Goal: Task Accomplishment & Management: Complete application form

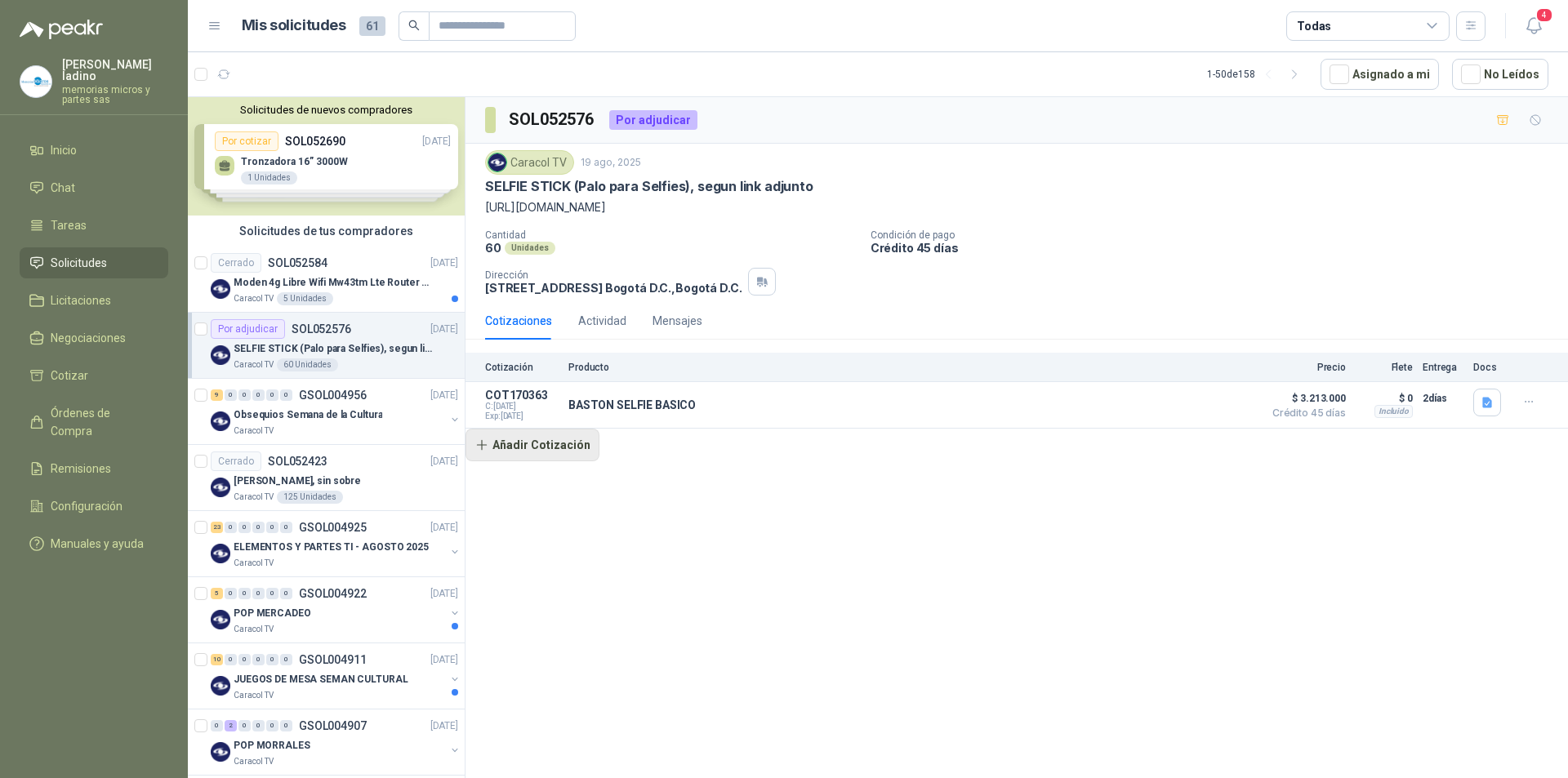
click at [552, 448] on button "Añadir Cotización" at bounding box center [532, 444] width 134 height 33
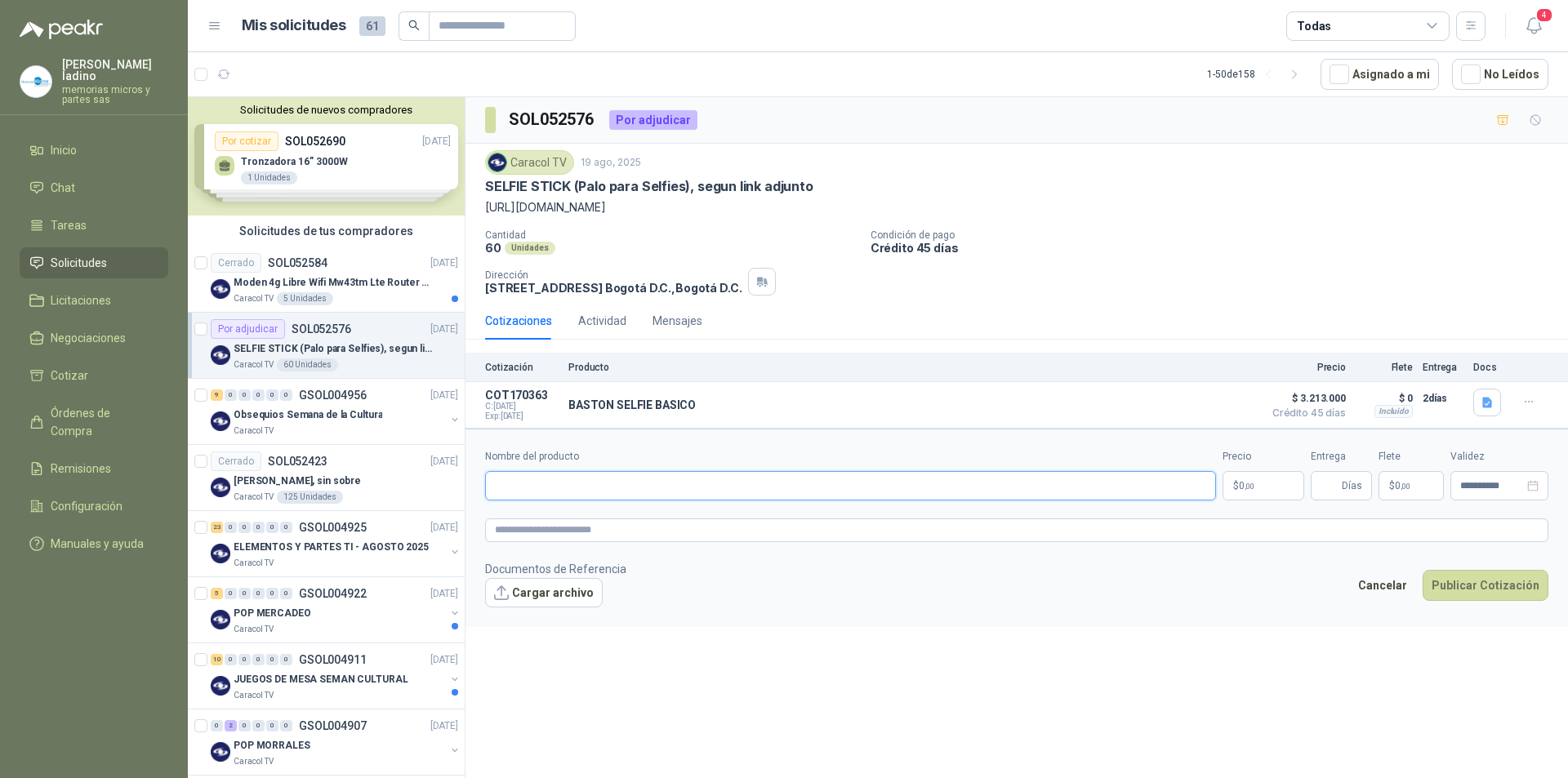
click at [547, 483] on input "Nombre del producto" at bounding box center [850, 486] width 731 height 30
type input "**********"
click at [1261, 487] on p "$ 0 ,00" at bounding box center [1263, 486] width 82 height 30
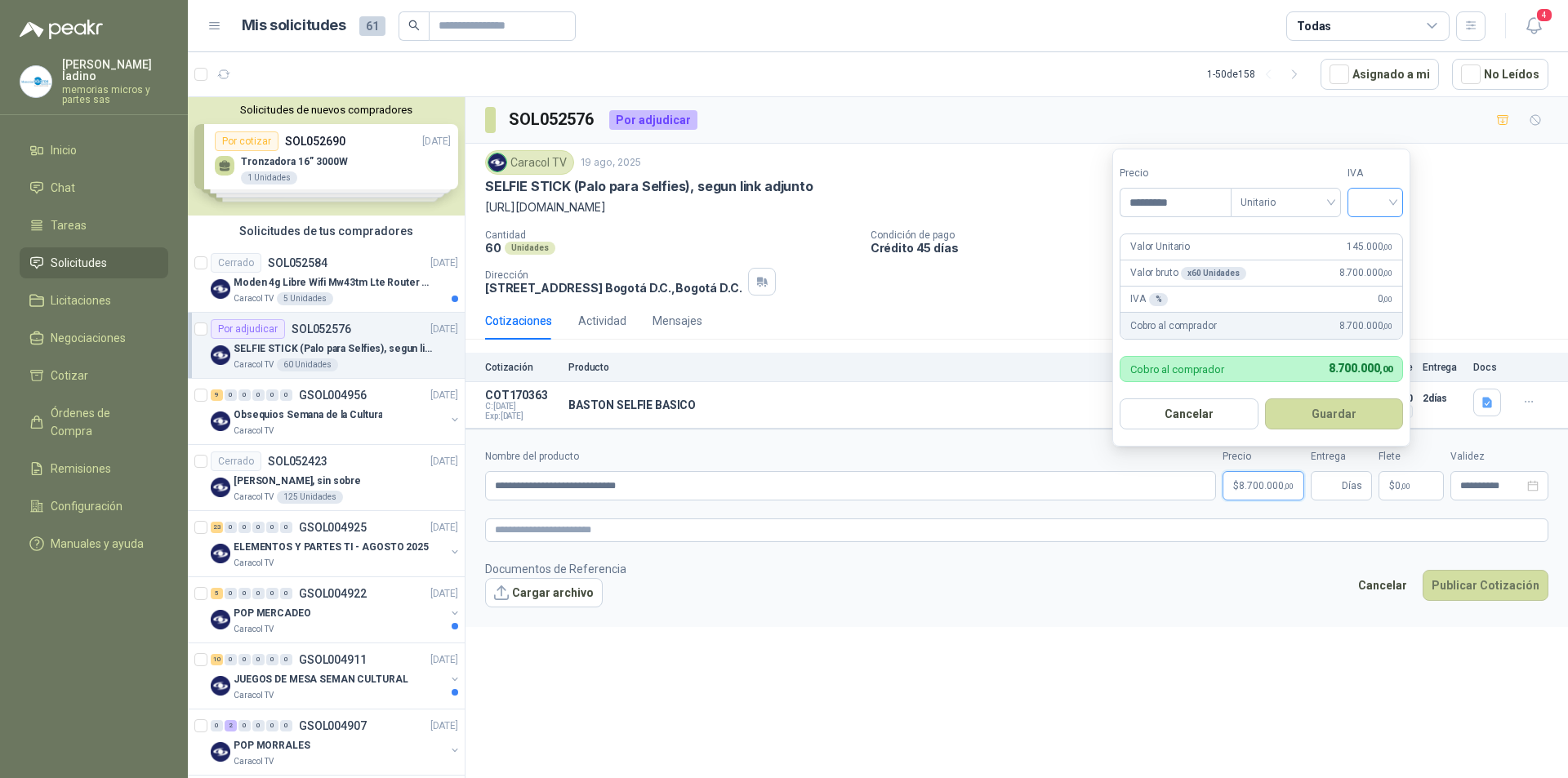
type input "*********"
click at [1368, 204] on input "search" at bounding box center [1375, 200] width 36 height 24
click at [1374, 235] on div "19%" at bounding box center [1379, 236] width 30 height 18
click at [1328, 409] on button "Guardar" at bounding box center [1334, 414] width 140 height 31
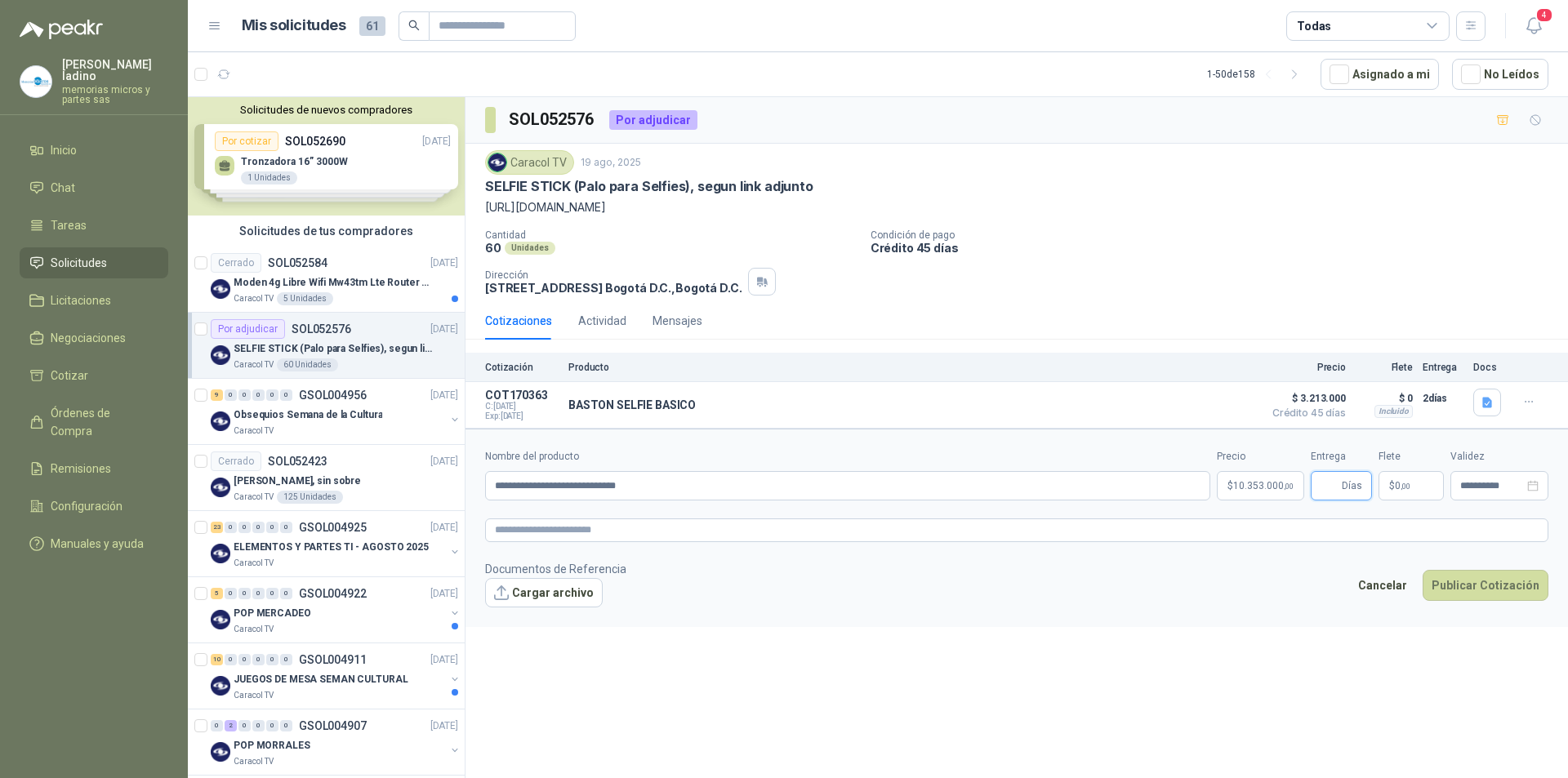
click at [1321, 491] on input "Entrega" at bounding box center [1329, 486] width 18 height 28
type input "*"
click at [577, 592] on button "Cargar archivo" at bounding box center [543, 592] width 117 height 30
click at [1473, 609] on button "Publicar Cotización" at bounding box center [1485, 607] width 126 height 31
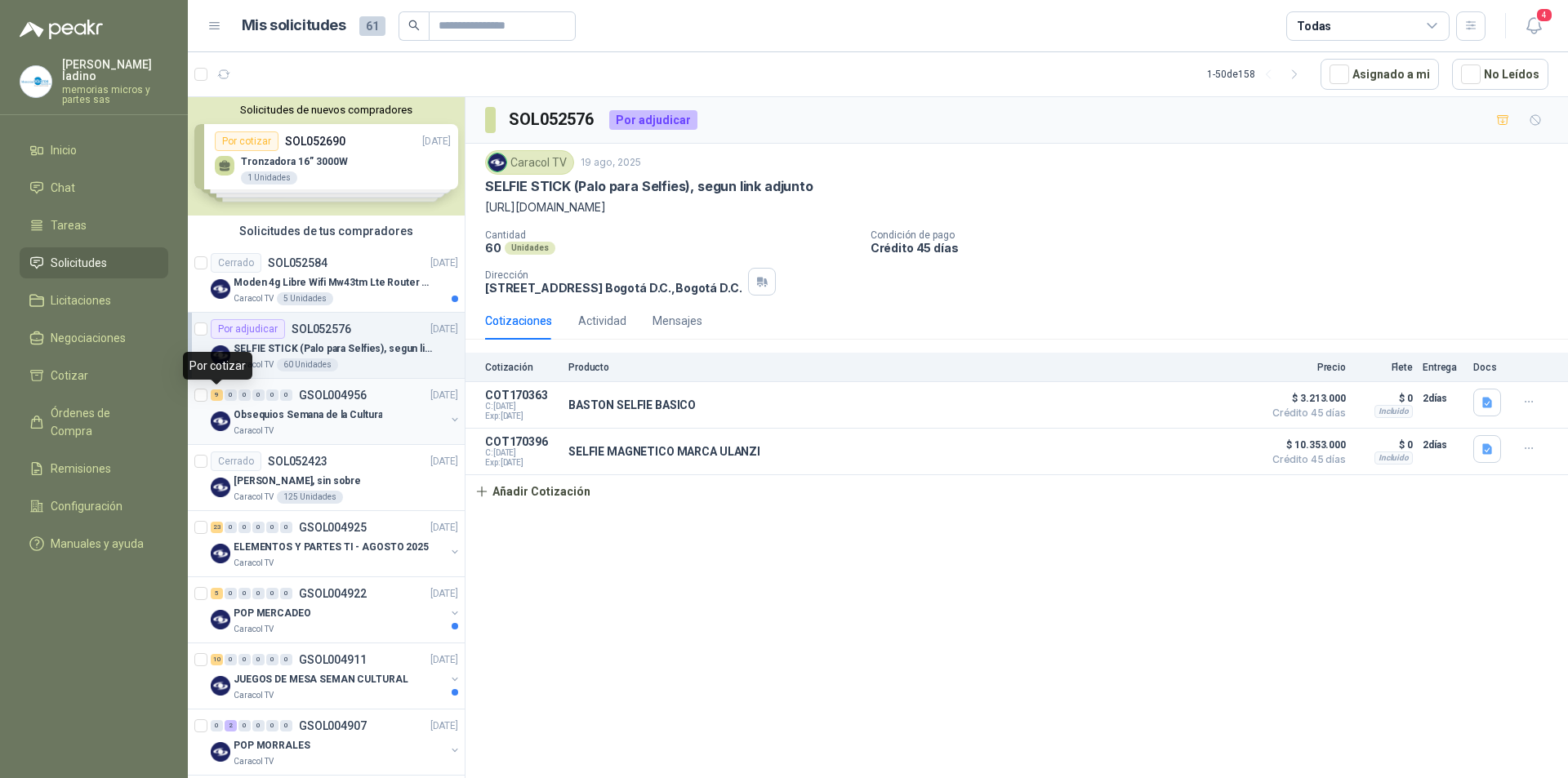
click at [220, 396] on div "9" at bounding box center [216, 395] width 12 height 12
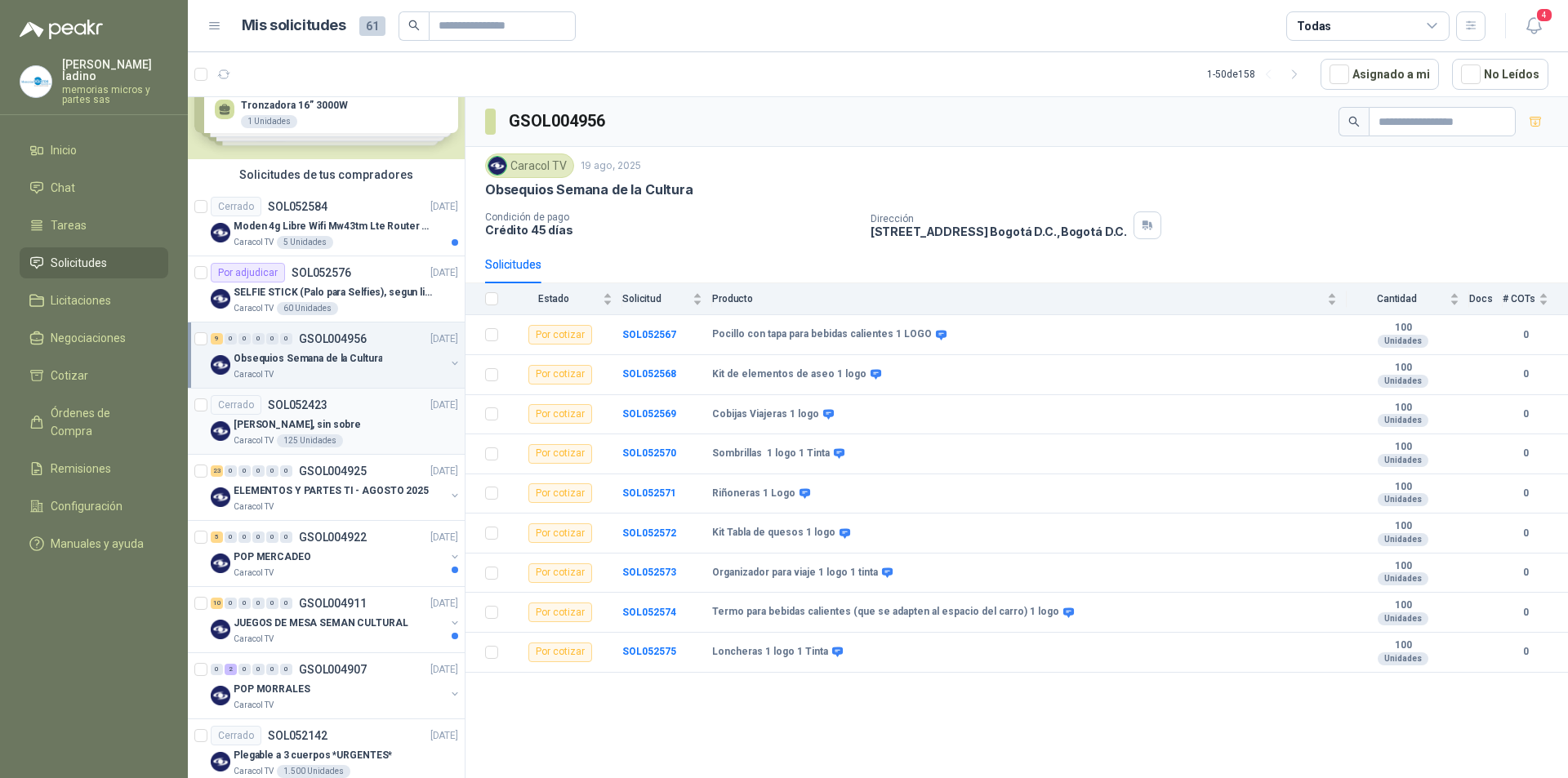
scroll to position [82, 0]
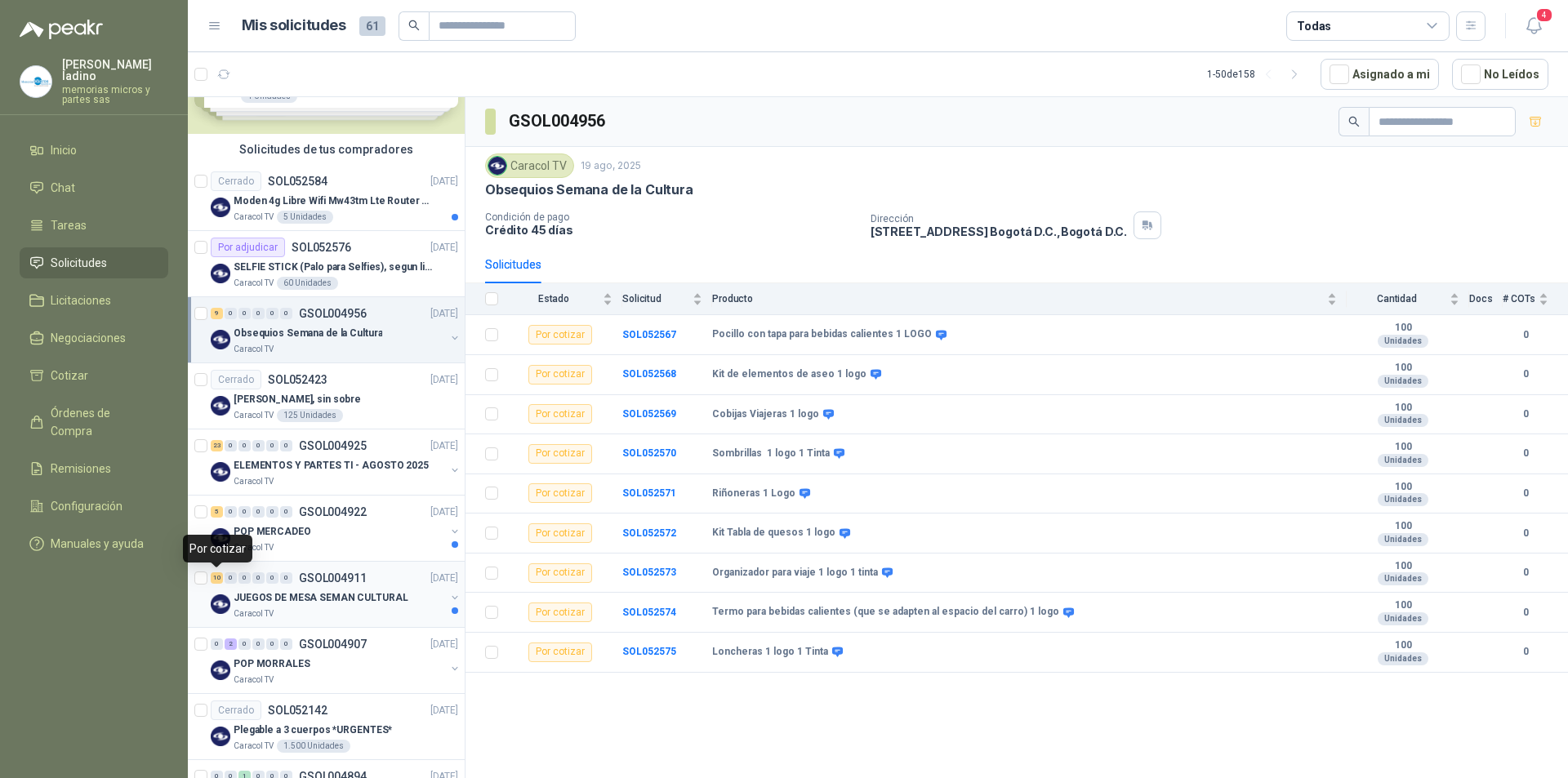
click at [219, 579] on div "10" at bounding box center [216, 579] width 12 height 12
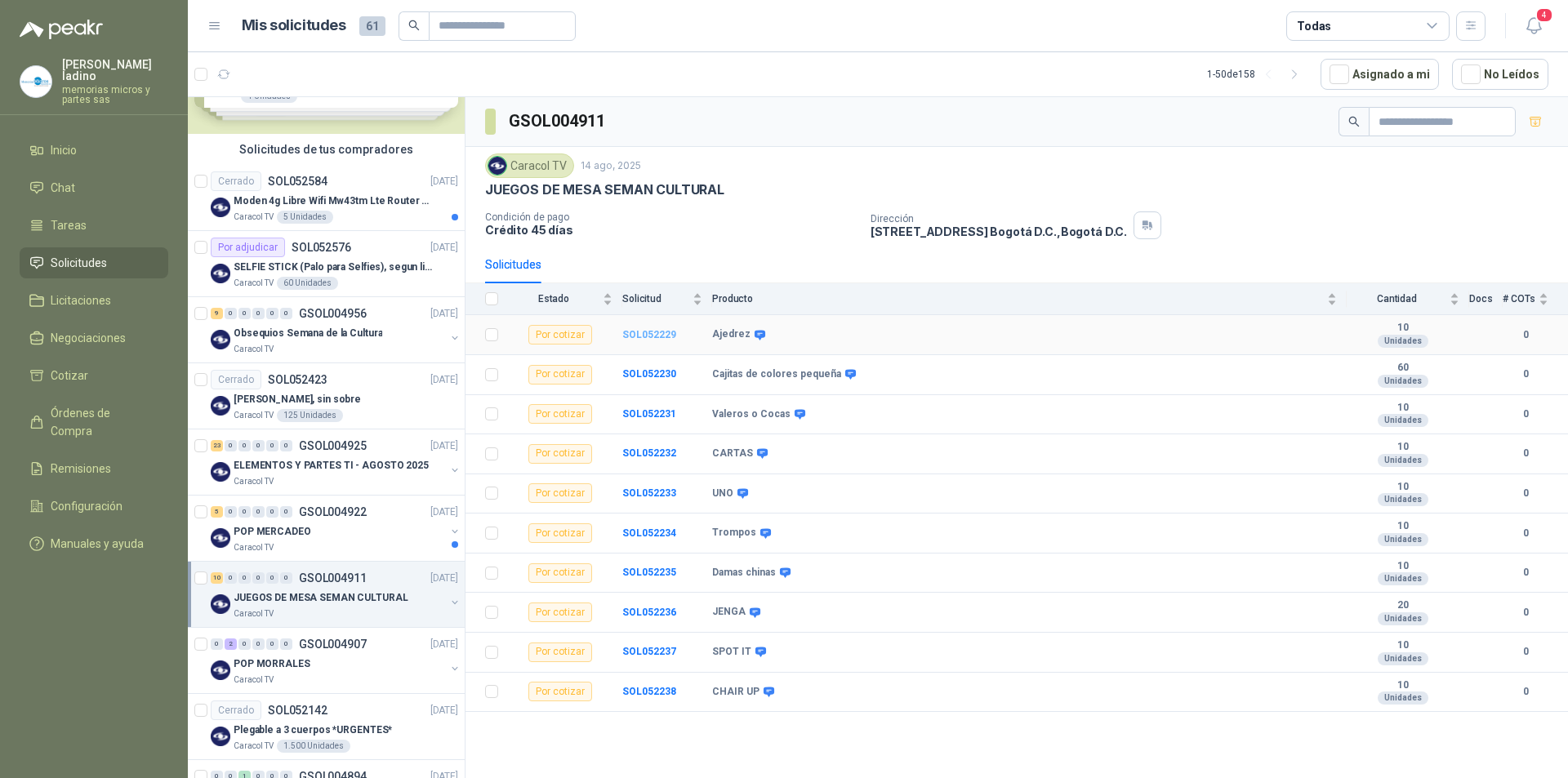
click at [645, 335] on b "SOL052229" at bounding box center [650, 335] width 54 height 12
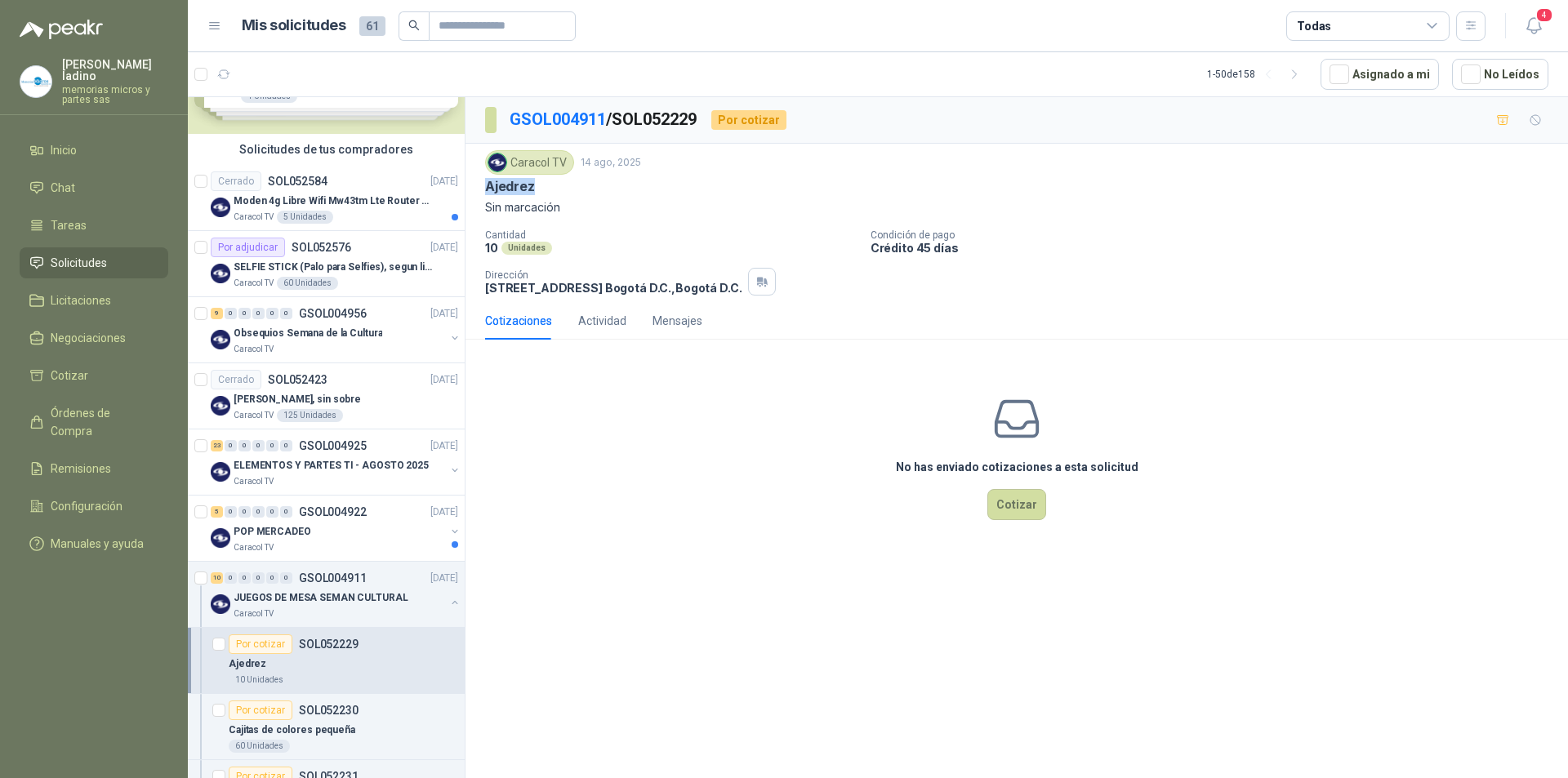
drag, startPoint x: 486, startPoint y: 186, endPoint x: 539, endPoint y: 183, distance: 53.1
click at [539, 183] on div "Ajedrez" at bounding box center [1016, 187] width 1064 height 17
copy p "Ajedrez"
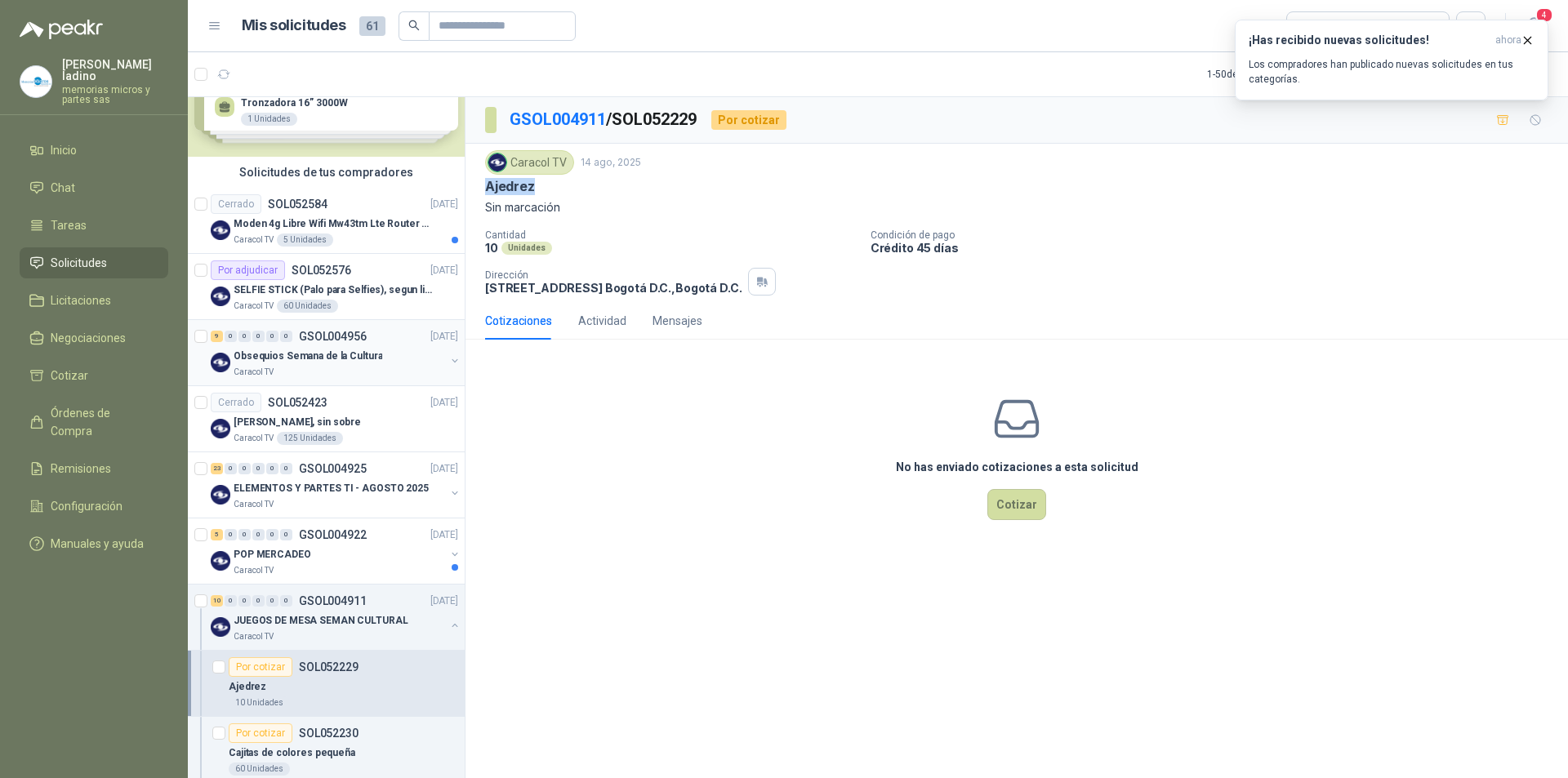
scroll to position [82, 0]
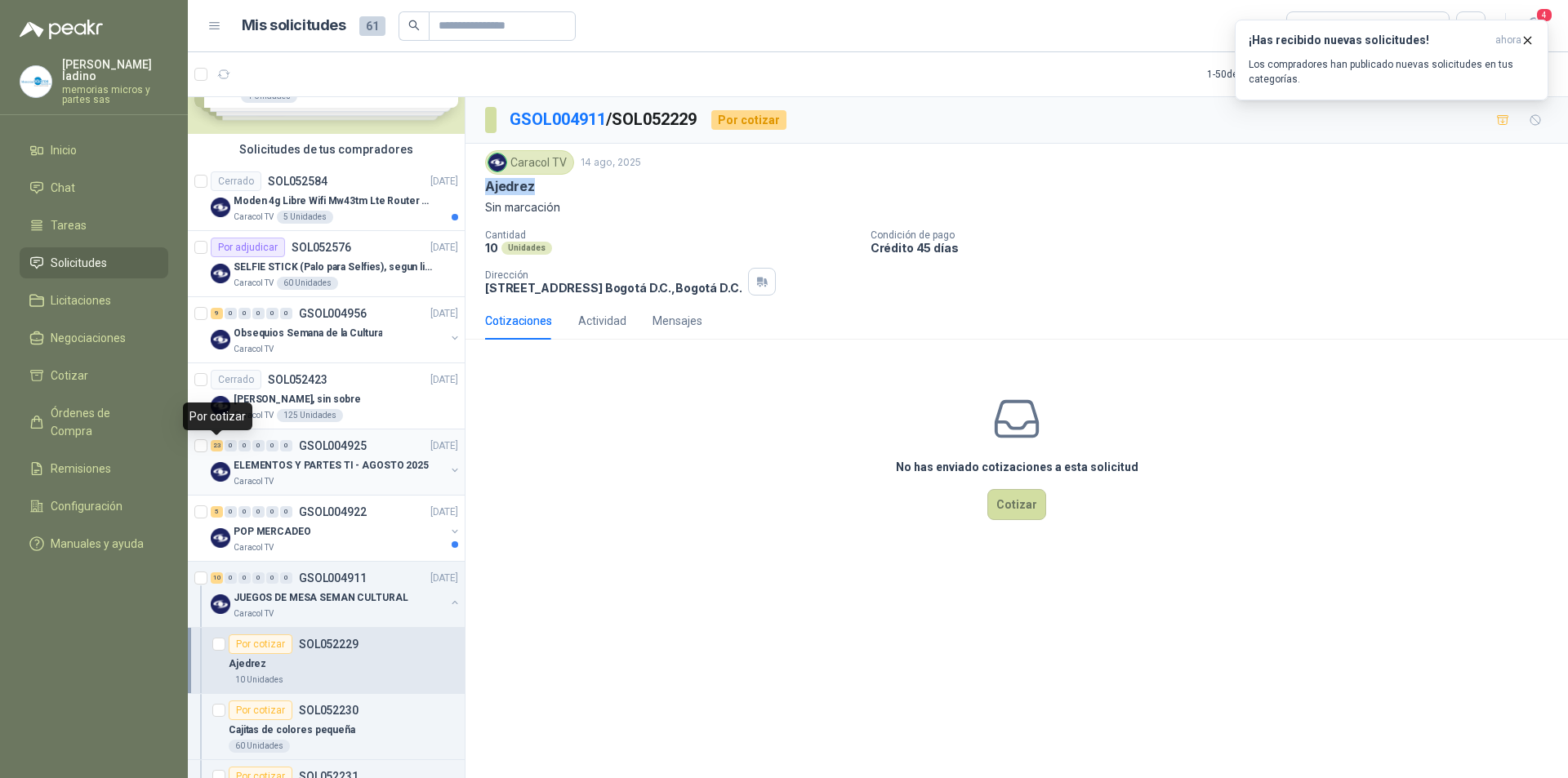
click at [212, 445] on div "23" at bounding box center [216, 446] width 12 height 12
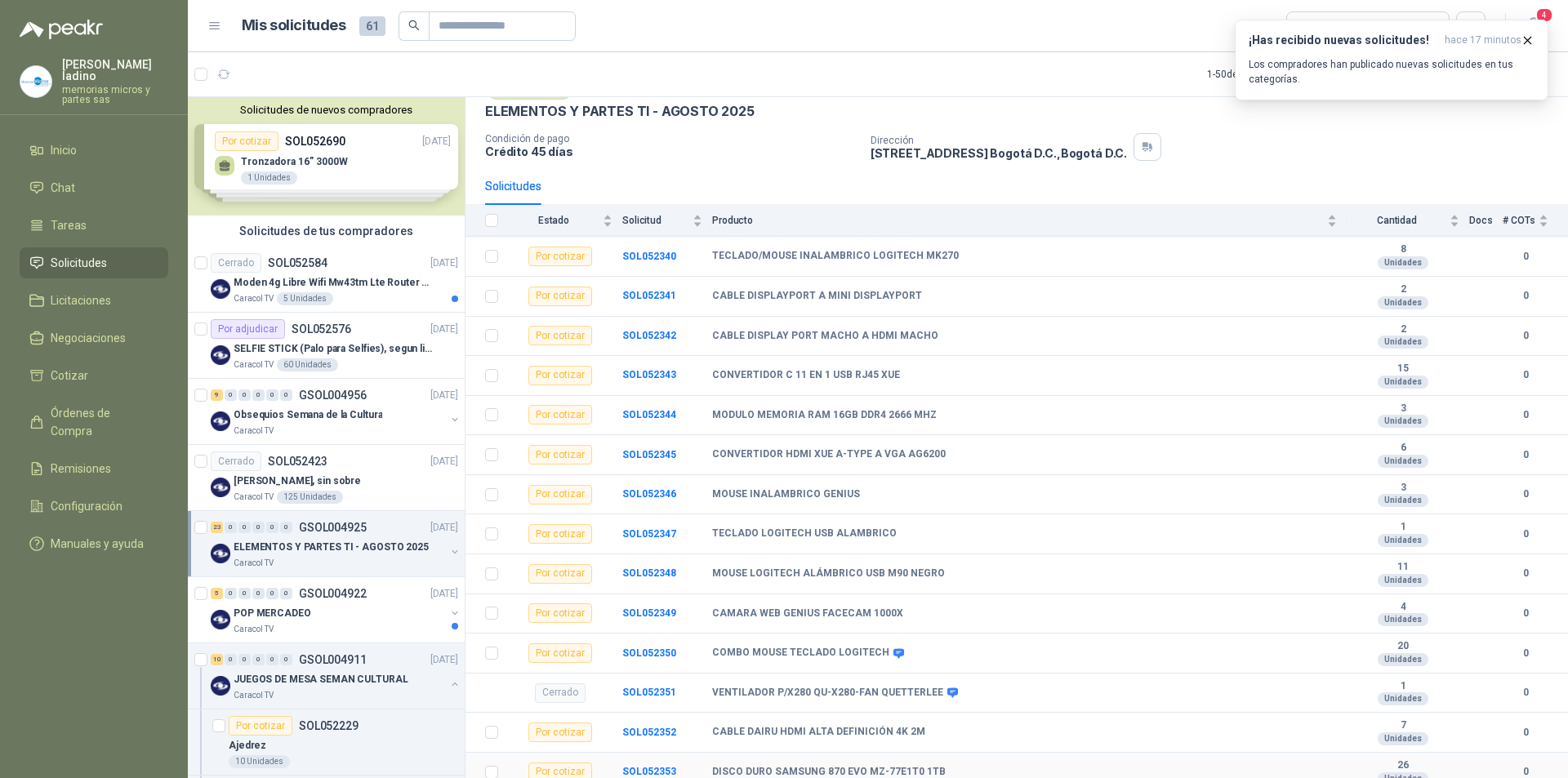
scroll to position [36, 0]
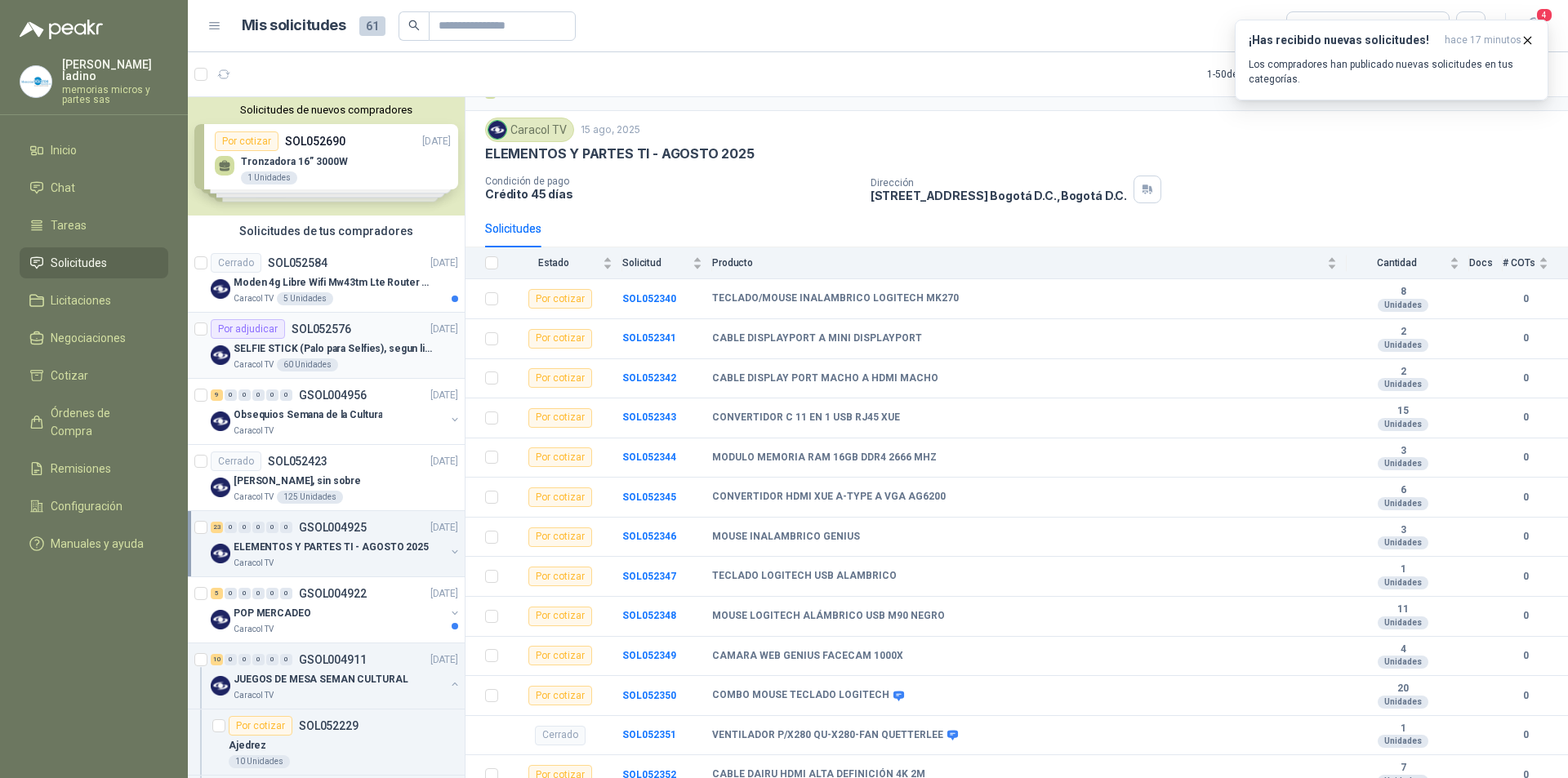
click at [256, 326] on div "Por adjudicar" at bounding box center [248, 329] width 74 height 19
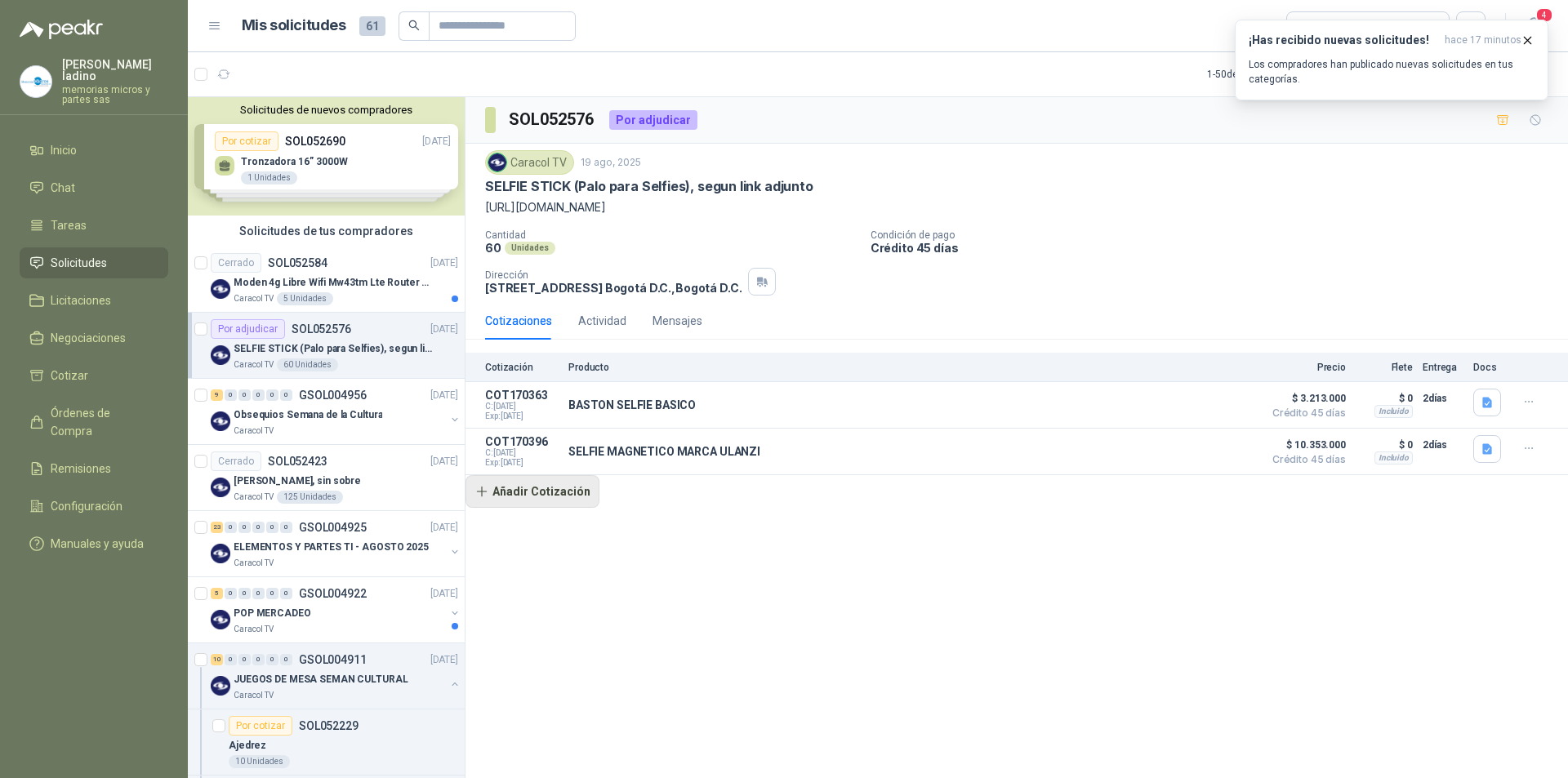
click at [562, 493] on button "Añadir Cotización" at bounding box center [532, 492] width 134 height 33
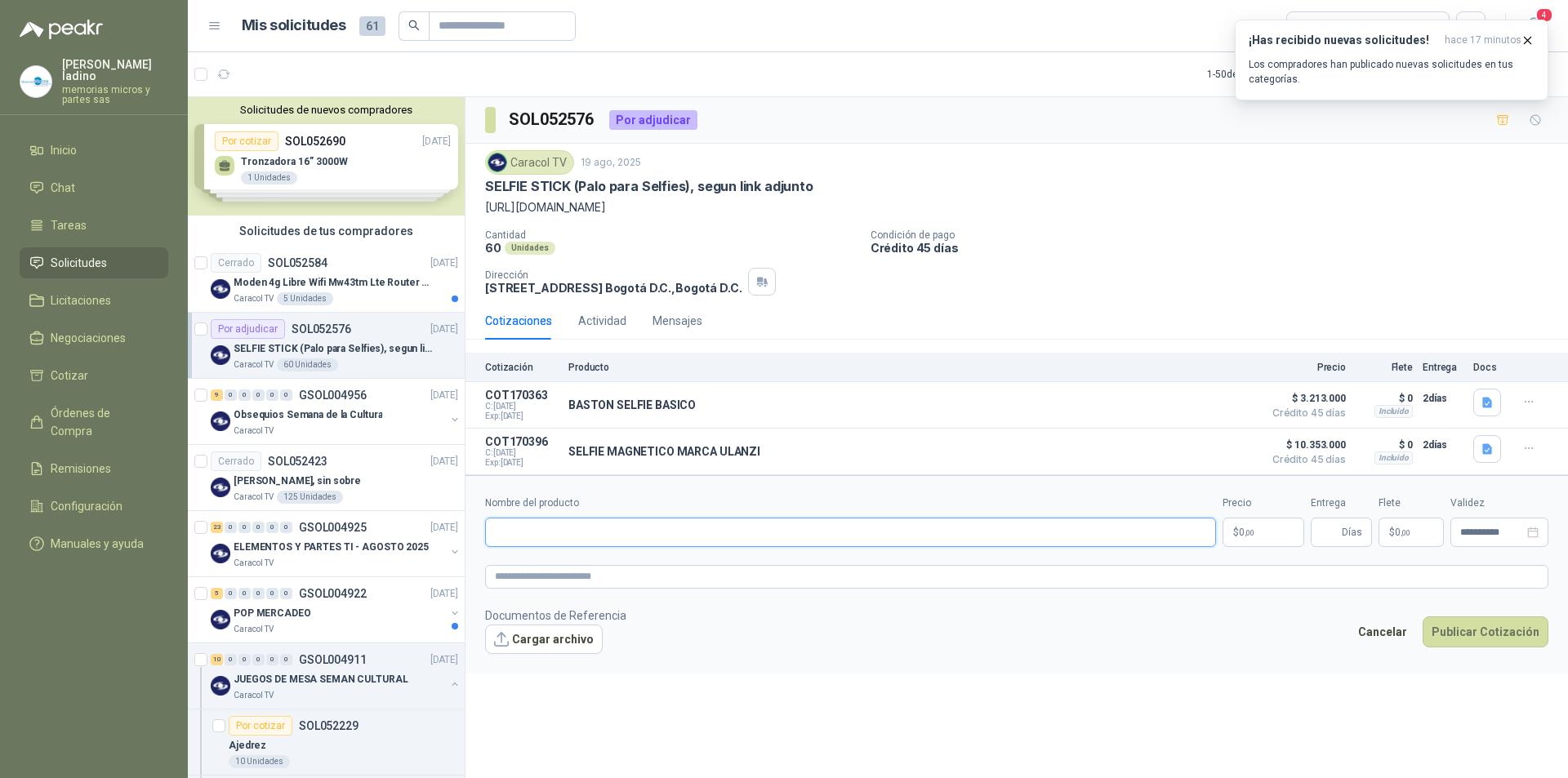
click at [542, 538] on input "Nombre del producto" at bounding box center [850, 532] width 731 height 30
paste input "**********"
type input "**********"
click at [1242, 534] on span "0 ,00" at bounding box center [1246, 532] width 15 height 10
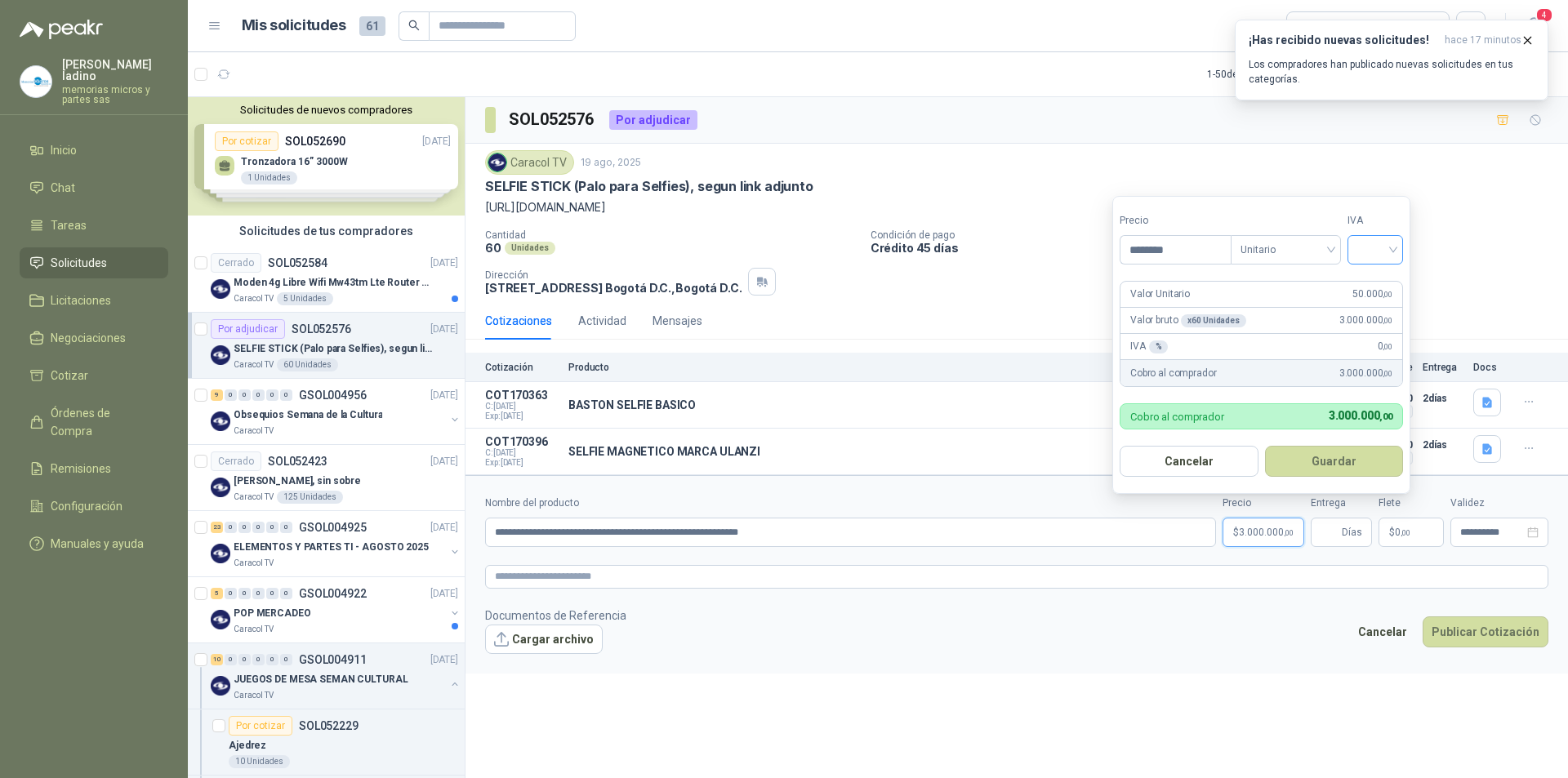
type input "********"
click at [1375, 244] on input "search" at bounding box center [1375, 248] width 36 height 24
click at [1377, 280] on div "19%" at bounding box center [1379, 283] width 30 height 18
click at [1331, 459] on button "Guardar" at bounding box center [1337, 461] width 140 height 31
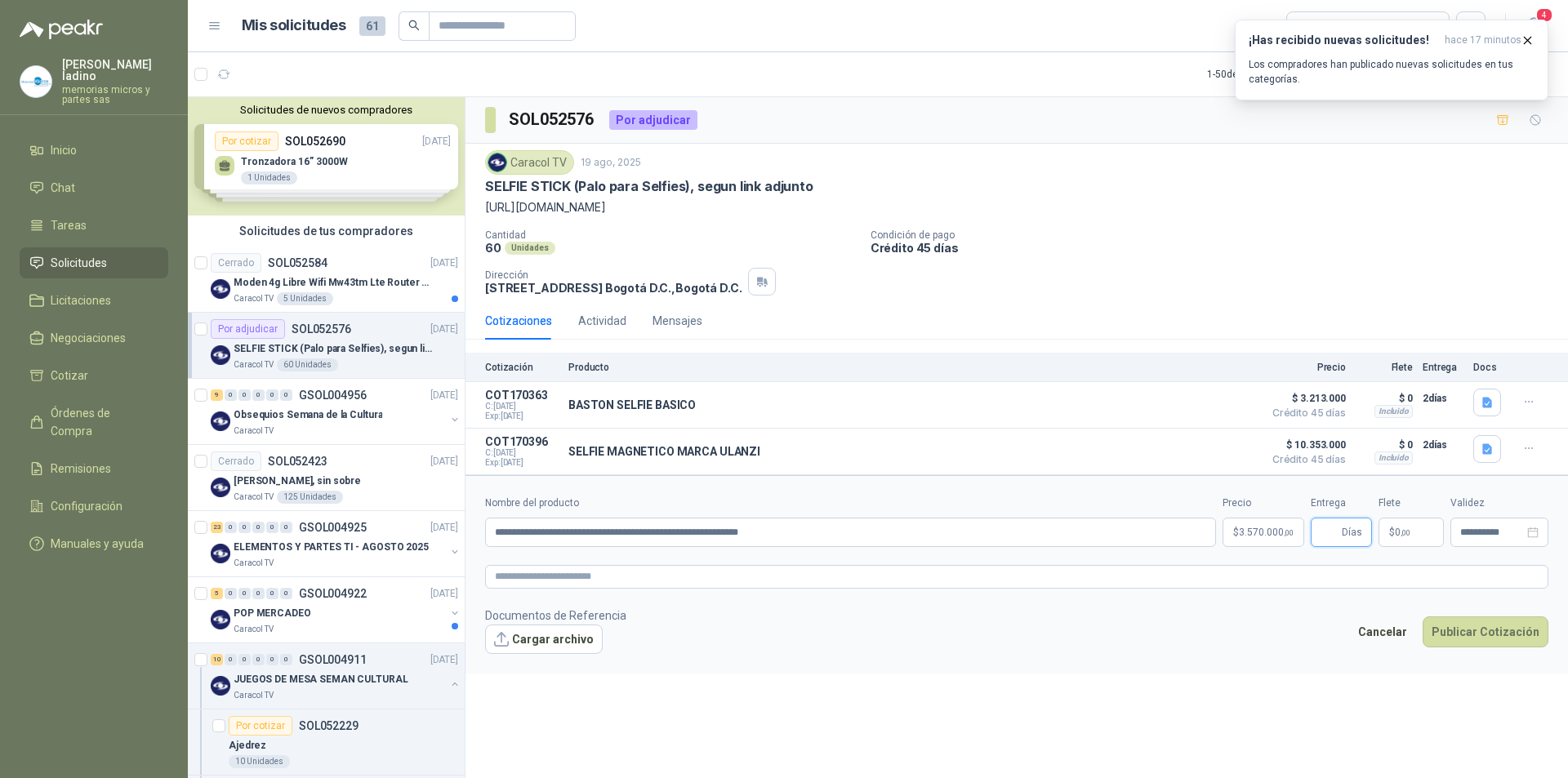
click at [1334, 533] on input "Entrega" at bounding box center [1329, 532] width 18 height 28
type input "*"
click at [529, 638] on button "Cargar archivo" at bounding box center [543, 639] width 117 height 30
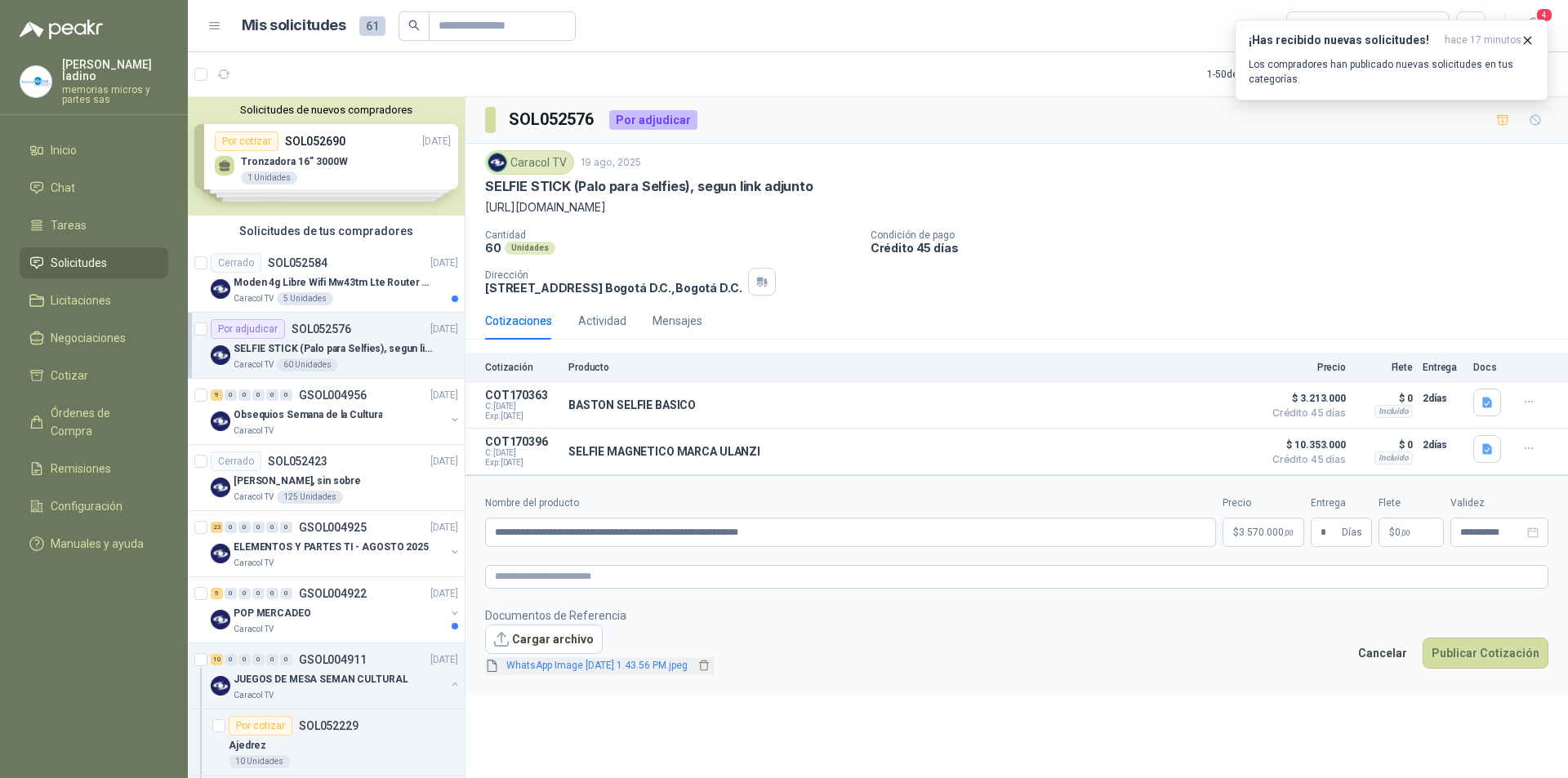
click at [570, 666] on link "WhatsApp Image [DATE] 1.43.56 PM.jpeg" at bounding box center [597, 666] width 194 height 15
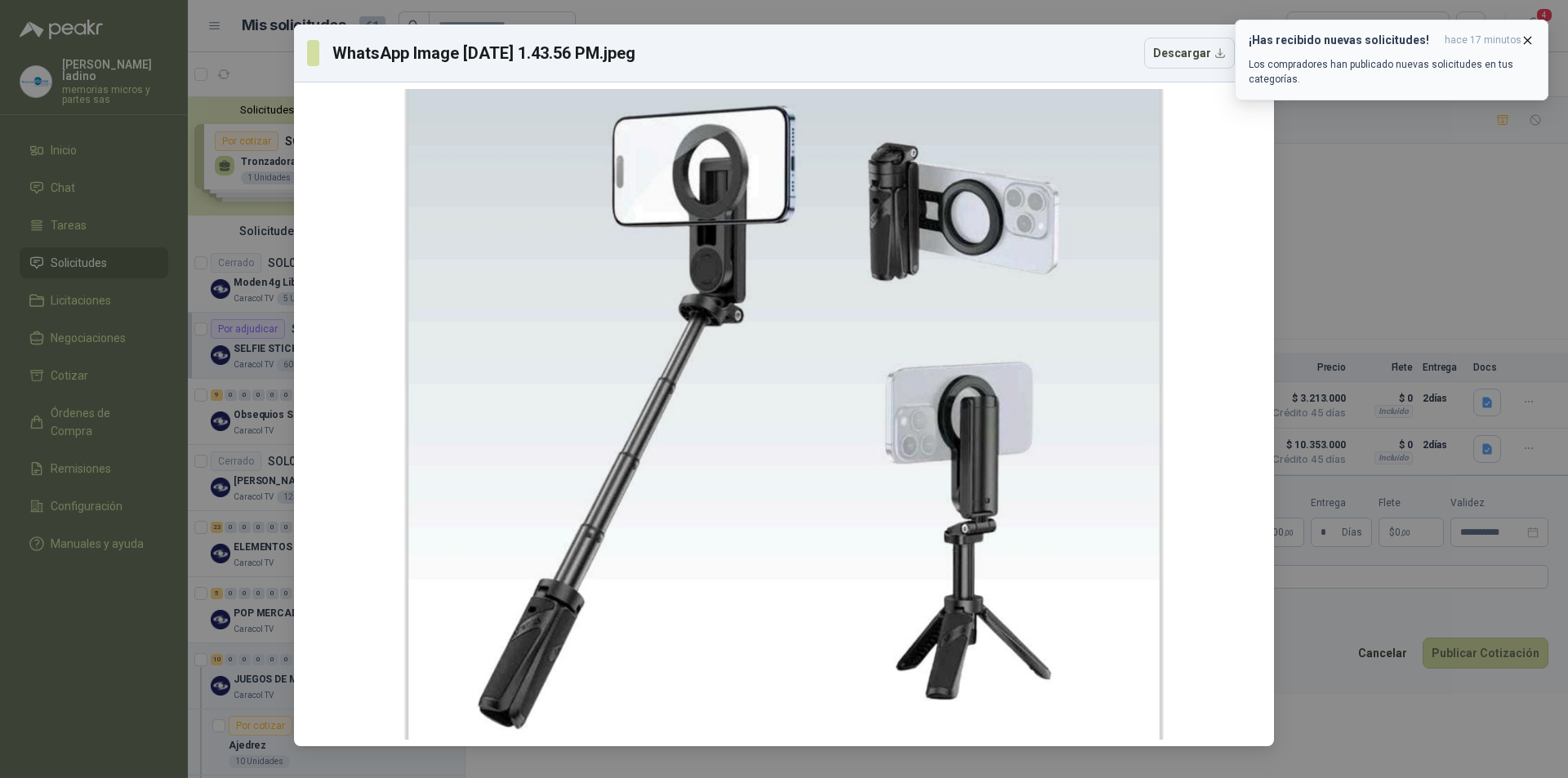
click at [1530, 41] on icon "button" at bounding box center [1527, 41] width 14 height 14
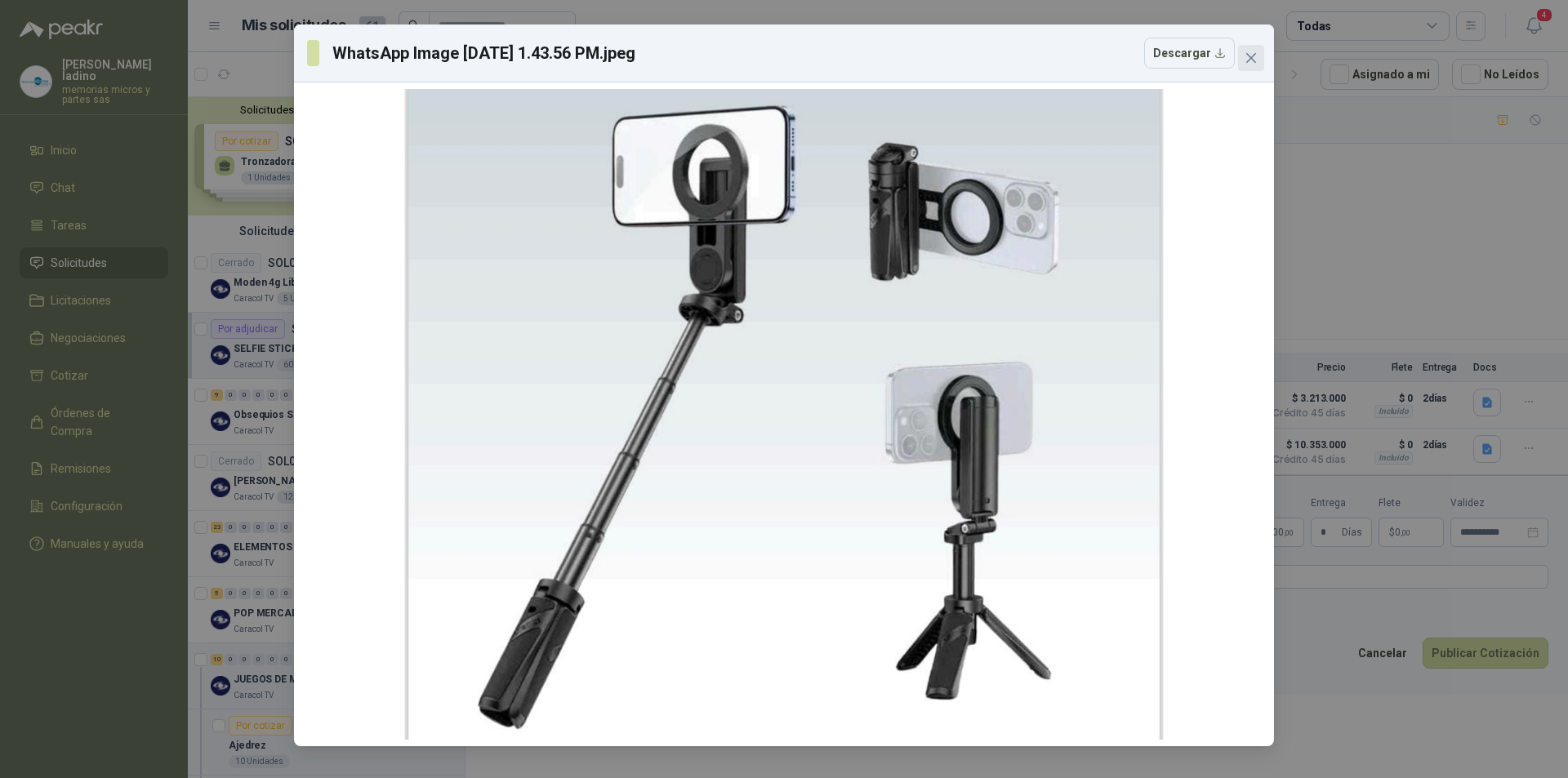
click at [1255, 59] on icon "close" at bounding box center [1250, 57] width 13 height 13
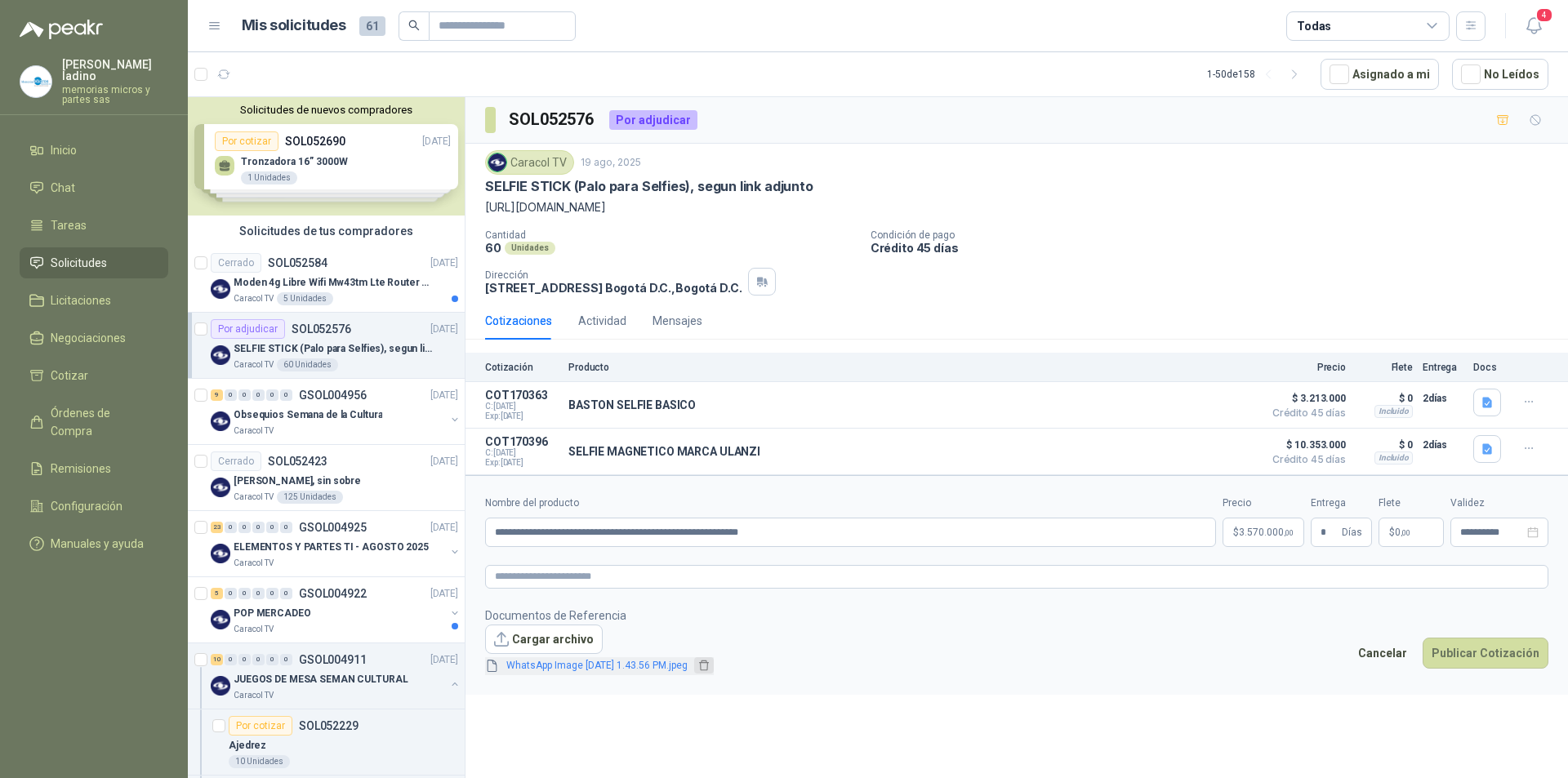
click at [709, 670] on icon "delete" at bounding box center [704, 666] width 10 height 11
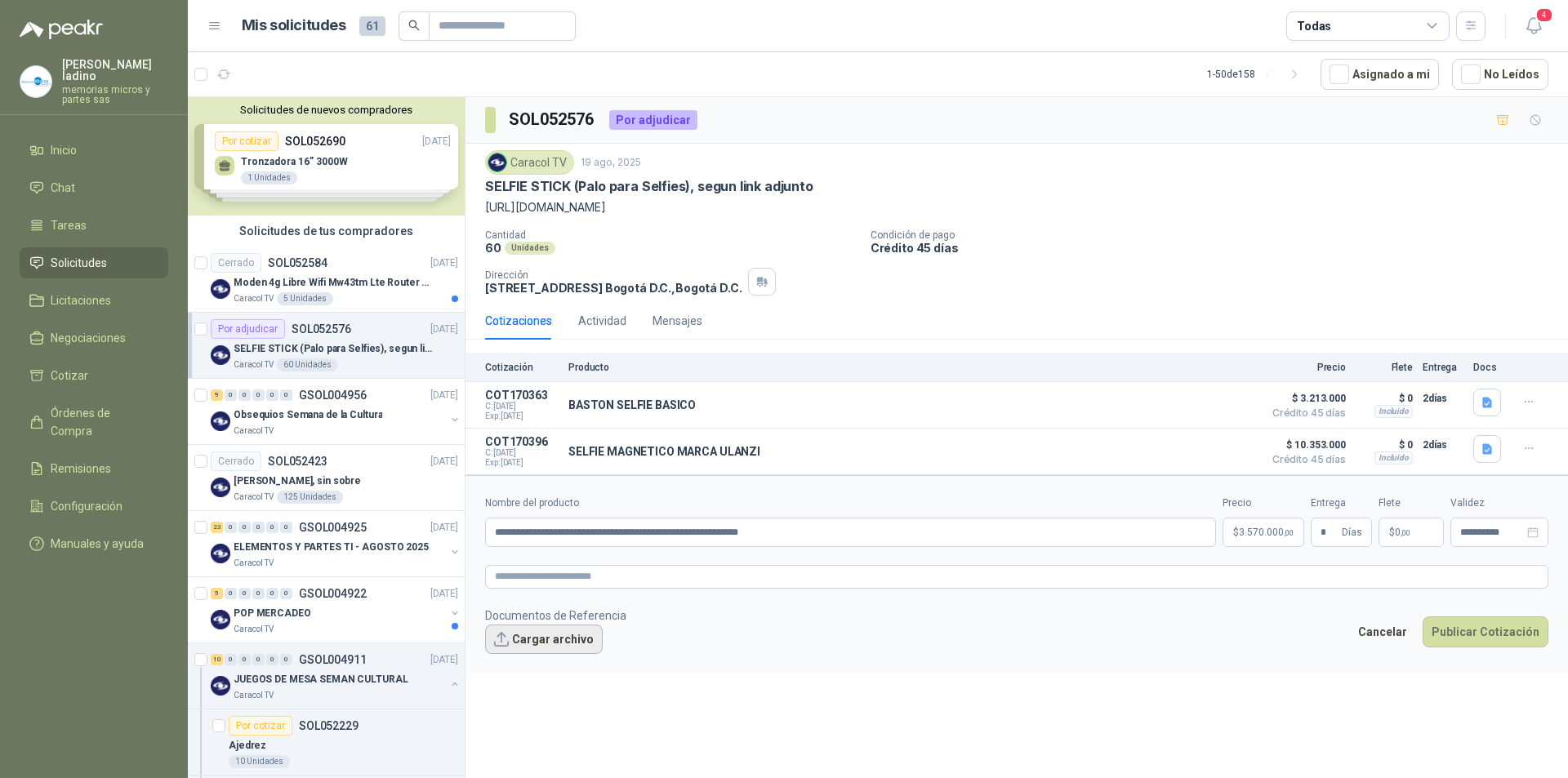
click at [550, 649] on button "Cargar archivo" at bounding box center [543, 639] width 117 height 30
click at [1475, 638] on button "Publicar Cotización" at bounding box center [1485, 632] width 126 height 31
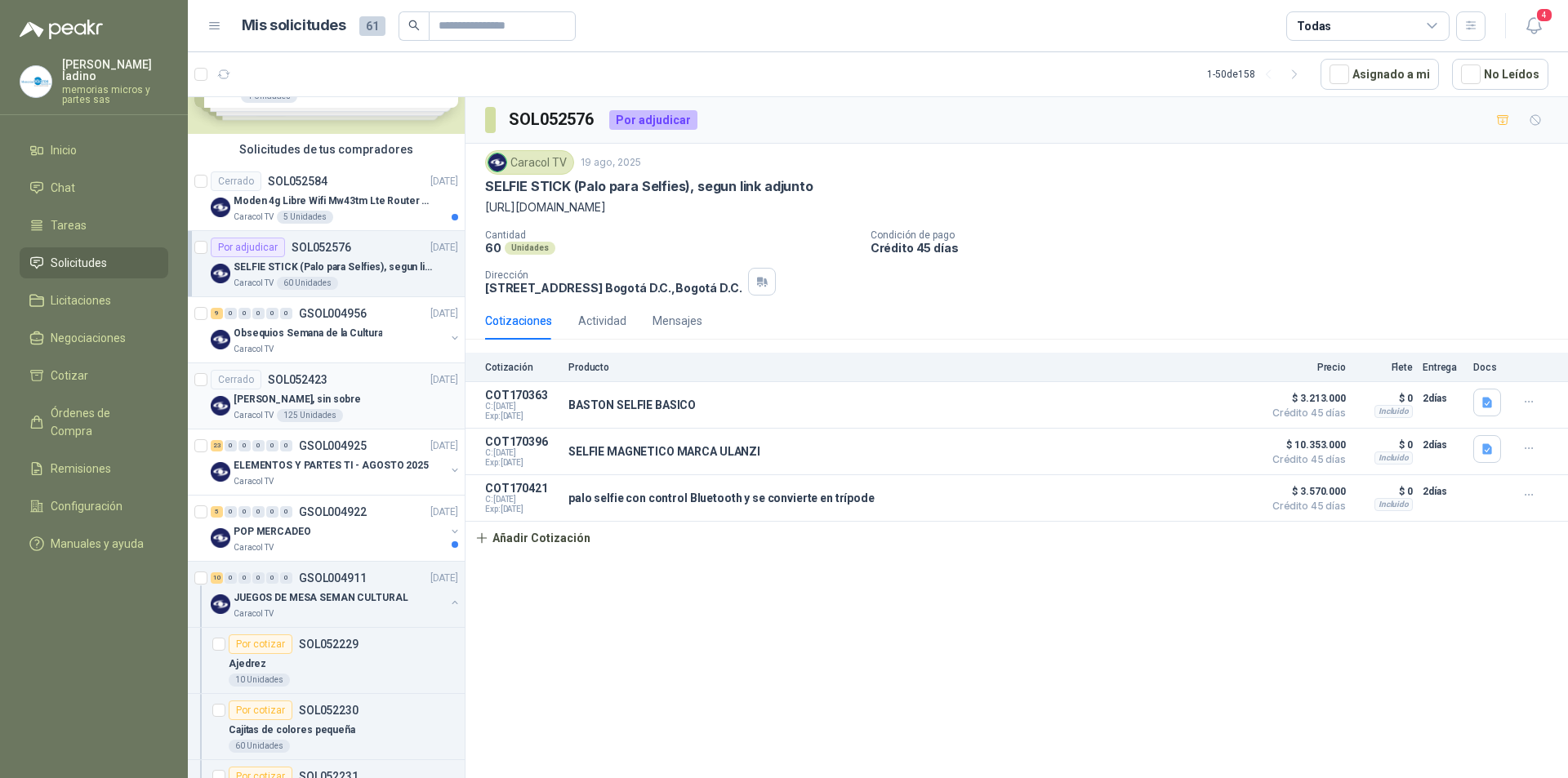
scroll to position [163, 0]
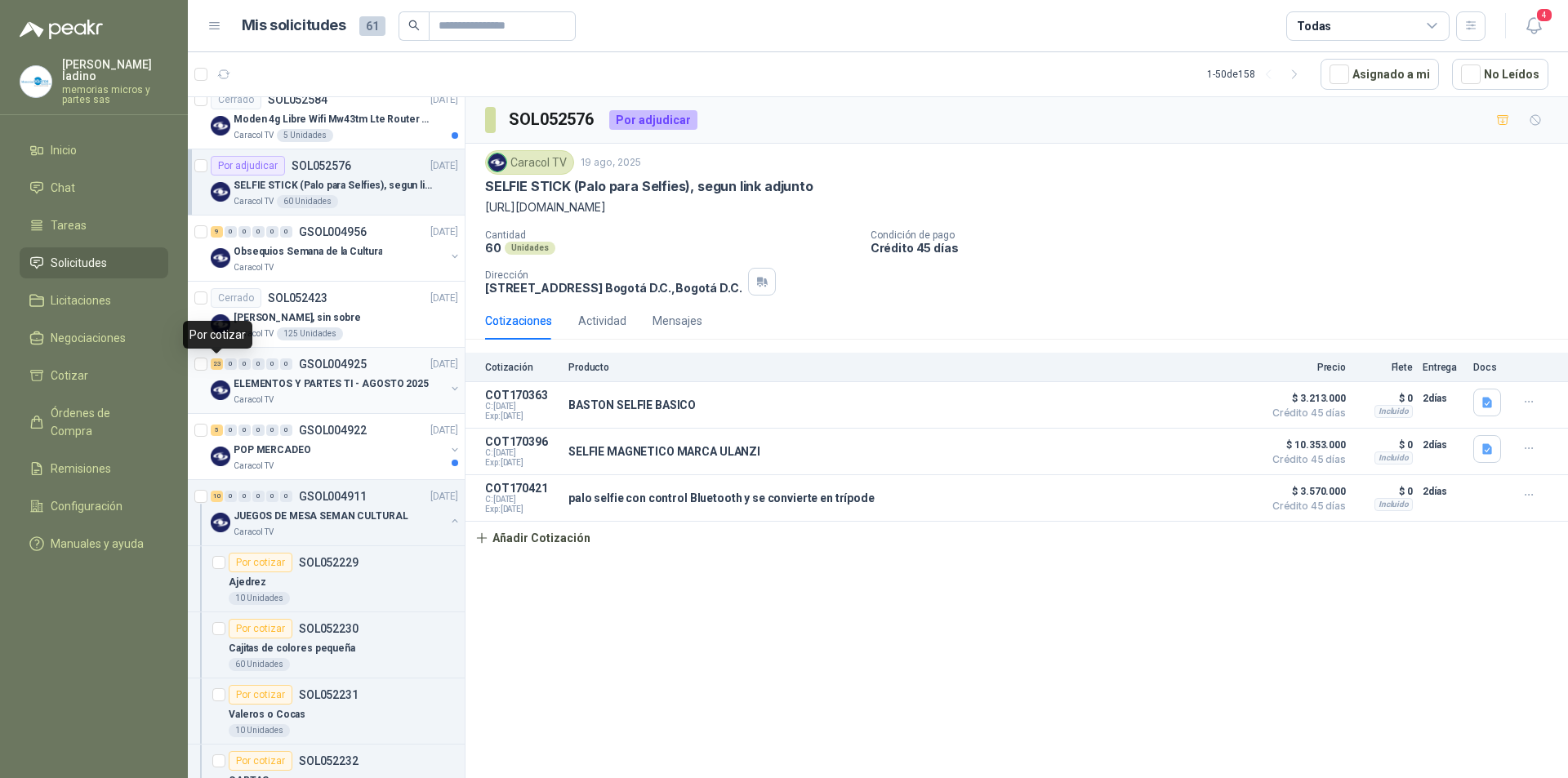
click at [217, 365] on div "23" at bounding box center [216, 364] width 12 height 12
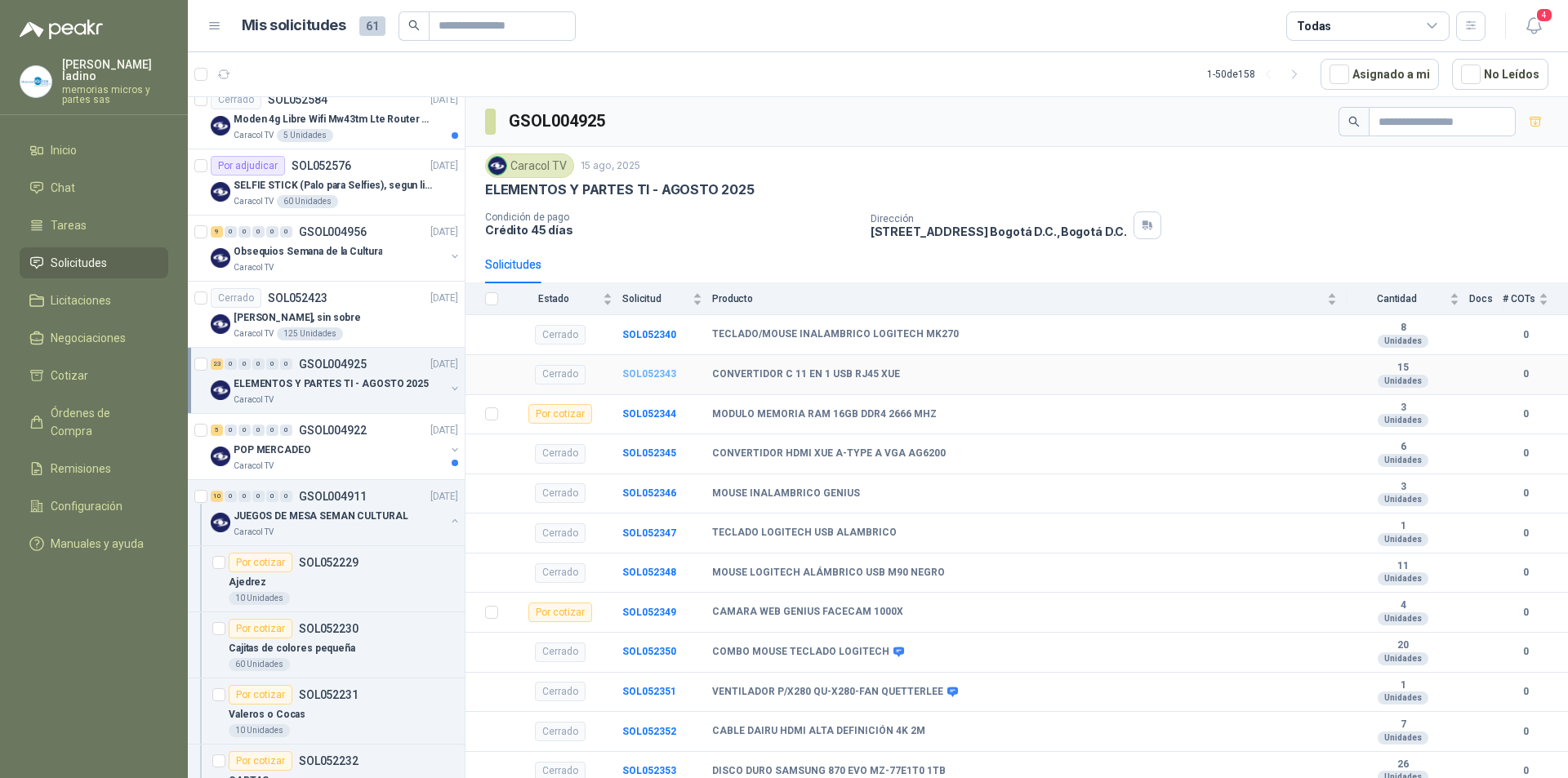
click at [641, 373] on b "SOL052343" at bounding box center [650, 374] width 54 height 12
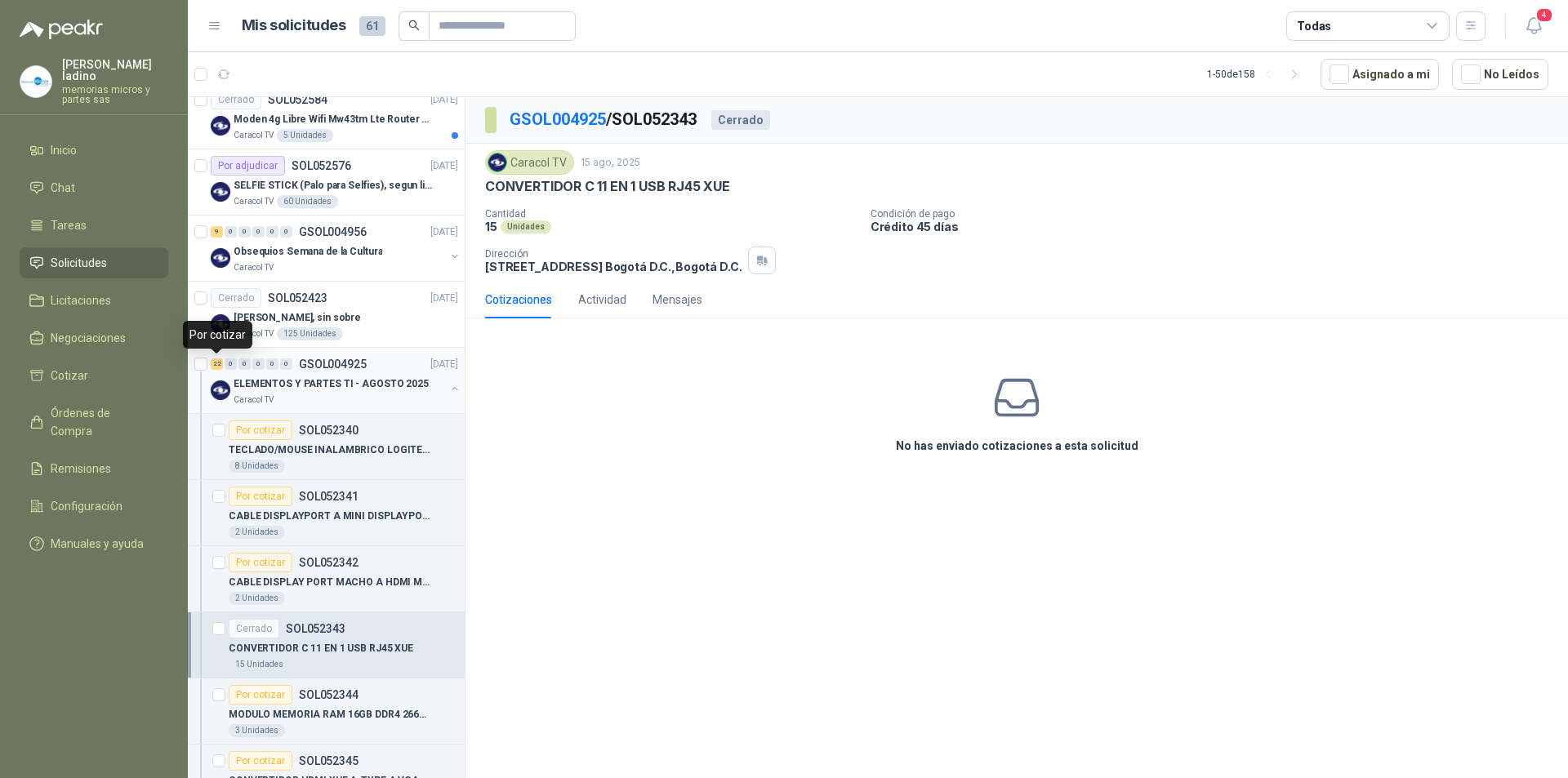
click at [217, 367] on div "22" at bounding box center [216, 364] width 12 height 12
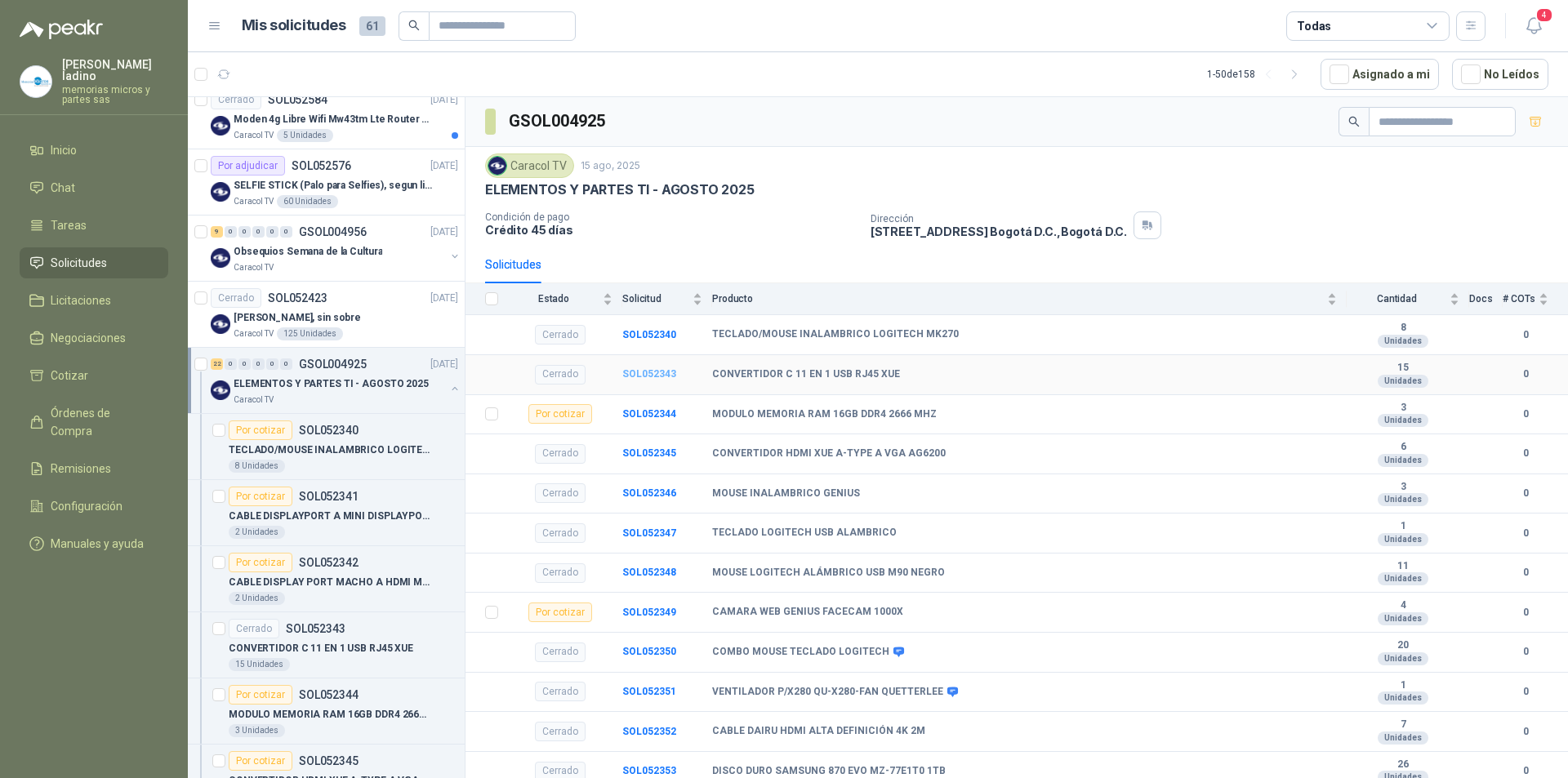
click at [654, 372] on b "SOL052343" at bounding box center [650, 374] width 54 height 12
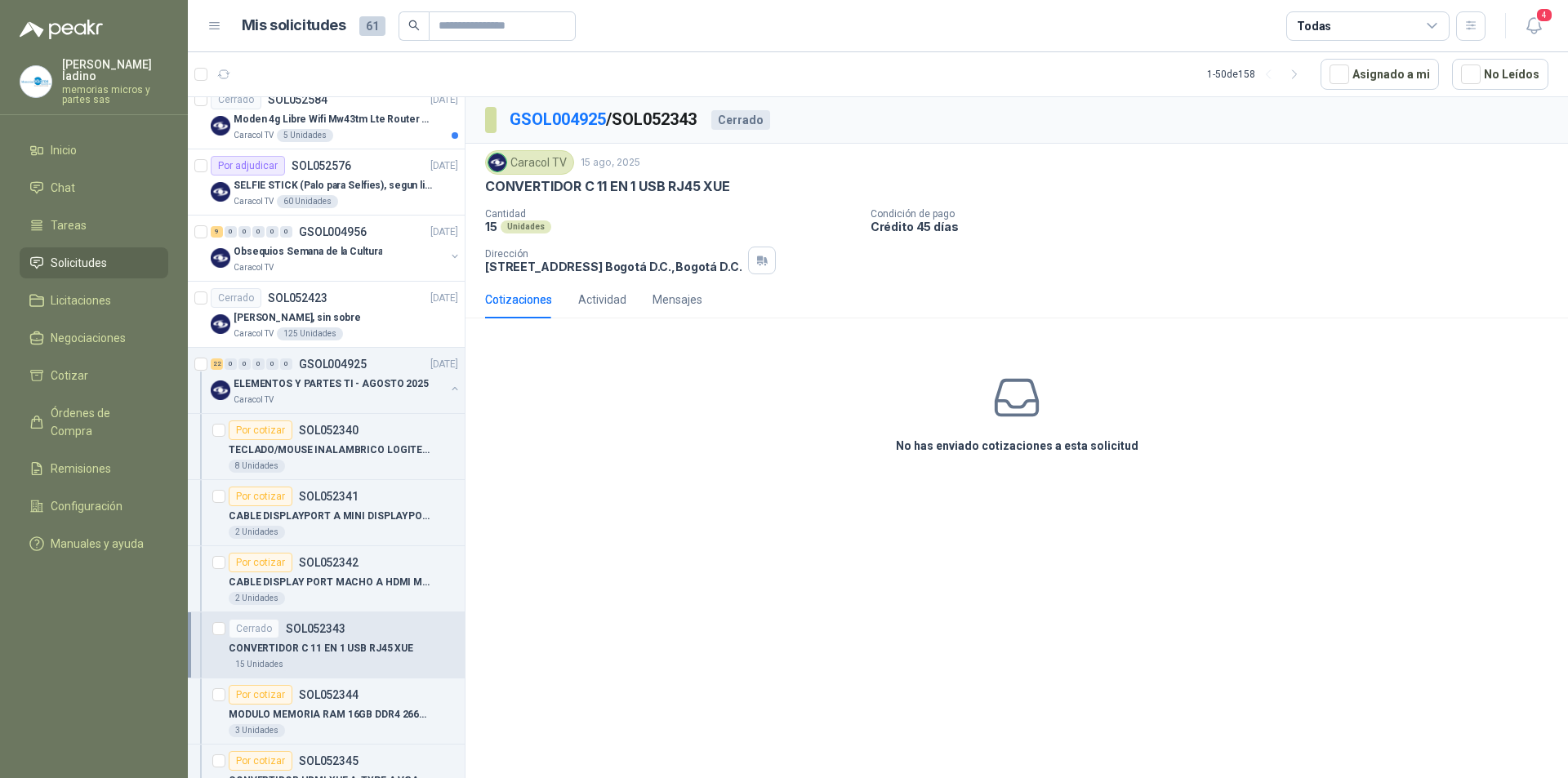
click at [526, 303] on div "Cotizaciones" at bounding box center [518, 299] width 67 height 18
click at [589, 293] on div "Actividad" at bounding box center [602, 299] width 48 height 18
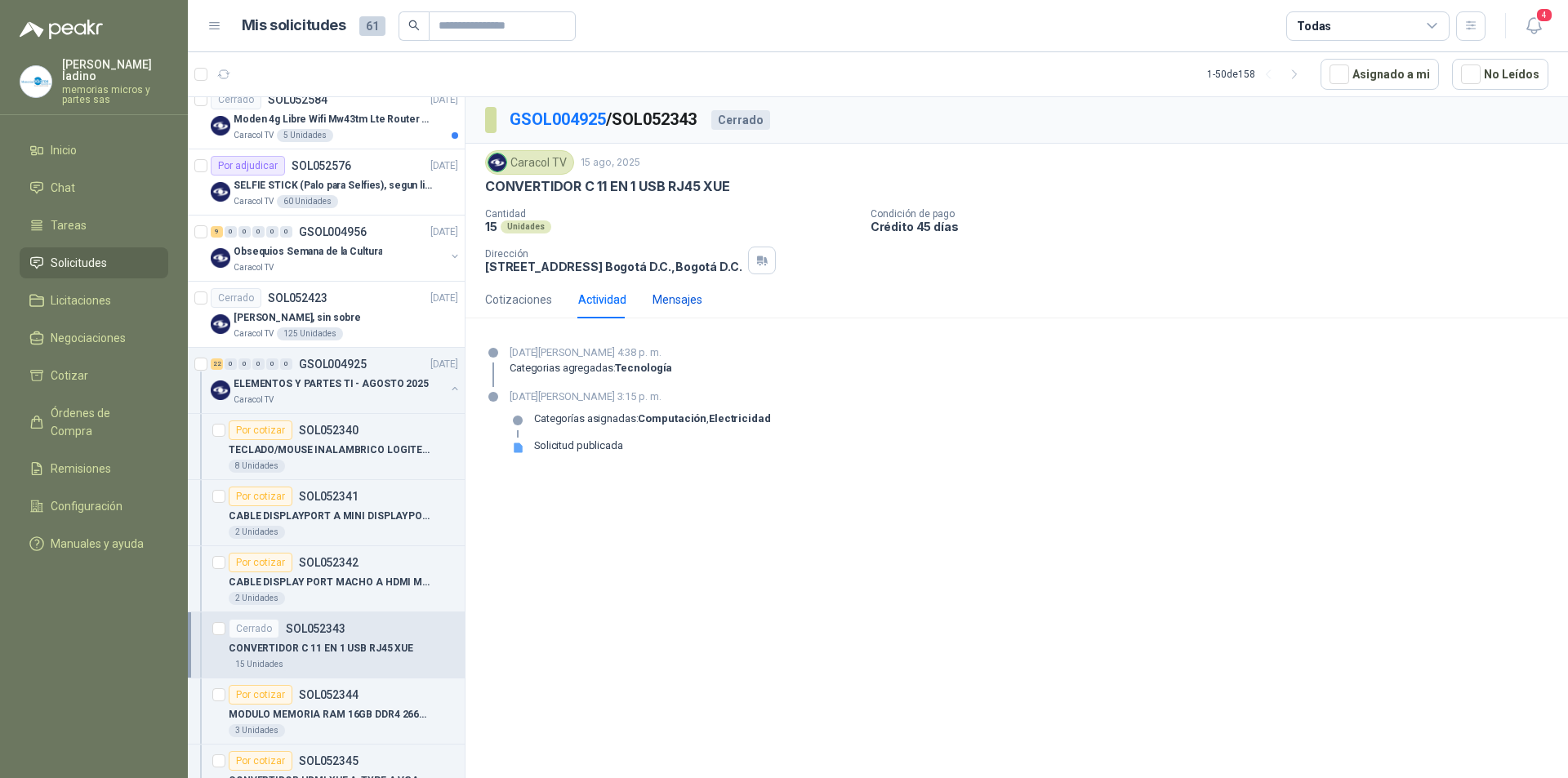
click at [673, 297] on div "Mensajes" at bounding box center [677, 299] width 50 height 18
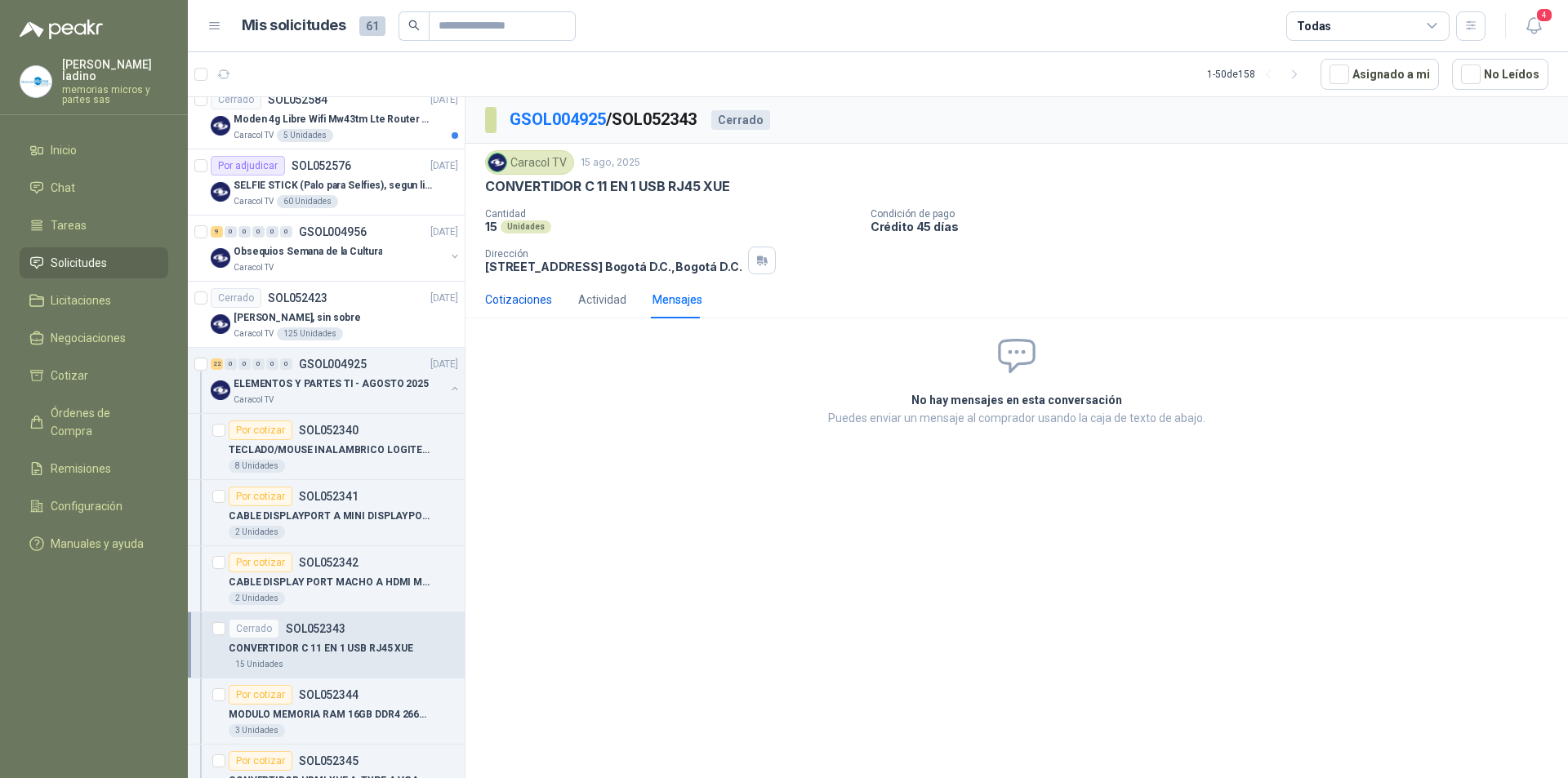
click at [527, 300] on div "Cotizaciones" at bounding box center [518, 299] width 67 height 18
click at [673, 299] on div "Mensajes" at bounding box center [677, 299] width 50 height 18
click at [1015, 346] on icon at bounding box center [1016, 356] width 43 height 43
click at [214, 364] on div "22" at bounding box center [216, 364] width 12 height 12
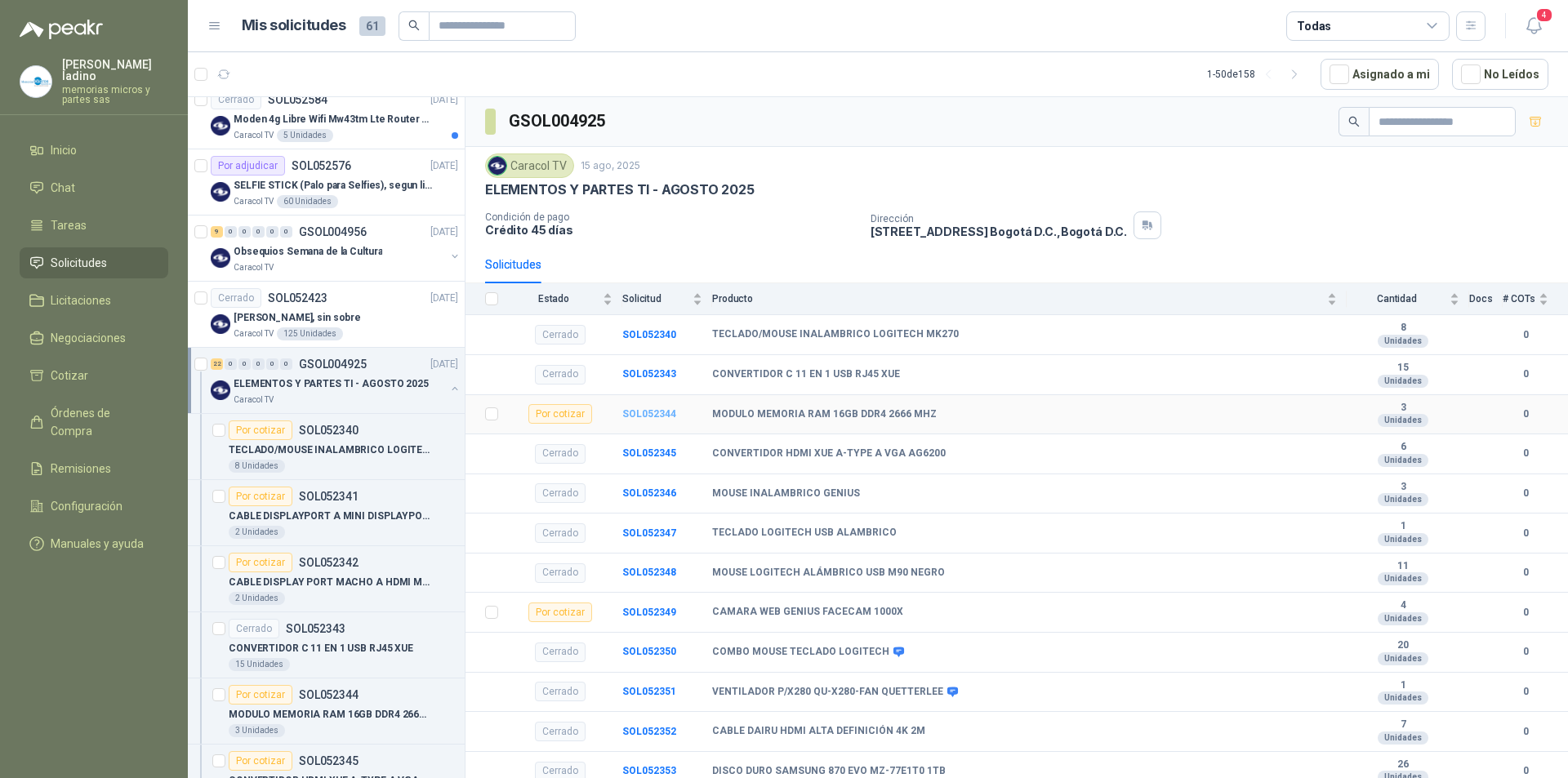
click at [649, 409] on b "SOL052344" at bounding box center [650, 414] width 54 height 12
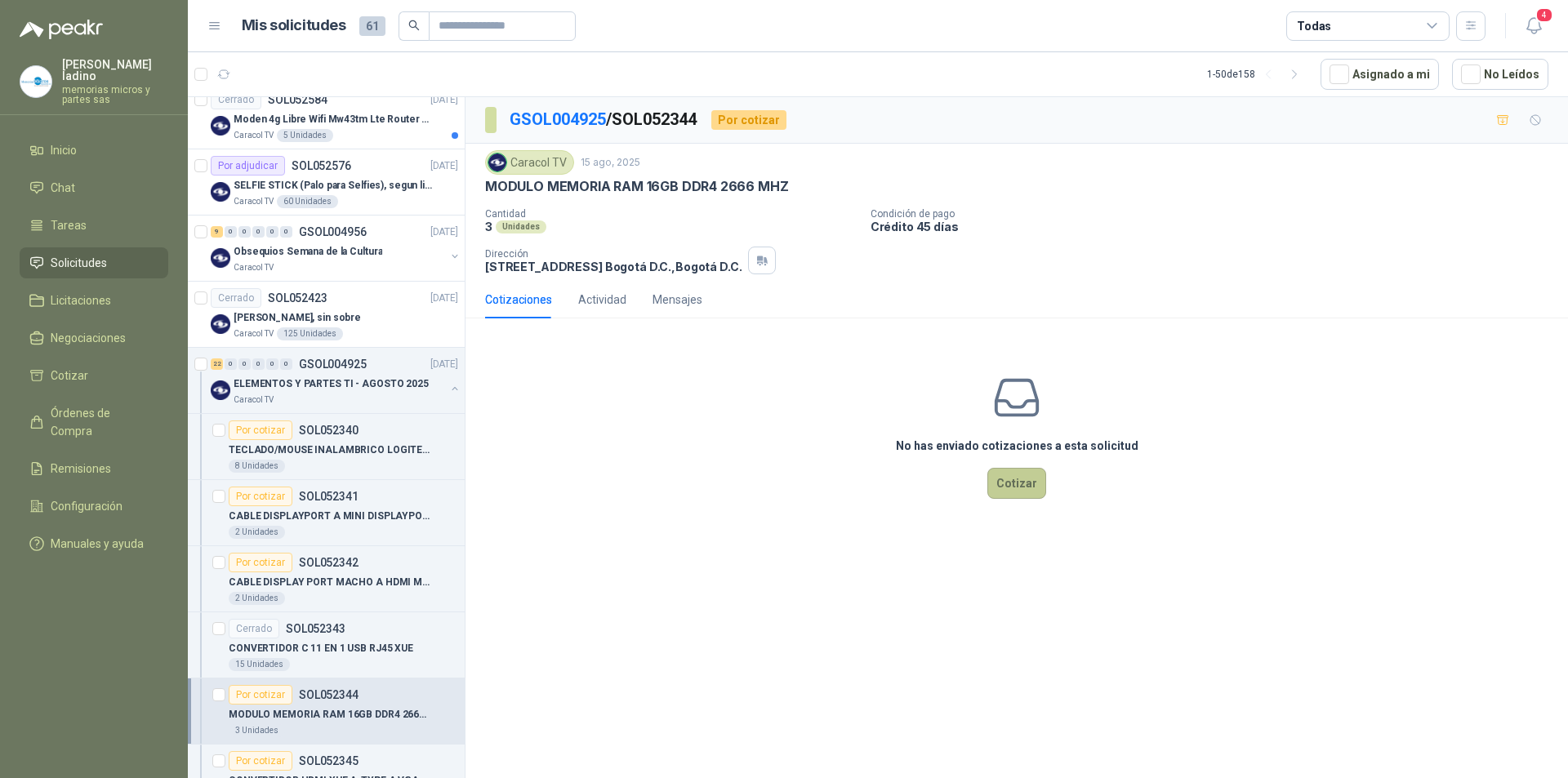
click at [1017, 477] on button "Cotizar" at bounding box center [1017, 483] width 59 height 31
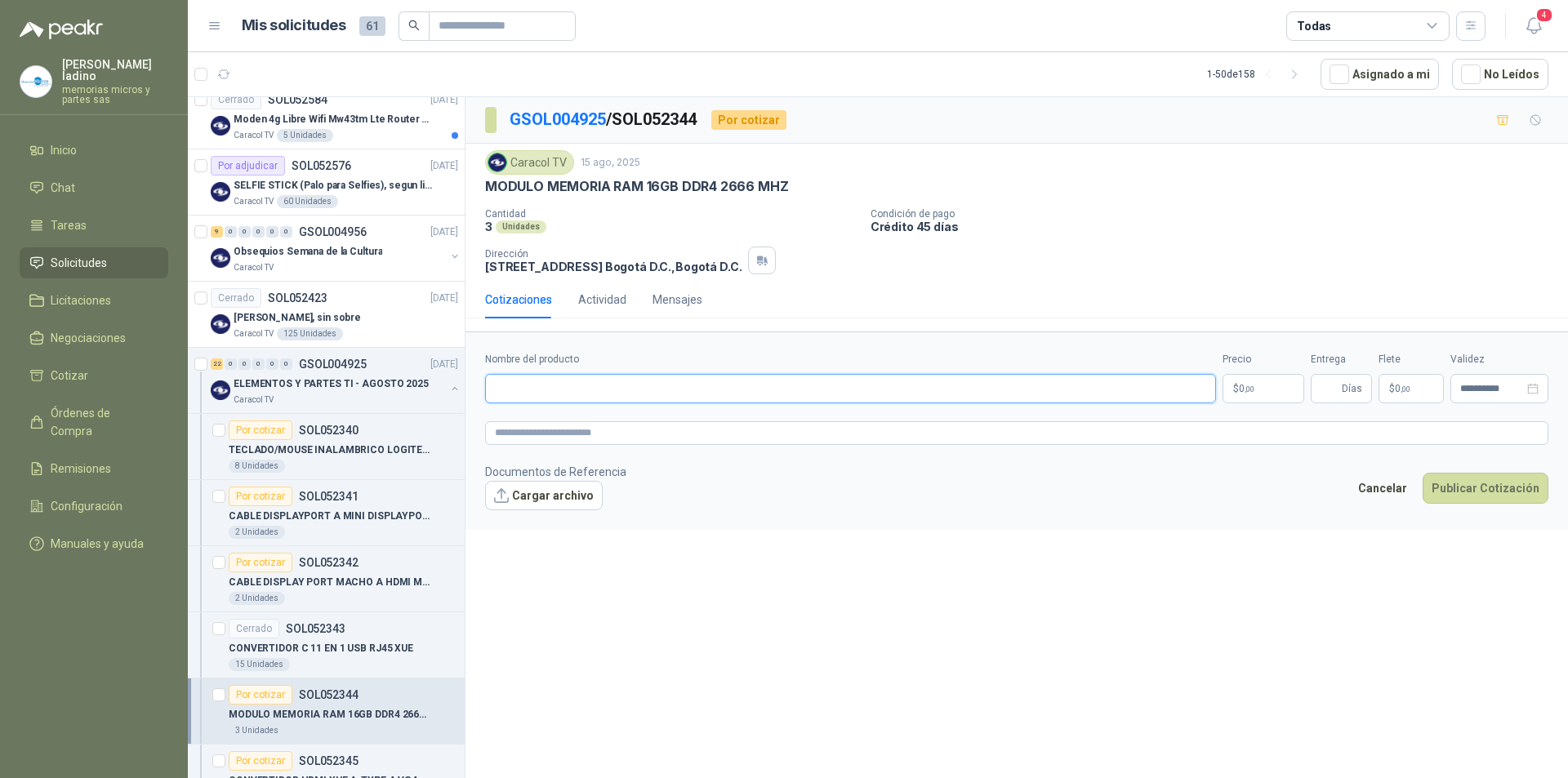
paste input "**********"
type input "**********"
click at [1255, 394] on p "$ 0 ,00" at bounding box center [1263, 389] width 82 height 30
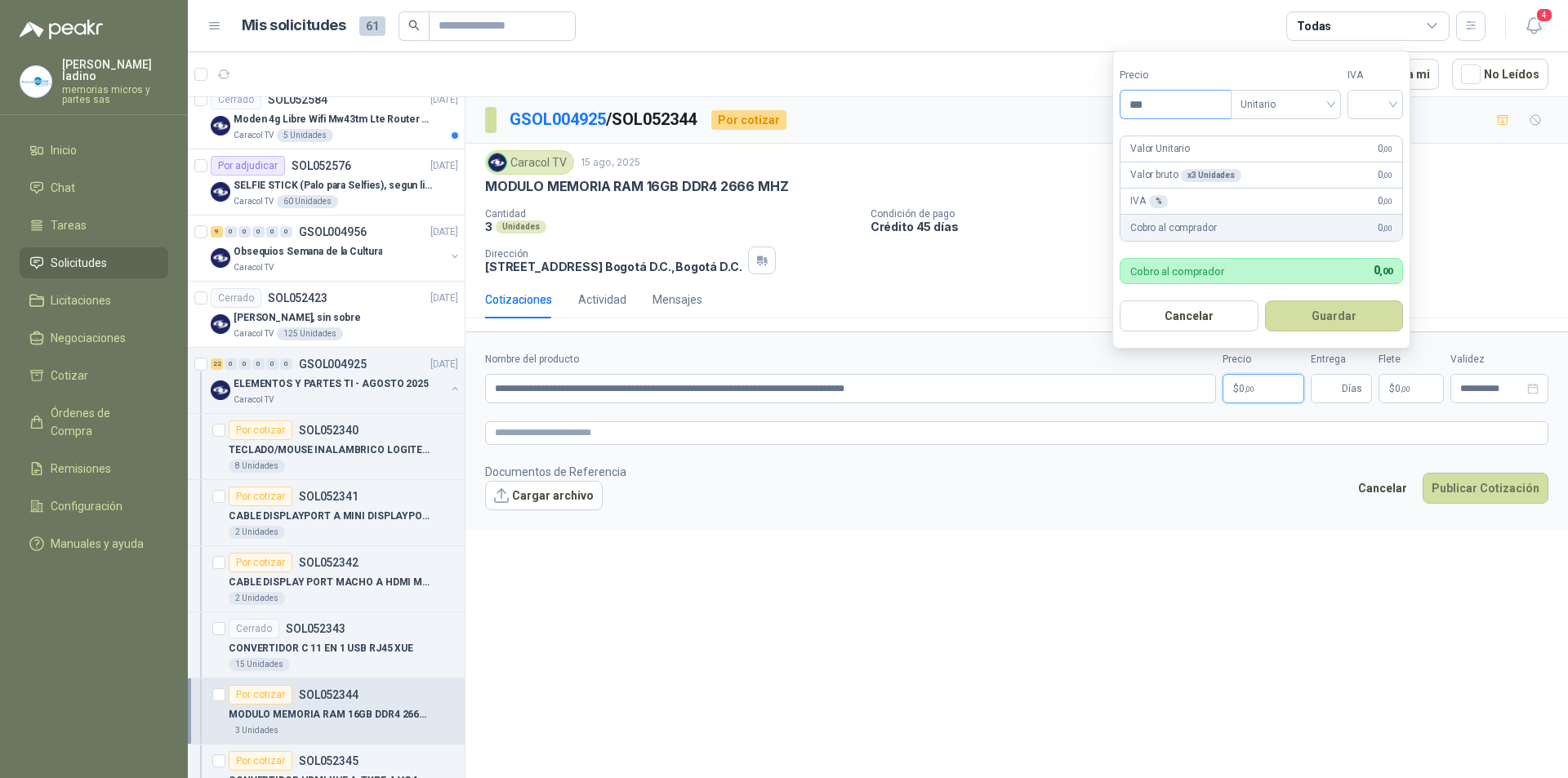
click at [1180, 106] on input "***" at bounding box center [1175, 104] width 110 height 28
type input "*********"
click at [1385, 109] on input "search" at bounding box center [1375, 102] width 36 height 24
click at [1380, 141] on div "19%" at bounding box center [1379, 138] width 30 height 18
click at [1338, 312] on button "Guardar" at bounding box center [1337, 316] width 140 height 31
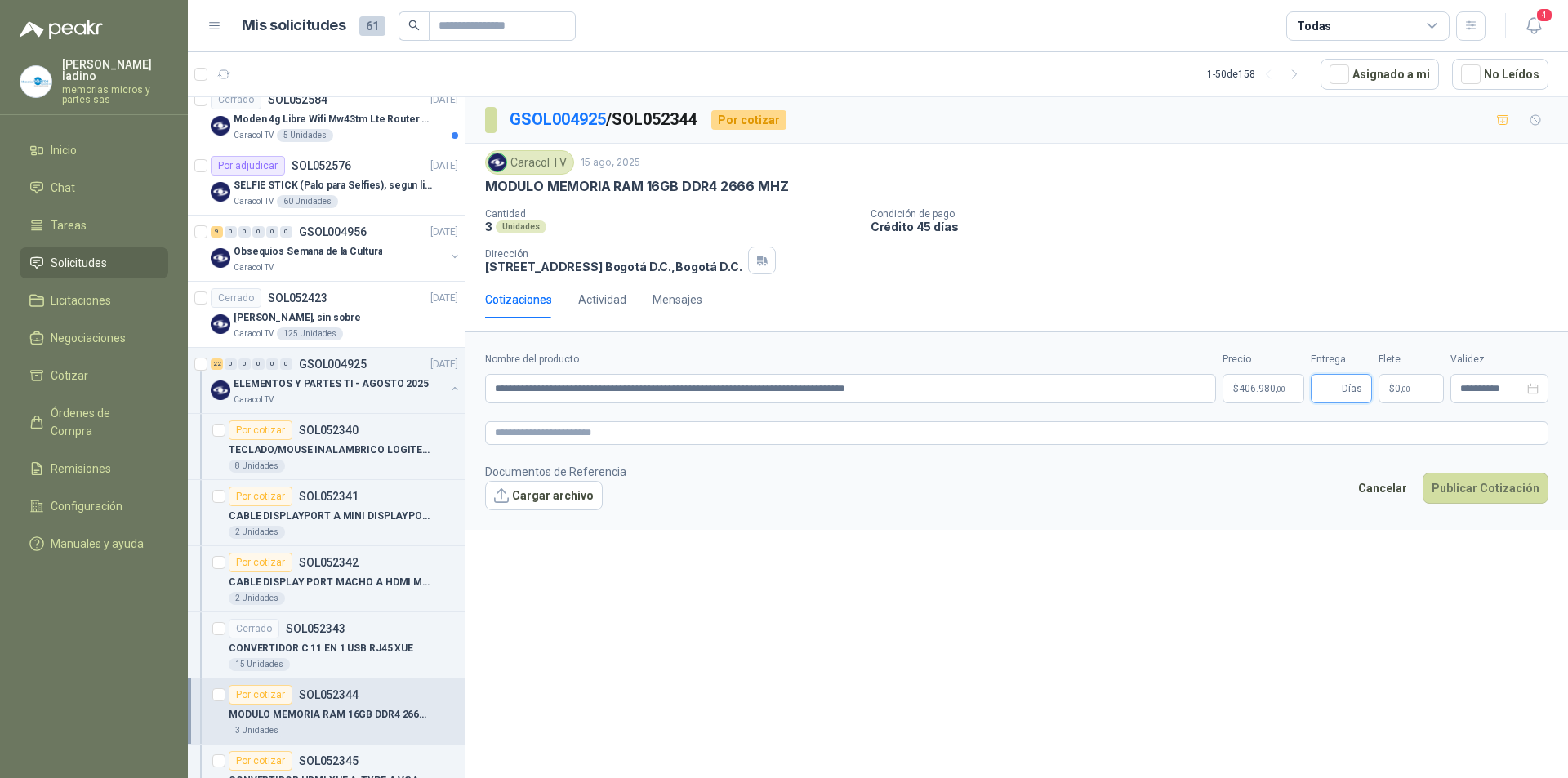
click at [1337, 391] on input "Entrega" at bounding box center [1329, 389] width 18 height 28
type input "*"
click at [1488, 494] on button "Publicar Cotización" at bounding box center [1485, 488] width 126 height 31
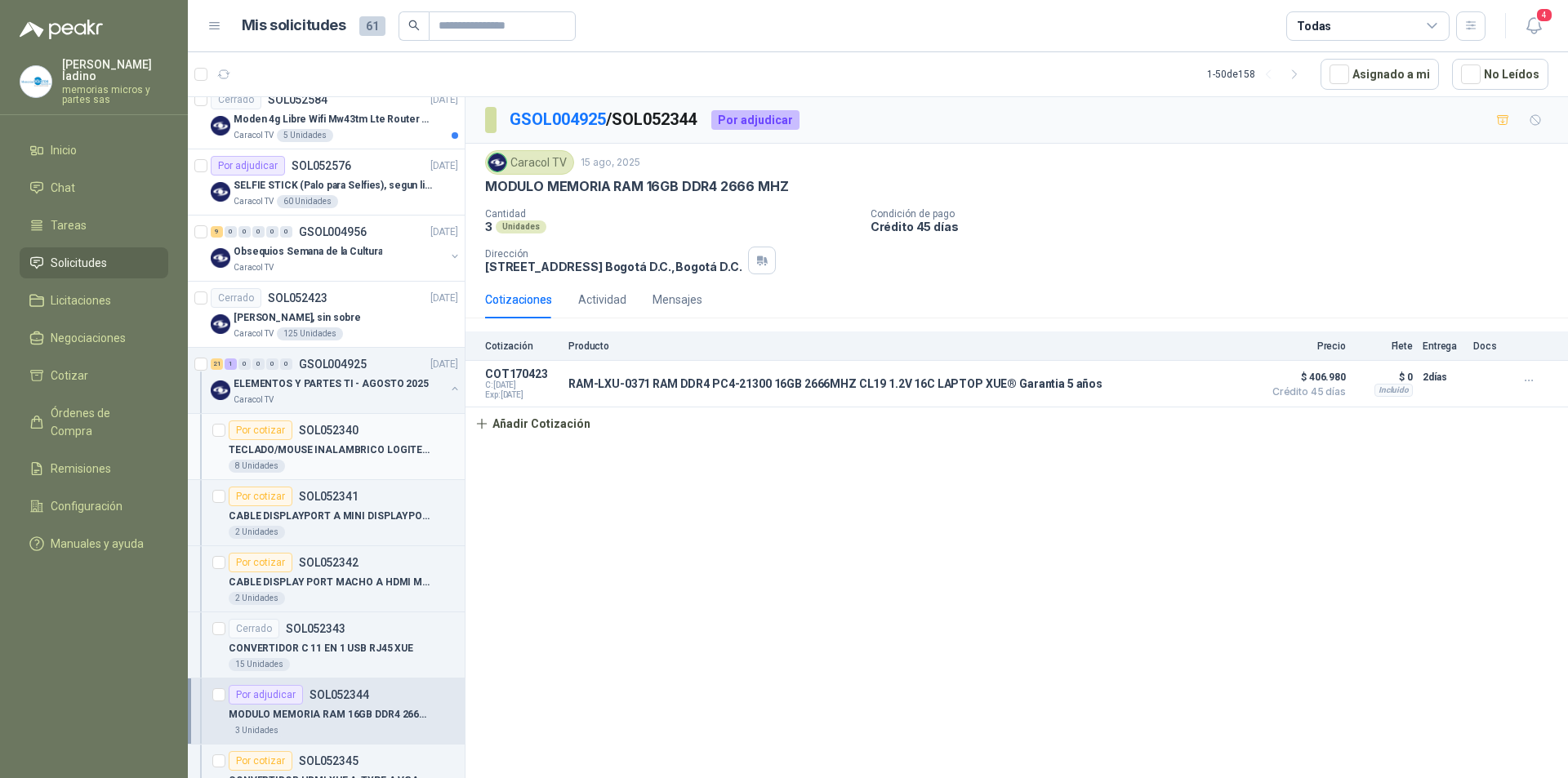
click at [256, 424] on div "Por cotizar" at bounding box center [260, 430] width 63 height 19
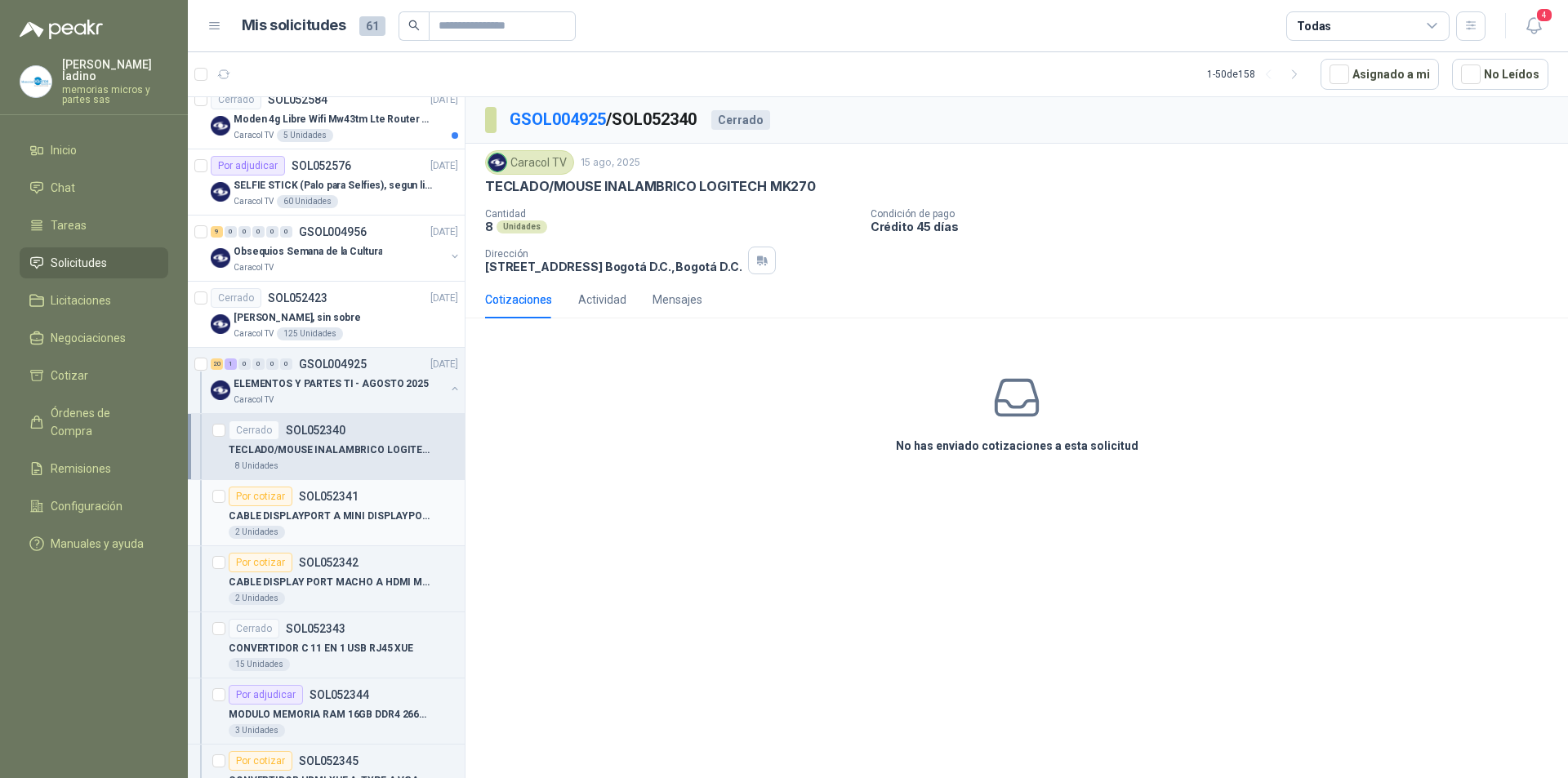
click at [258, 490] on div "Por cotizar" at bounding box center [260, 496] width 63 height 19
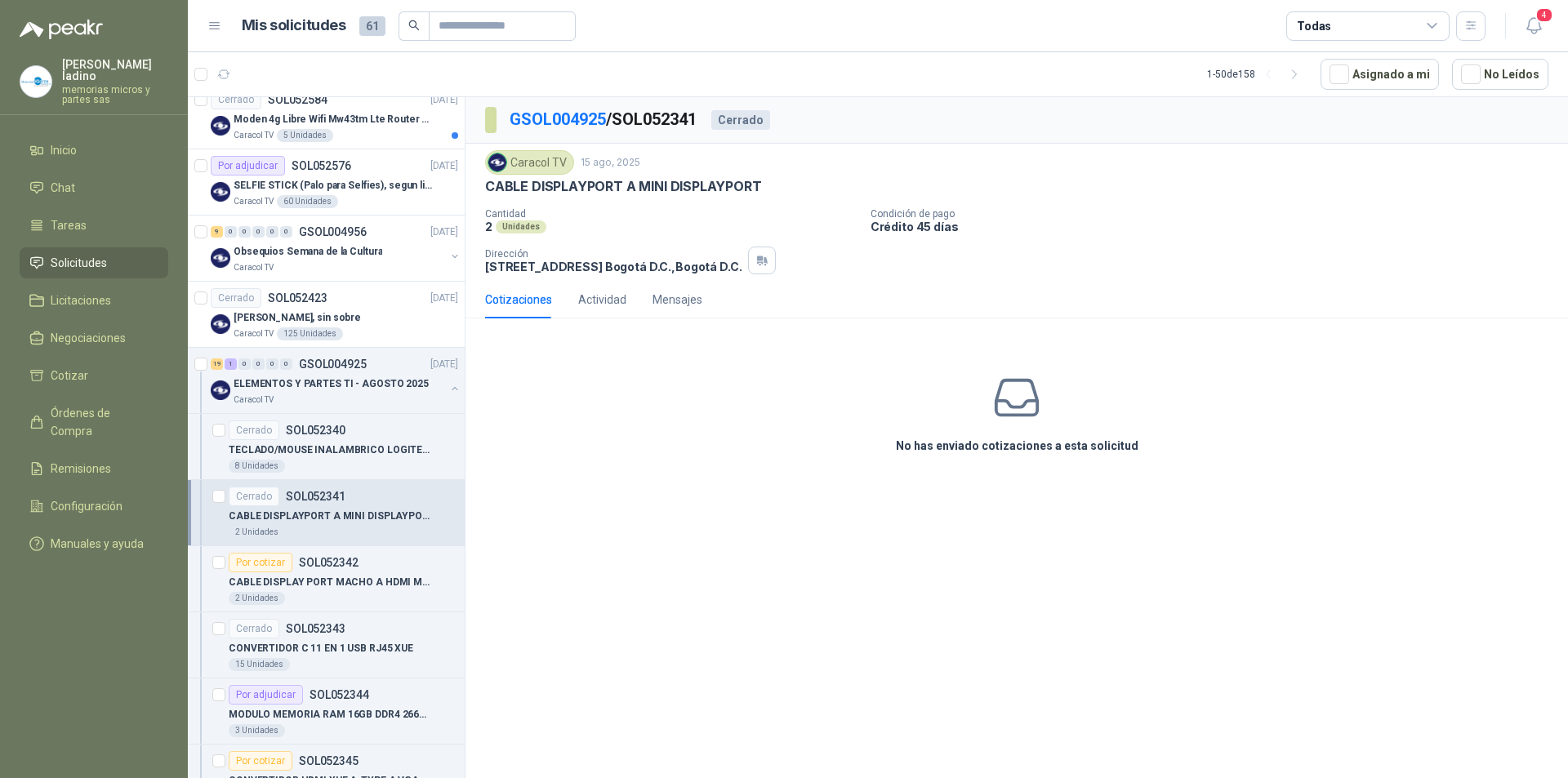
scroll to position [245, 0]
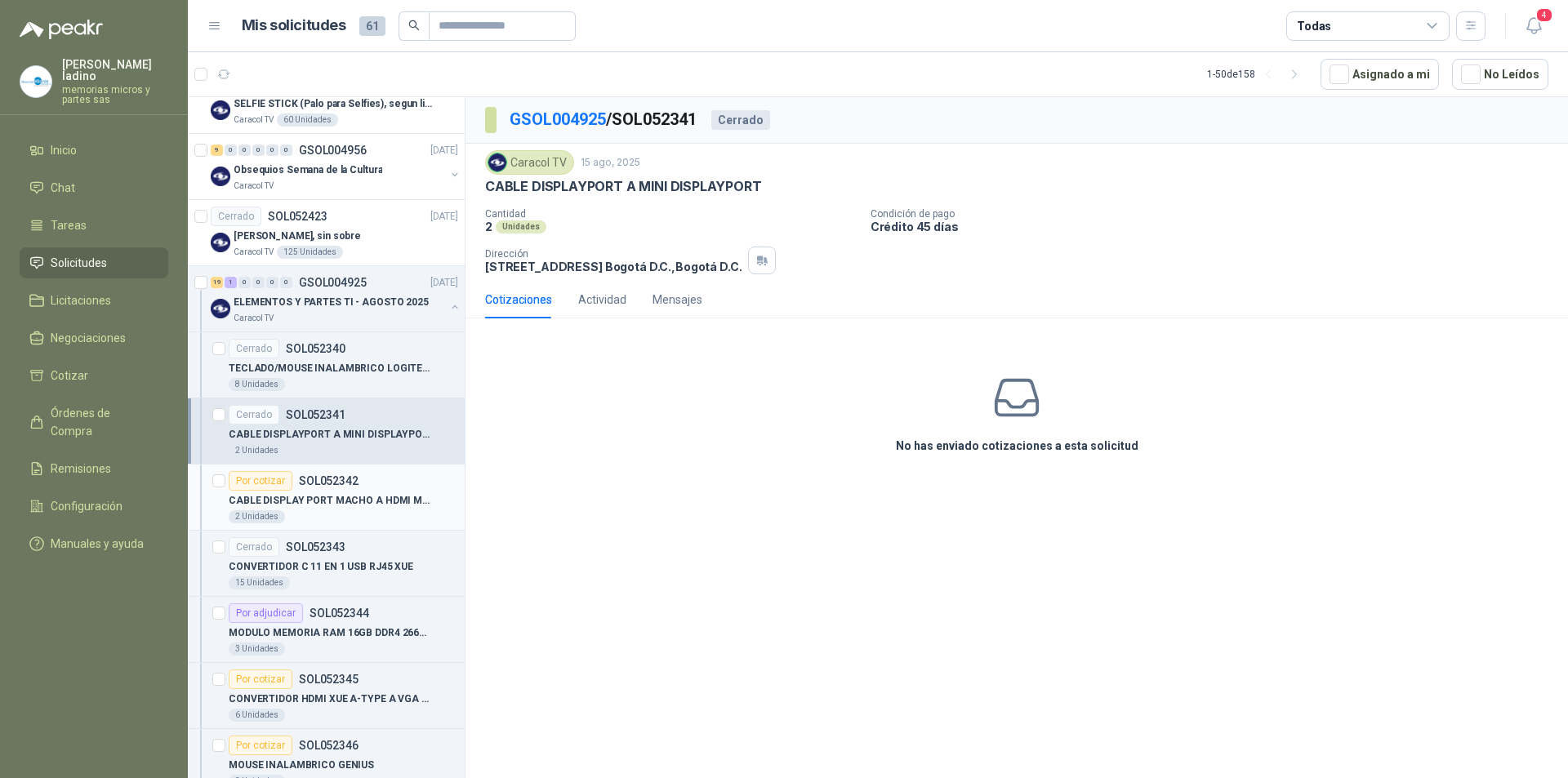
click at [276, 484] on div "Por cotizar" at bounding box center [260, 481] width 63 height 19
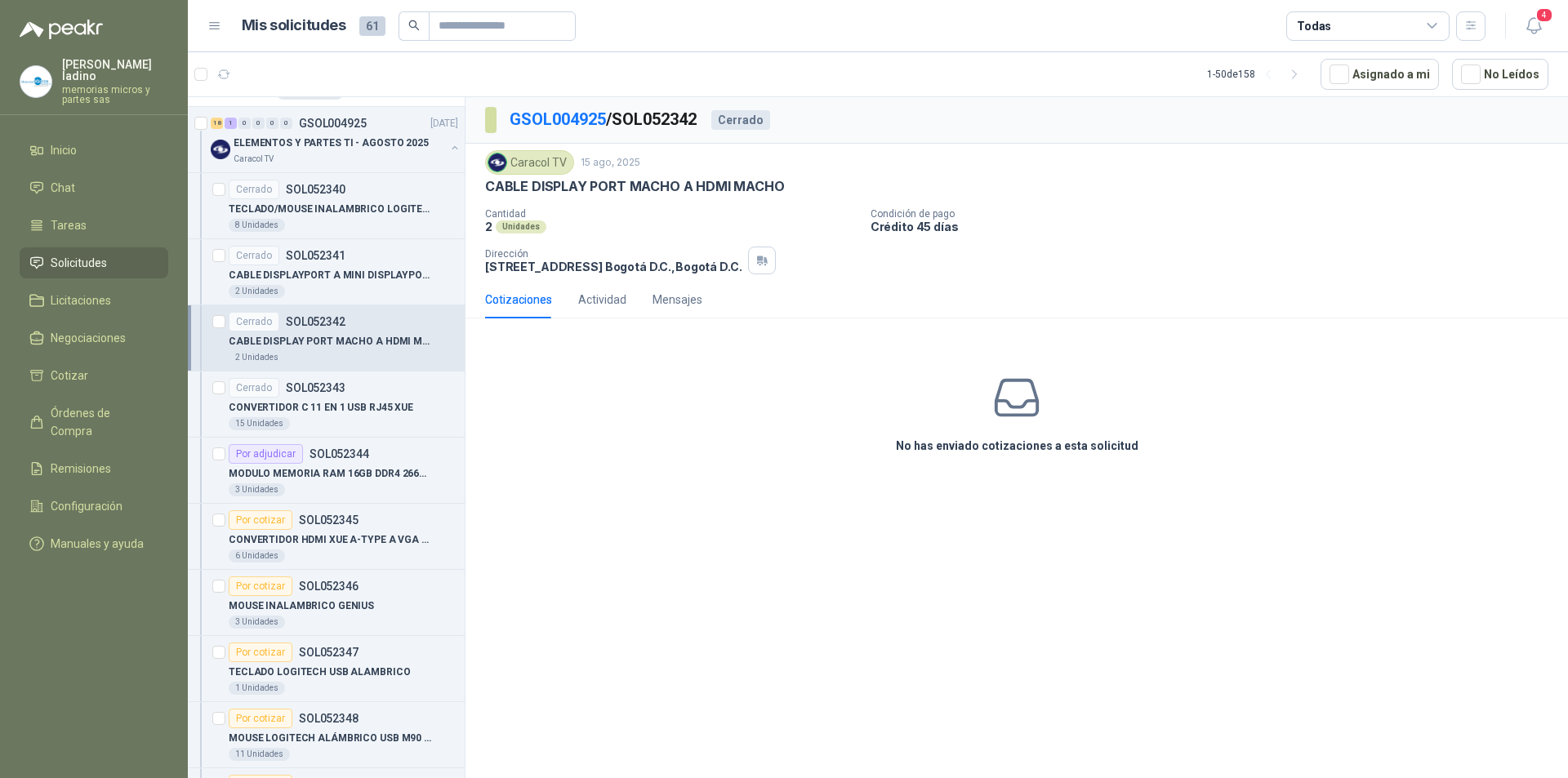
scroll to position [408, 0]
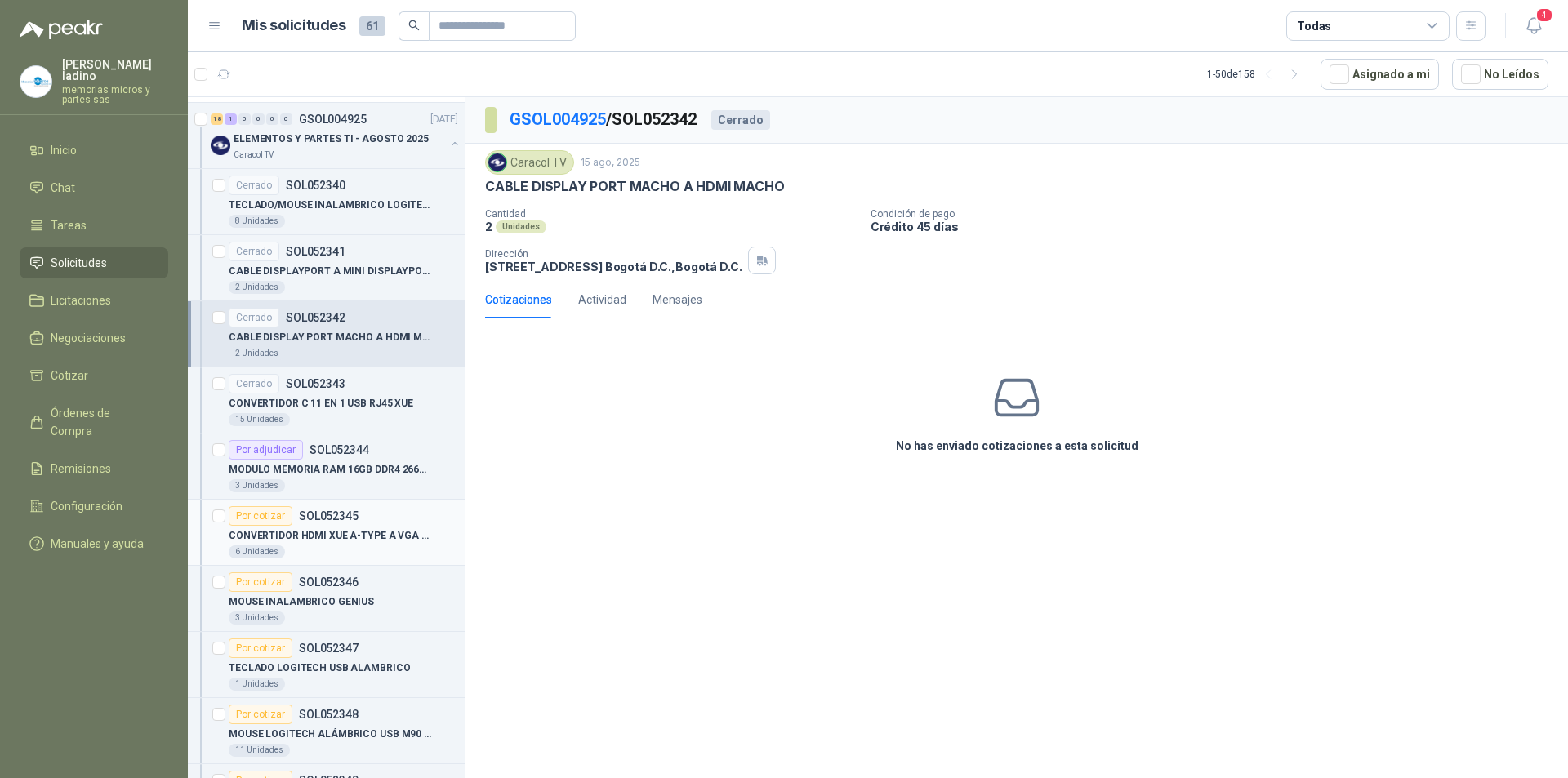
click at [262, 515] on div "Por cotizar" at bounding box center [260, 515] width 63 height 19
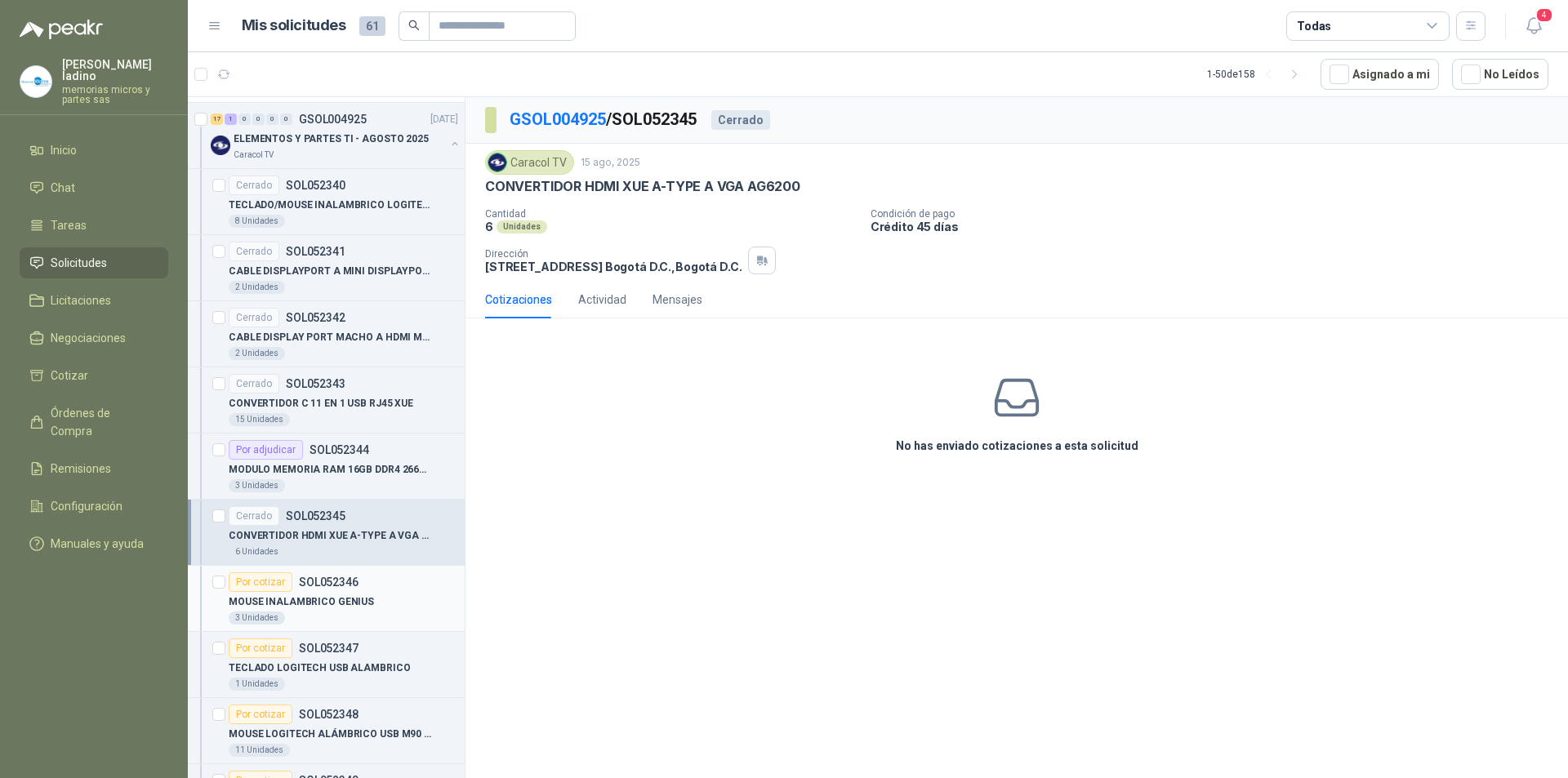
click at [250, 584] on div "Por cotizar" at bounding box center [260, 582] width 63 height 19
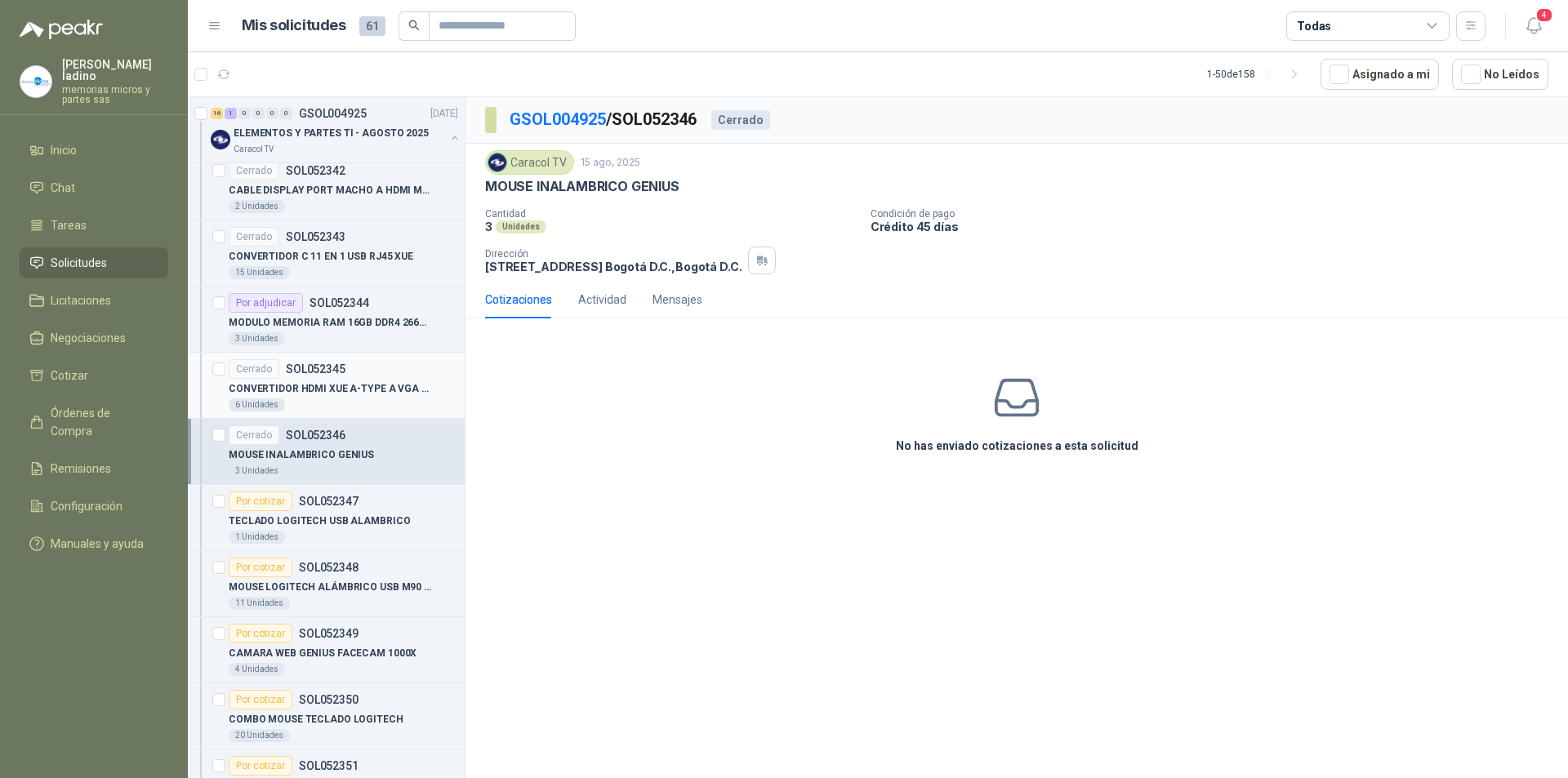
scroll to position [572, 0]
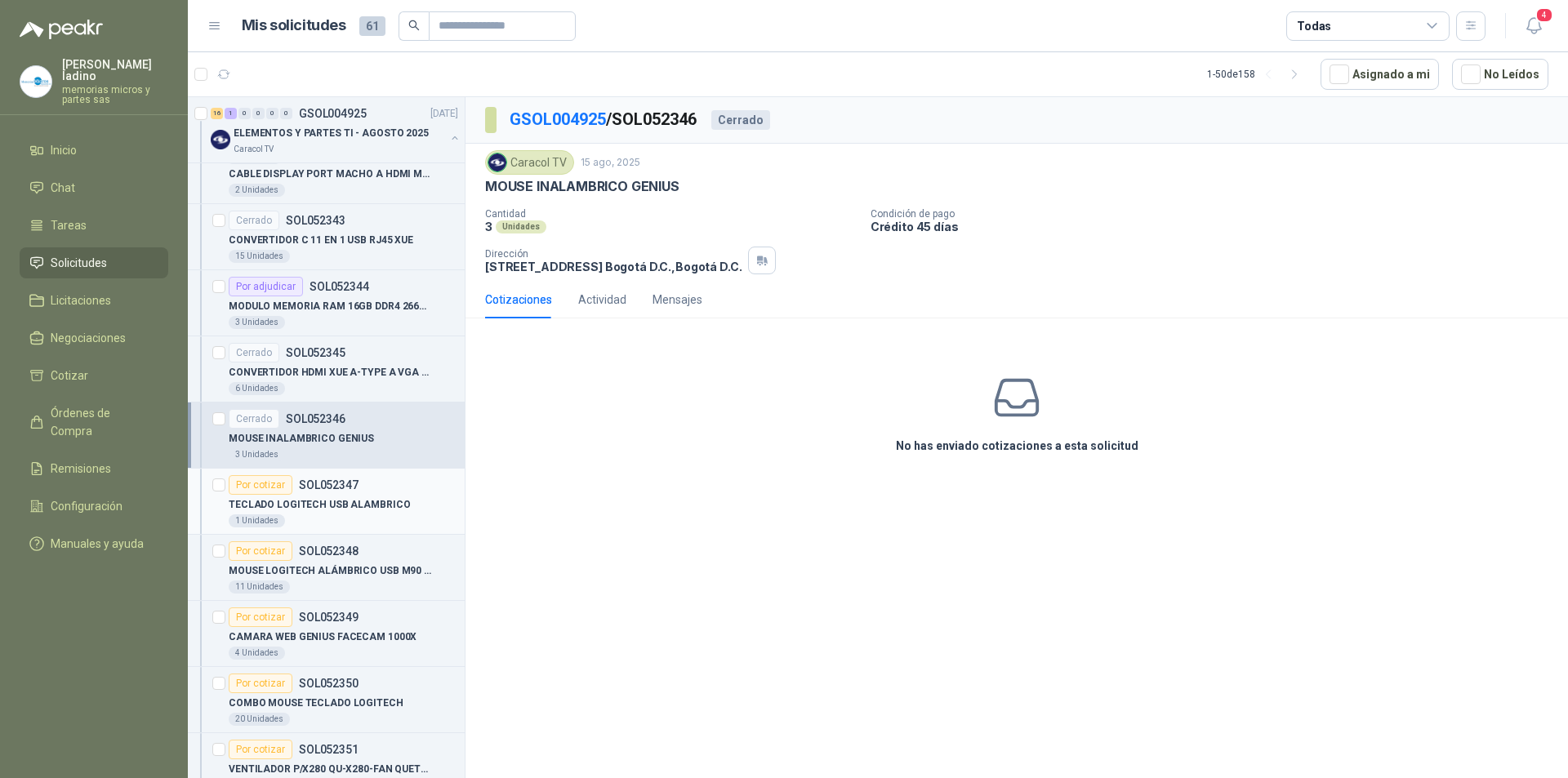
click at [274, 485] on div "Por cotizar" at bounding box center [260, 485] width 63 height 19
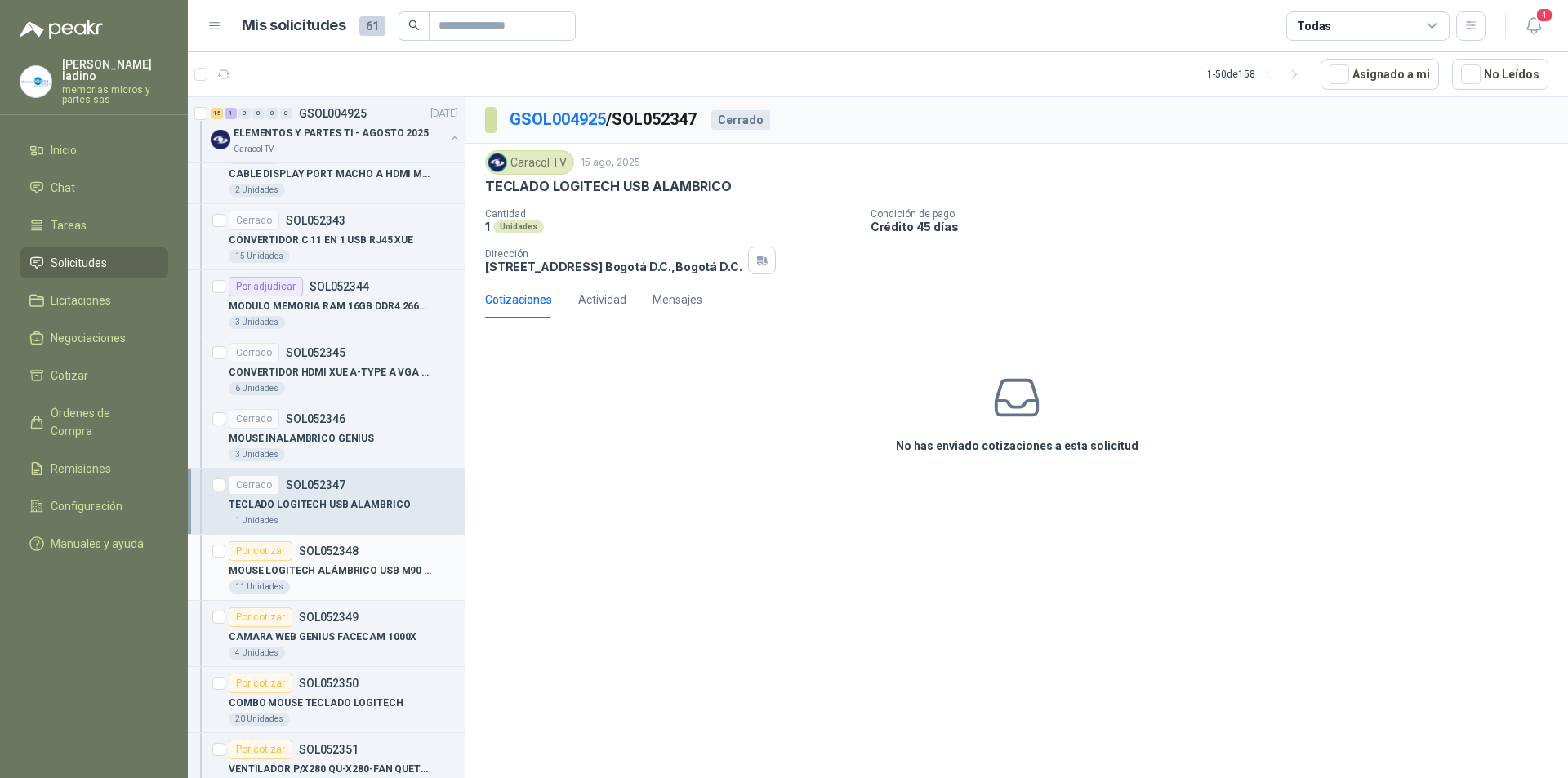
click at [268, 552] on div "Por cotizar" at bounding box center [260, 551] width 63 height 19
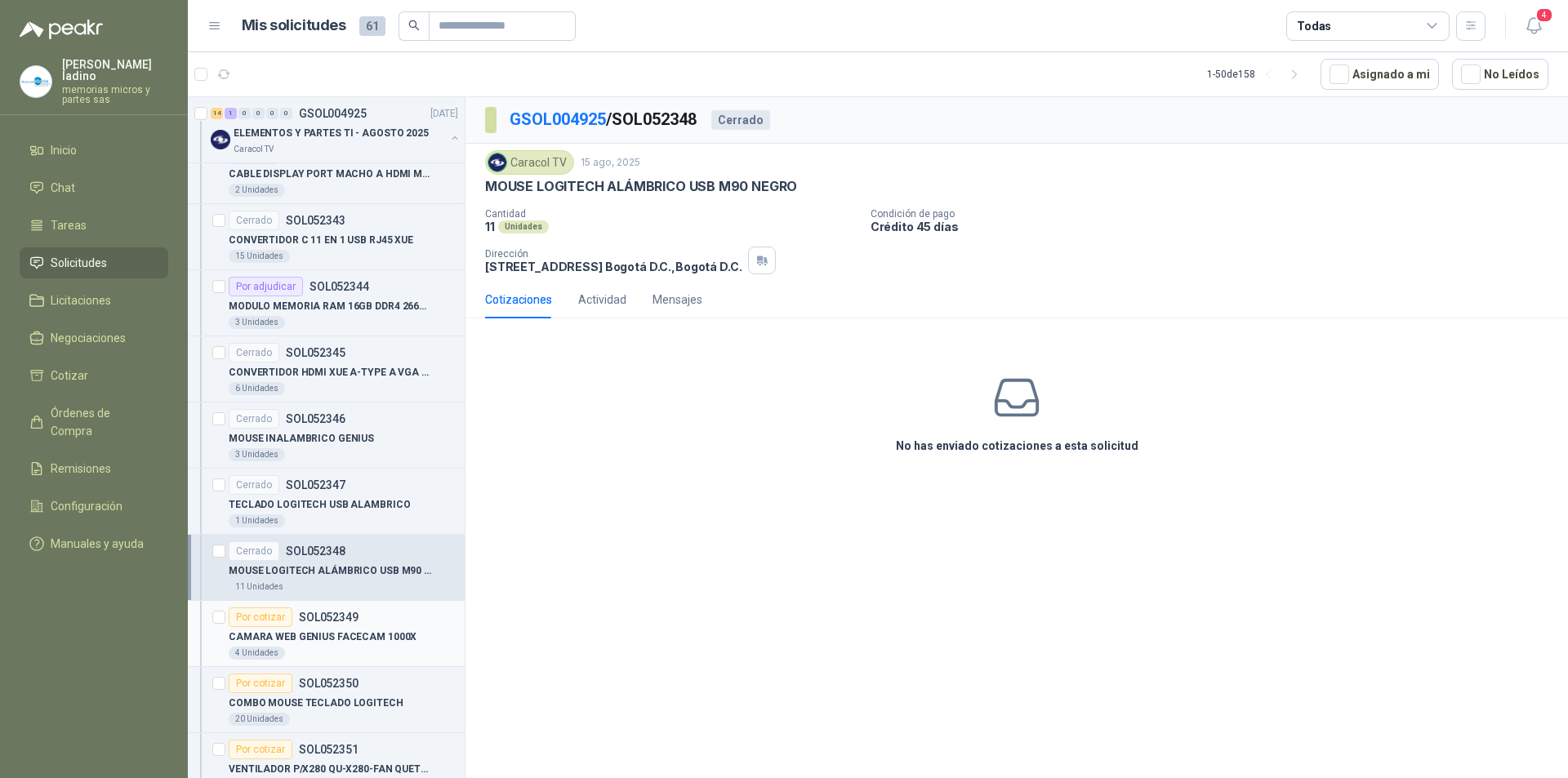
click at [264, 617] on div "Por cotizar" at bounding box center [260, 617] width 63 height 19
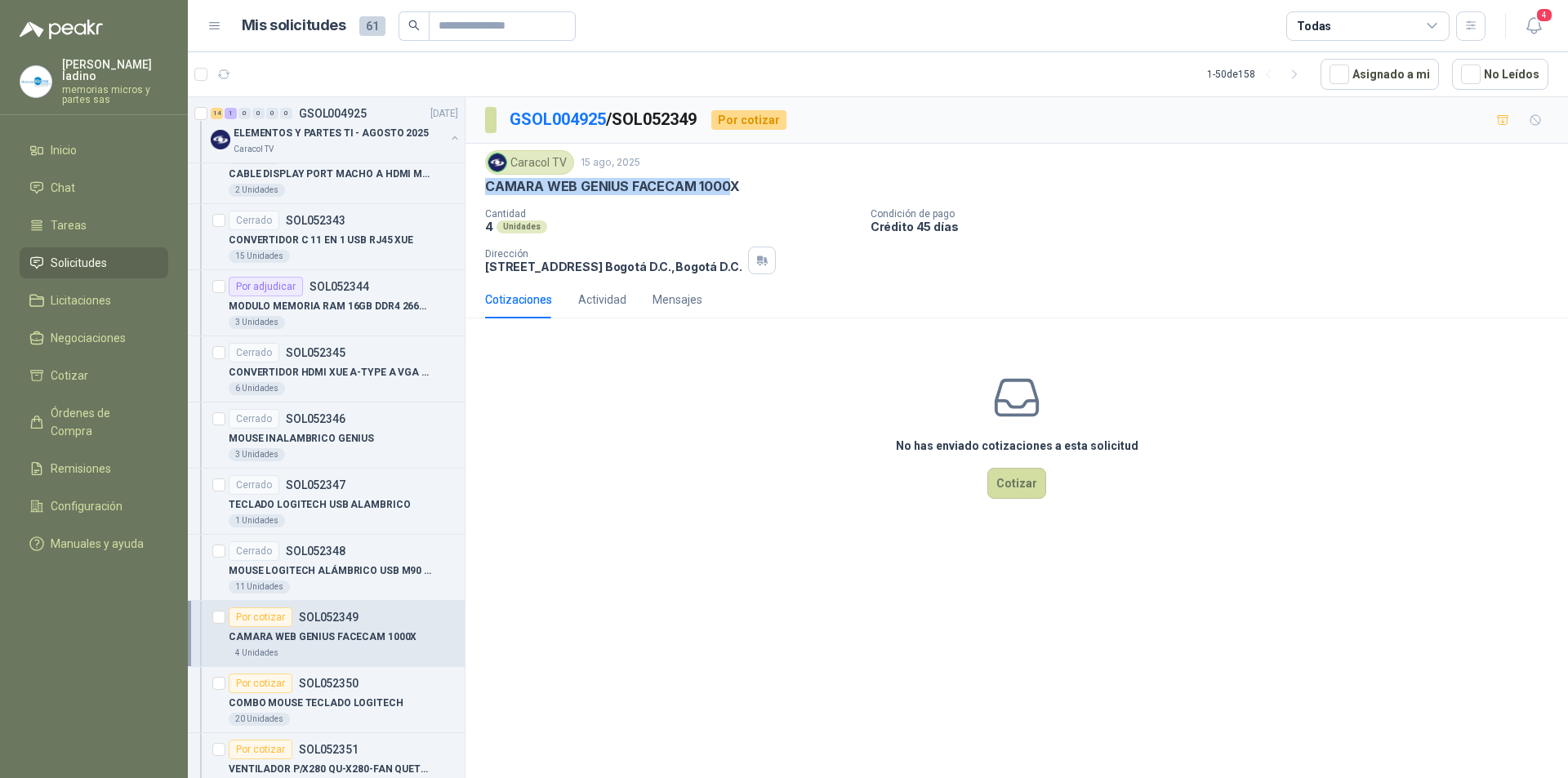
drag, startPoint x: 486, startPoint y: 185, endPoint x: 728, endPoint y: 187, distance: 242.0
click at [728, 187] on p "CAMARA WEB GENIUS FACECAM 1000X" at bounding box center [612, 187] width 254 height 17
click at [249, 678] on div "Por cotizar" at bounding box center [260, 683] width 63 height 19
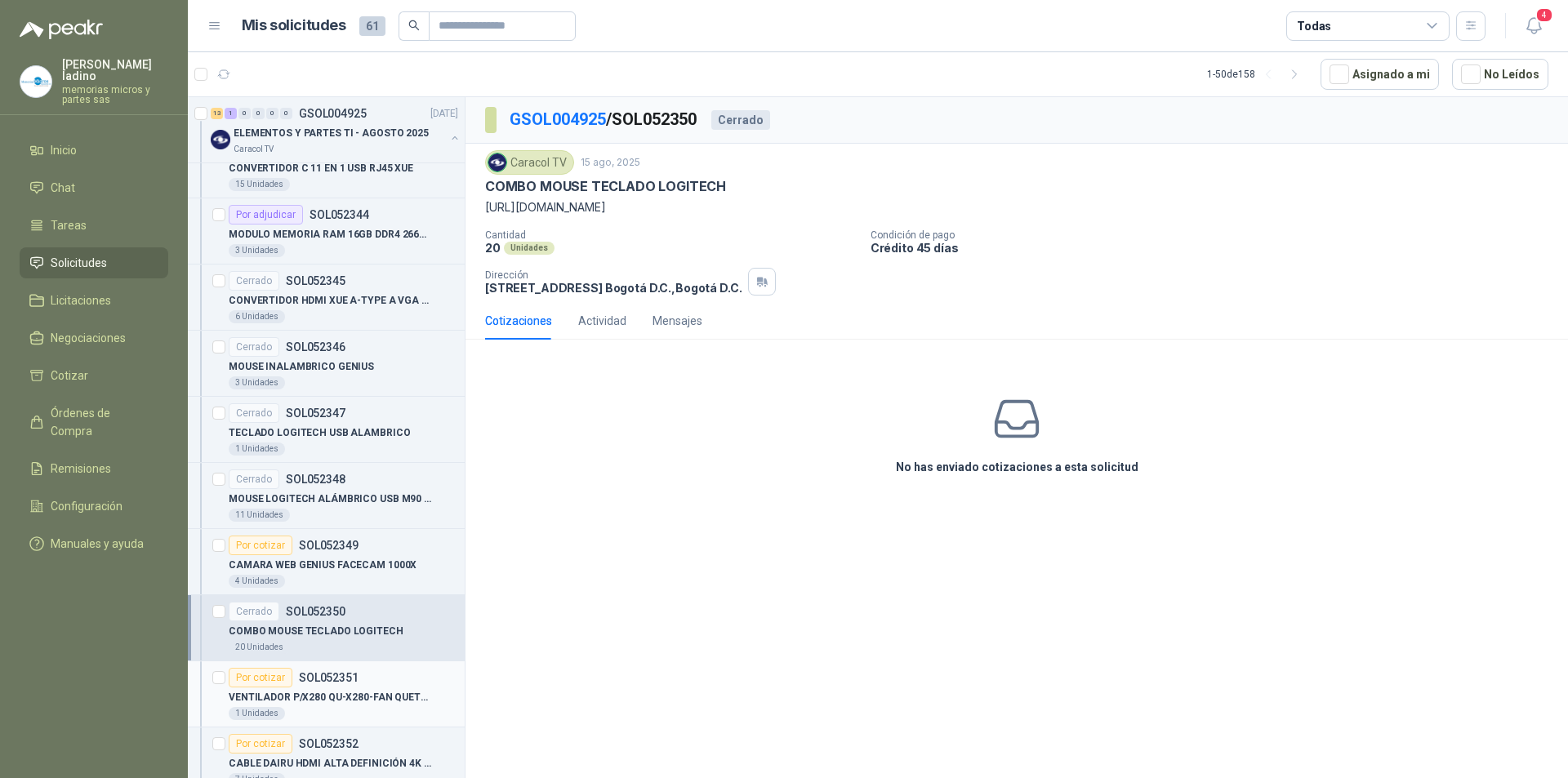
scroll to position [735, 0]
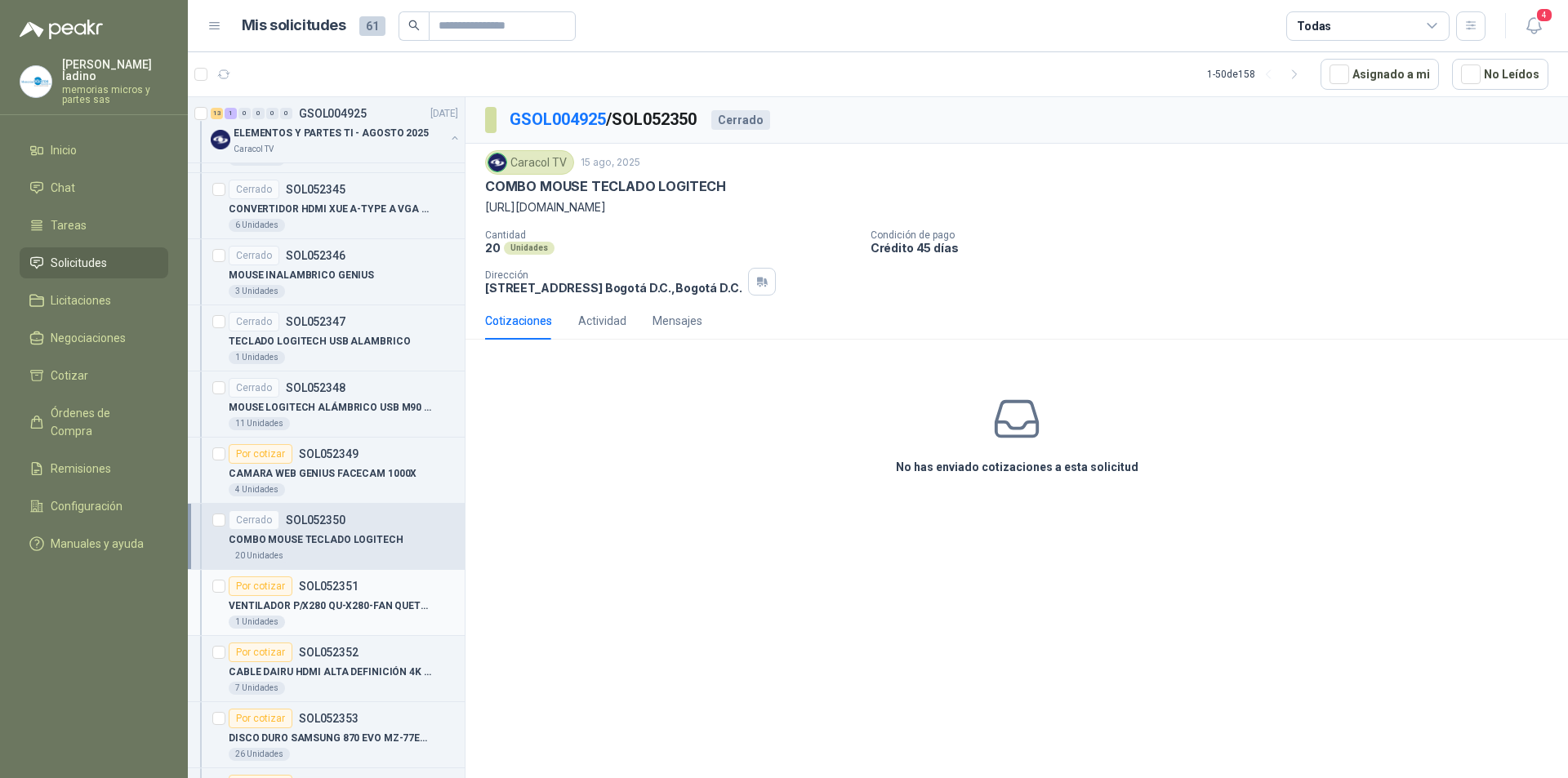
click at [263, 588] on div "Por cotizar" at bounding box center [260, 585] width 63 height 19
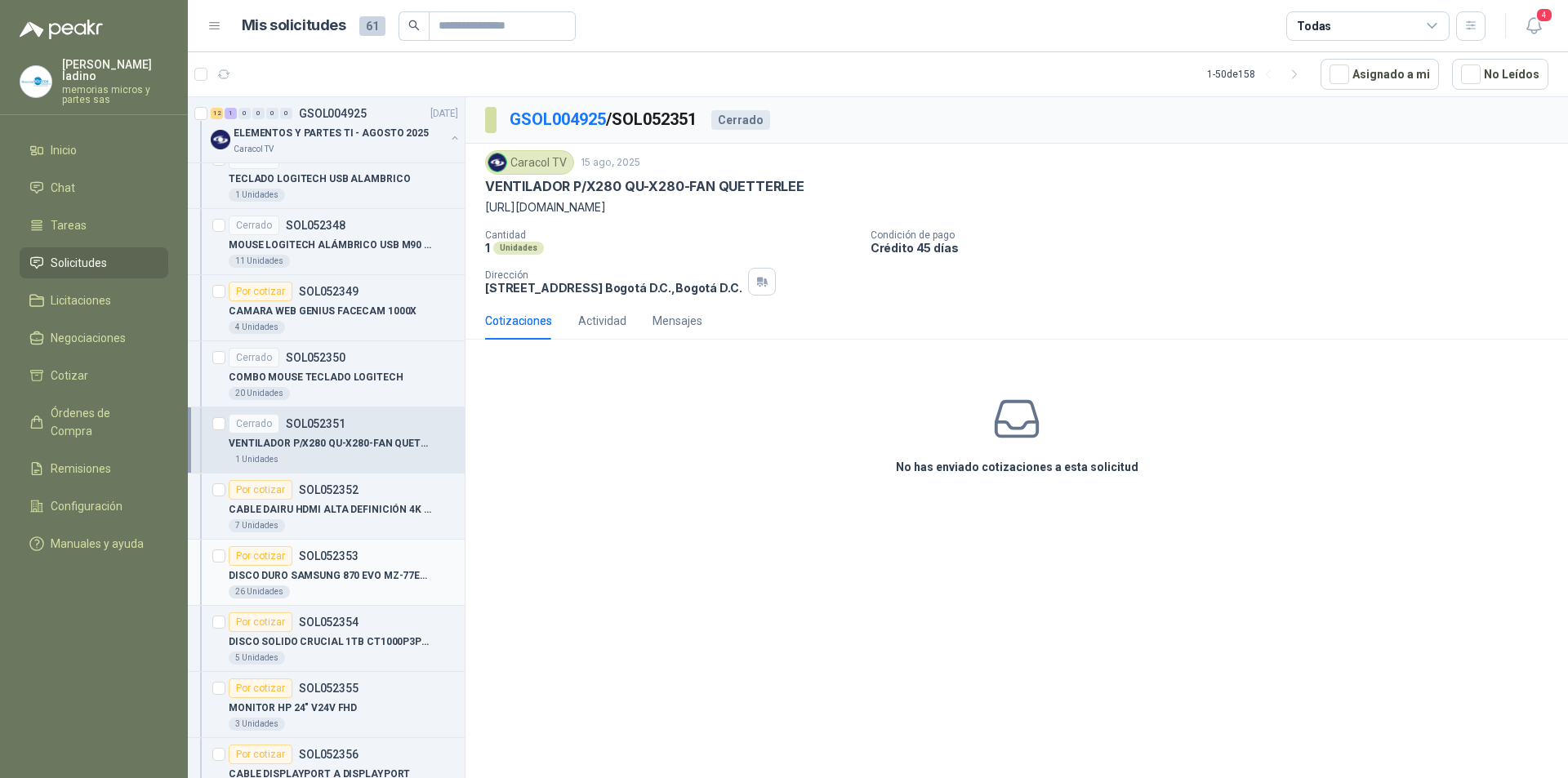
scroll to position [898, 0]
click at [254, 487] on div "Por cotizar" at bounding box center [260, 488] width 63 height 19
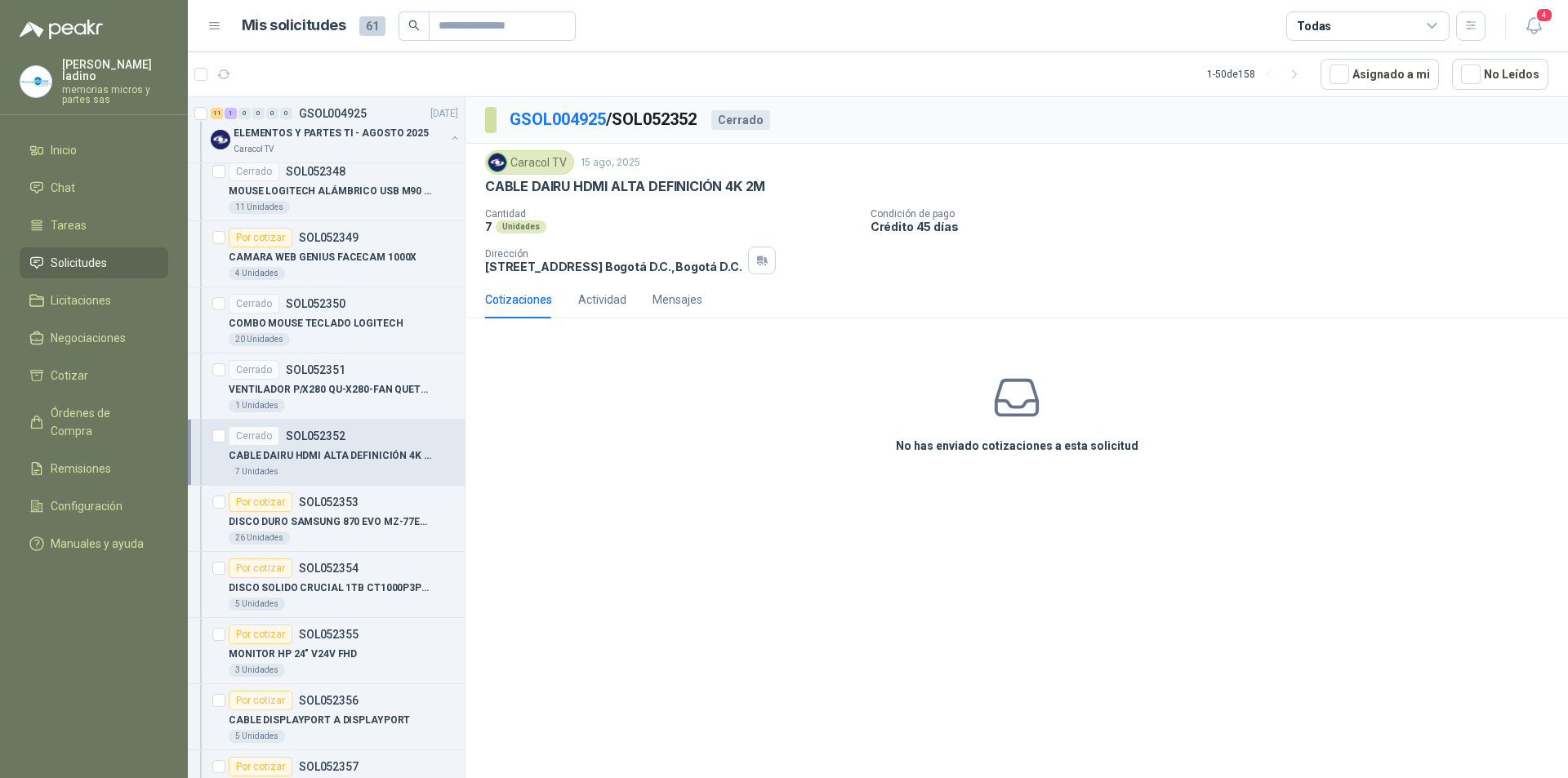
scroll to position [980, 0]
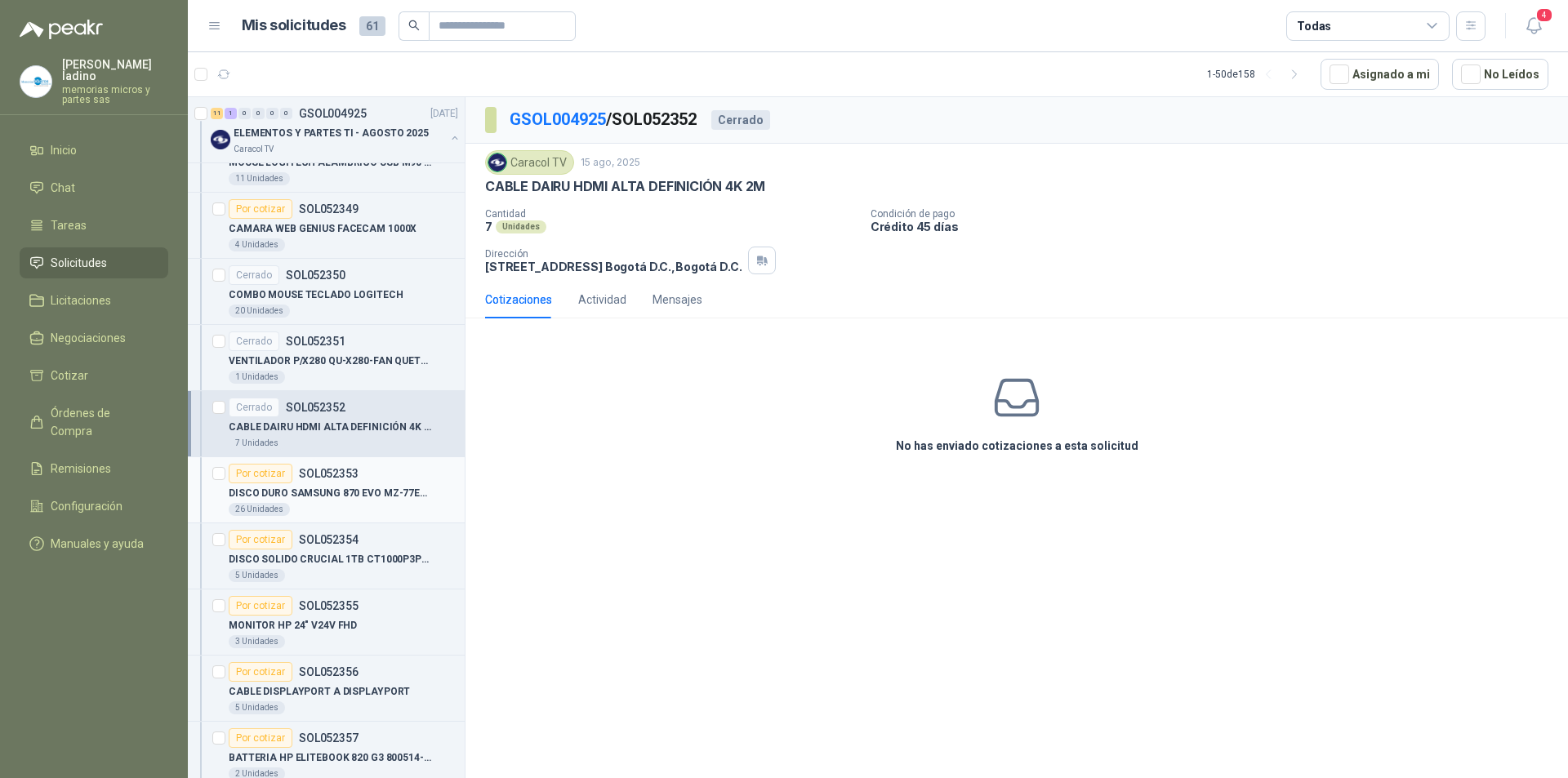
click at [253, 476] on div "Por cotizar" at bounding box center [260, 473] width 63 height 19
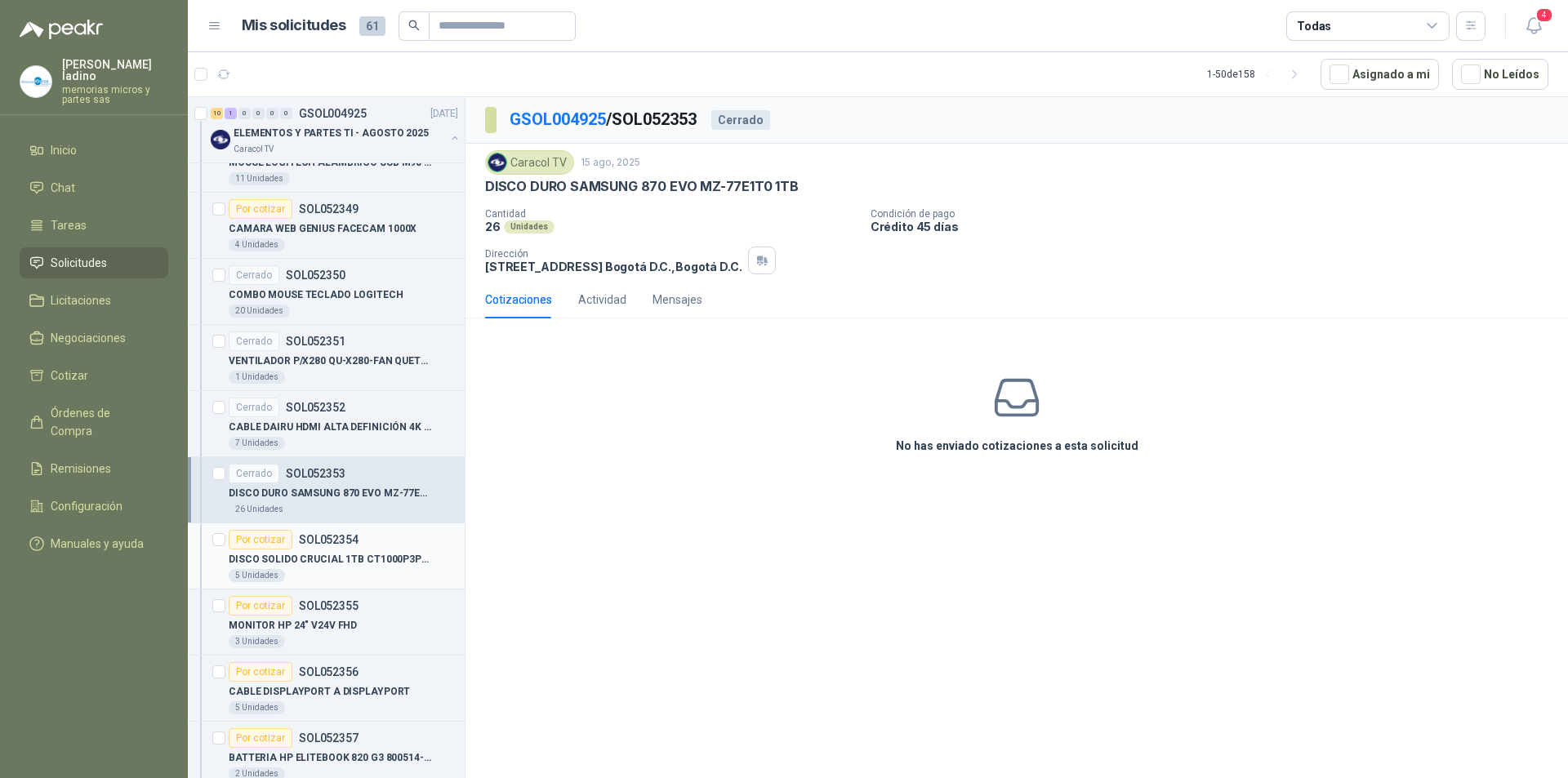
click at [261, 540] on div "Por cotizar" at bounding box center [260, 539] width 63 height 19
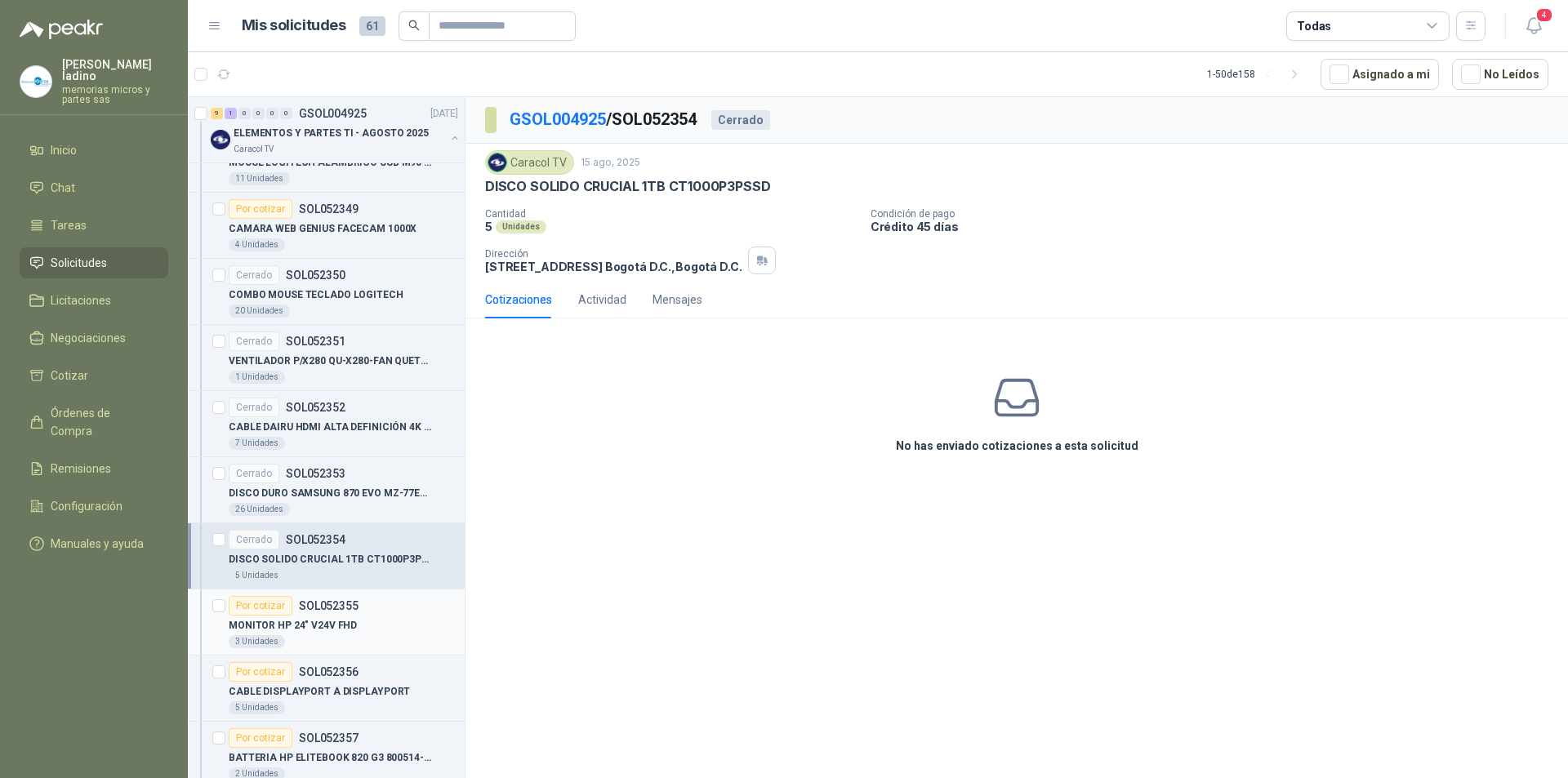
click at [263, 600] on div "Por cotizar" at bounding box center [260, 606] width 63 height 19
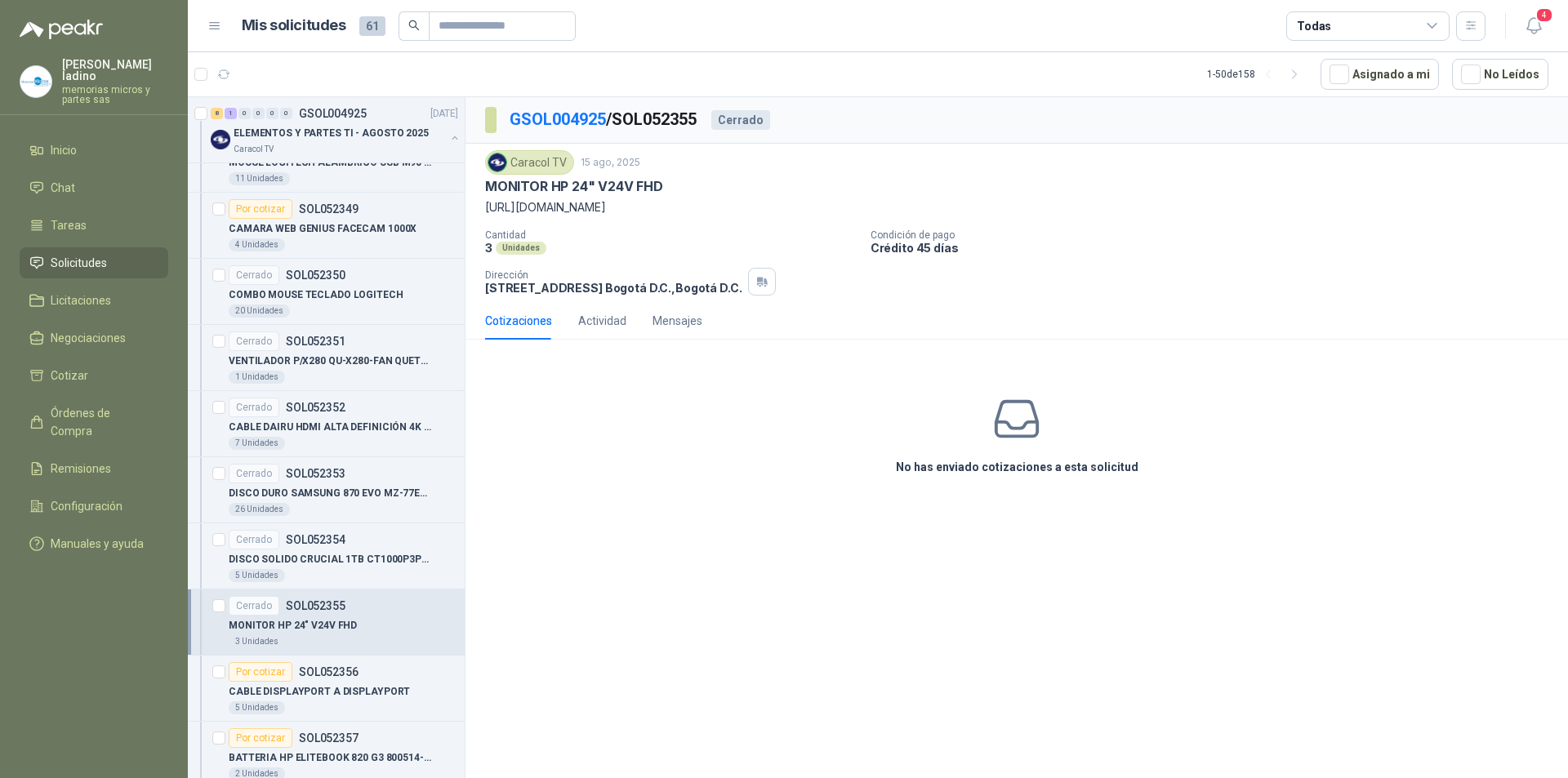
scroll to position [1062, 0]
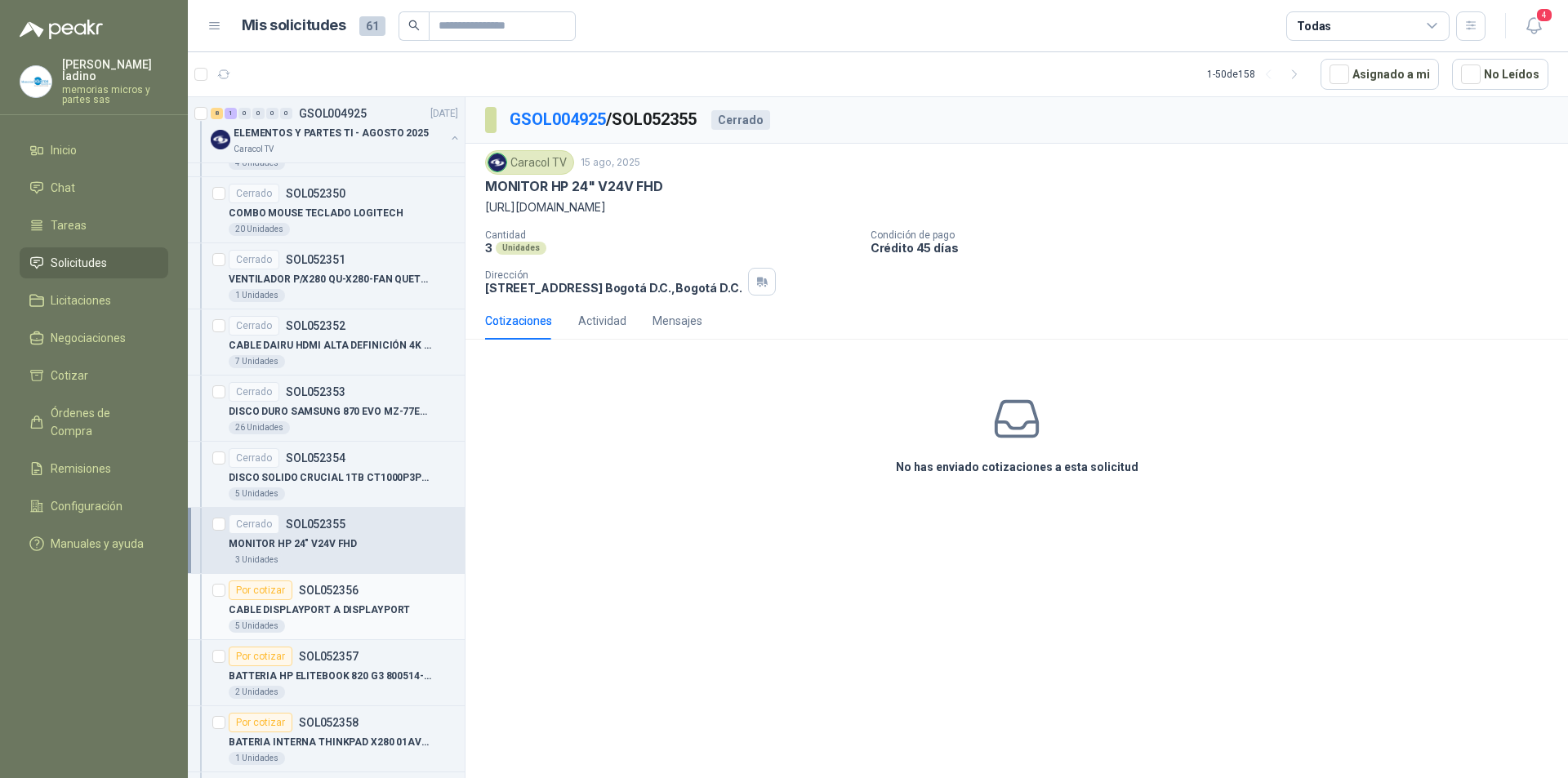
click at [258, 593] on div "Por cotizar" at bounding box center [260, 590] width 63 height 19
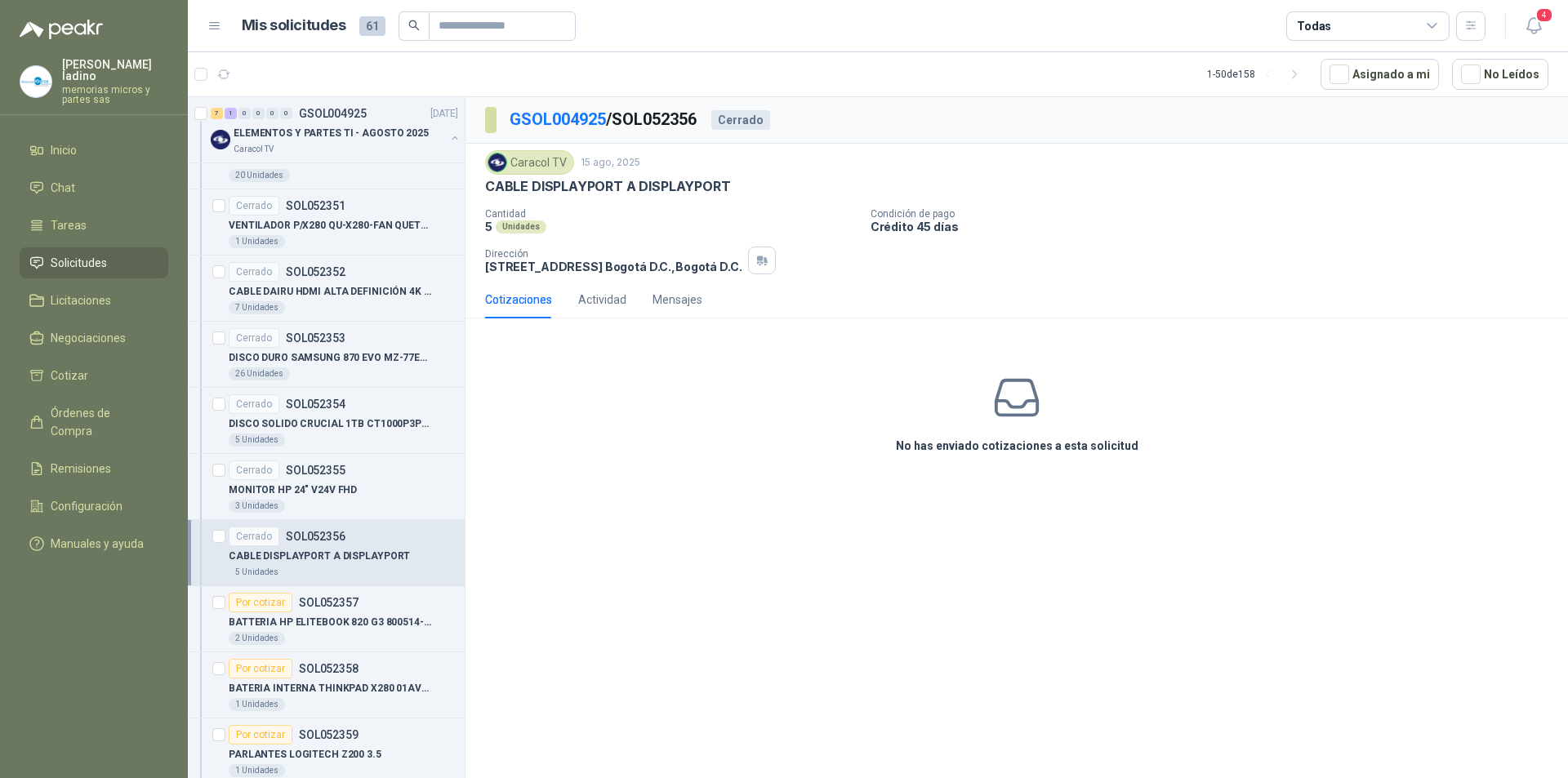
scroll to position [1143, 0]
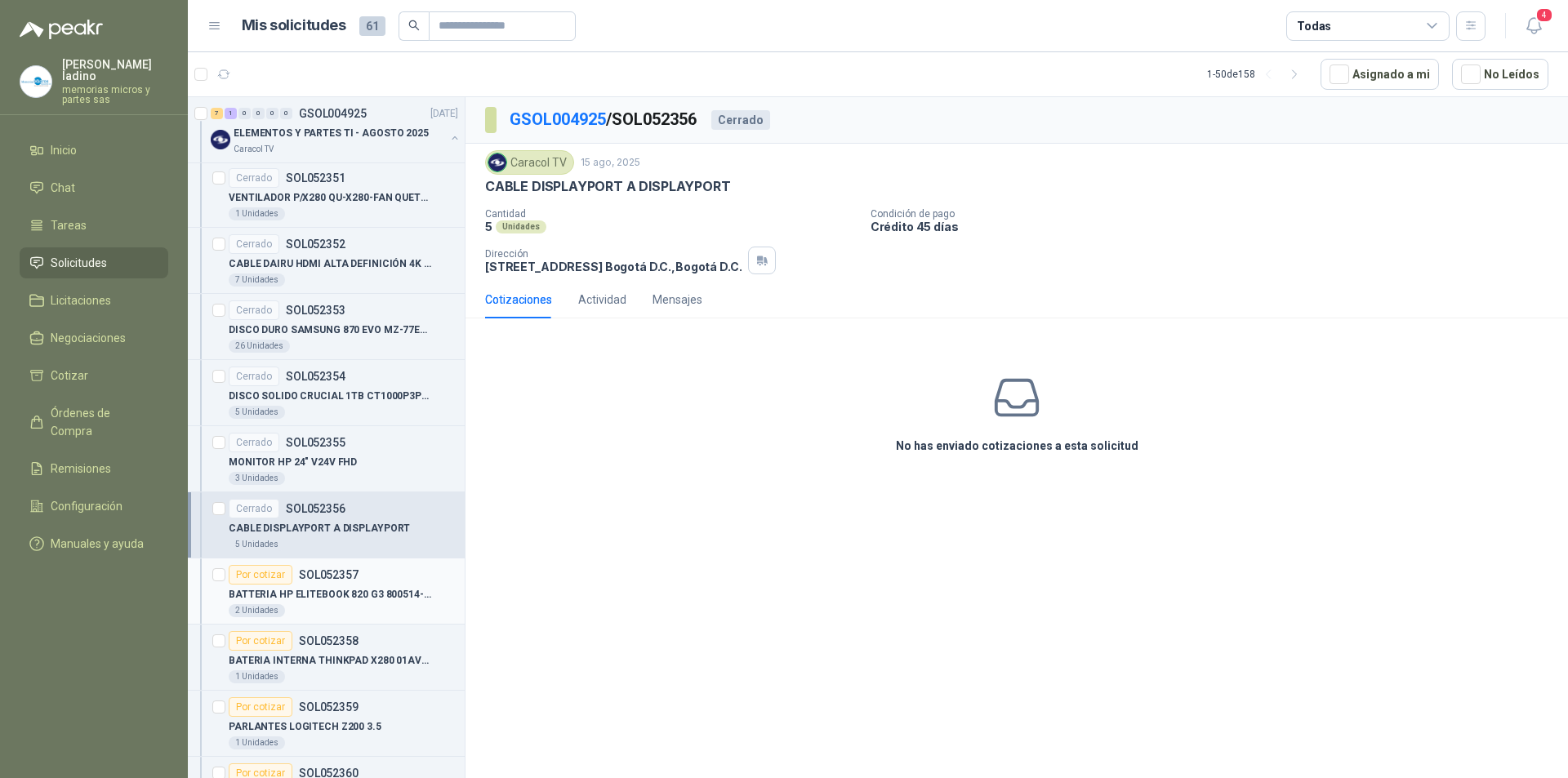
click at [269, 577] on div "Por cotizar" at bounding box center [260, 574] width 63 height 19
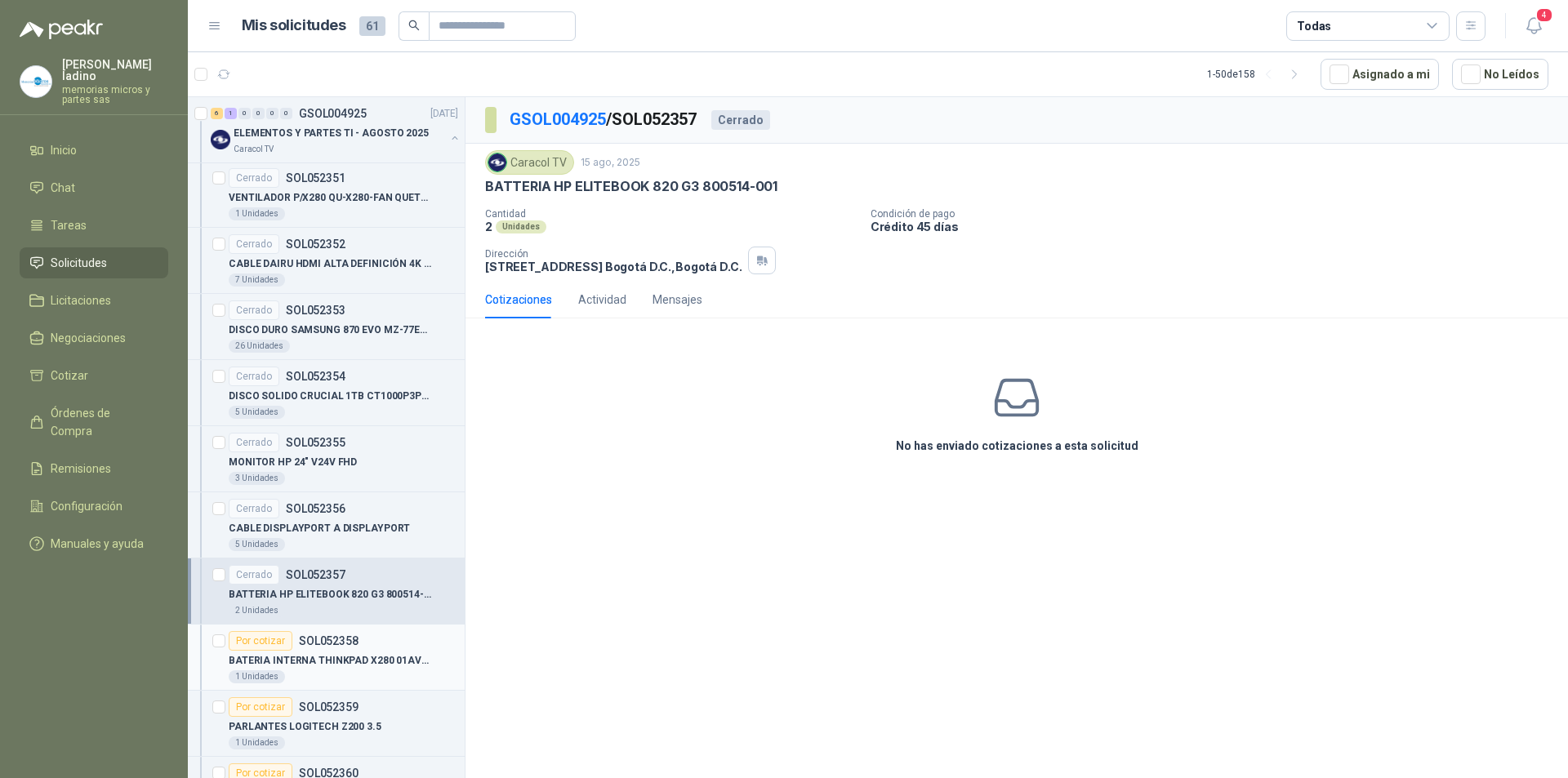
click at [254, 634] on div "Por cotizar" at bounding box center [260, 640] width 63 height 19
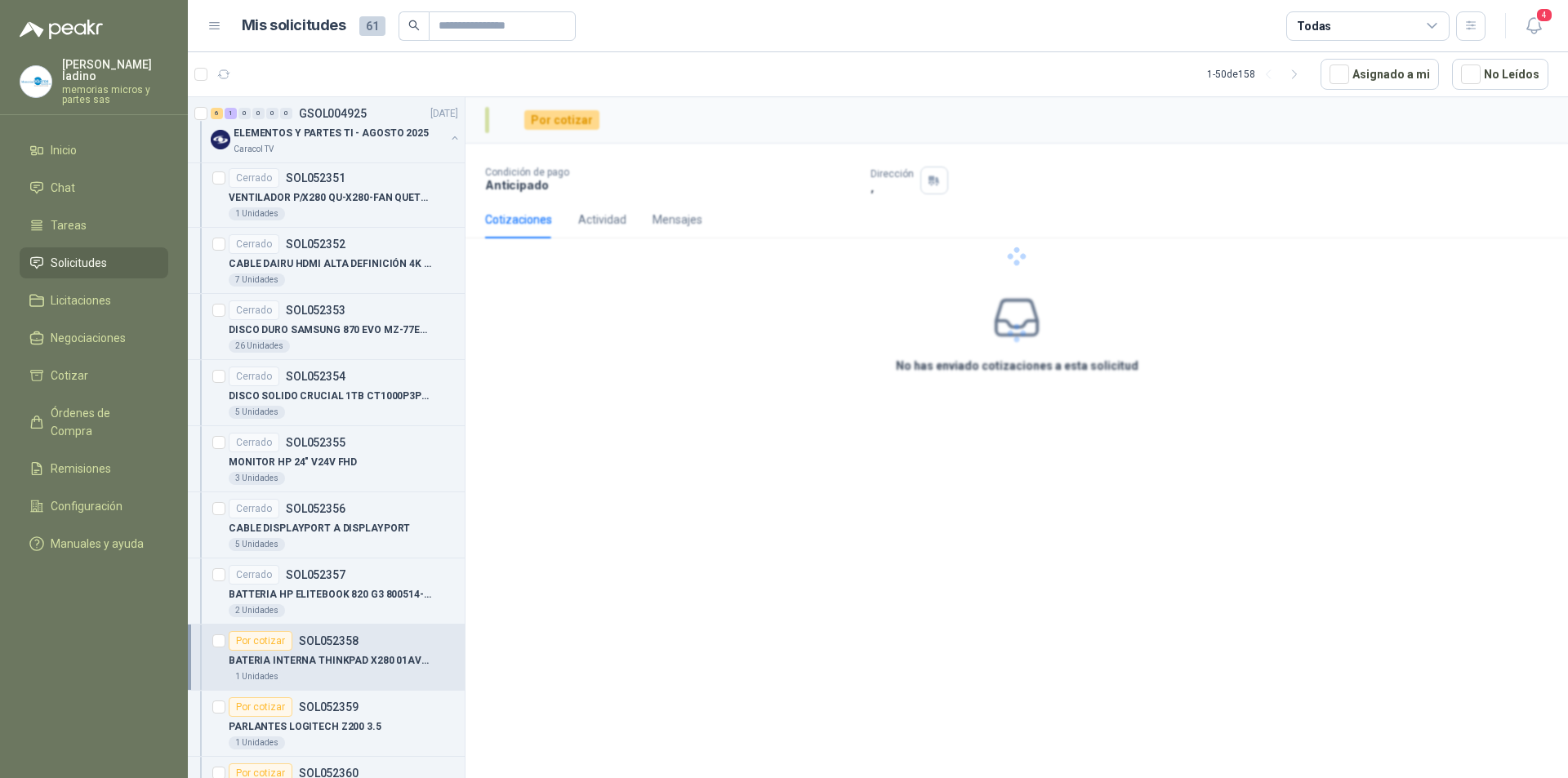
click at [254, 640] on div "Por cotizar" at bounding box center [260, 640] width 63 height 19
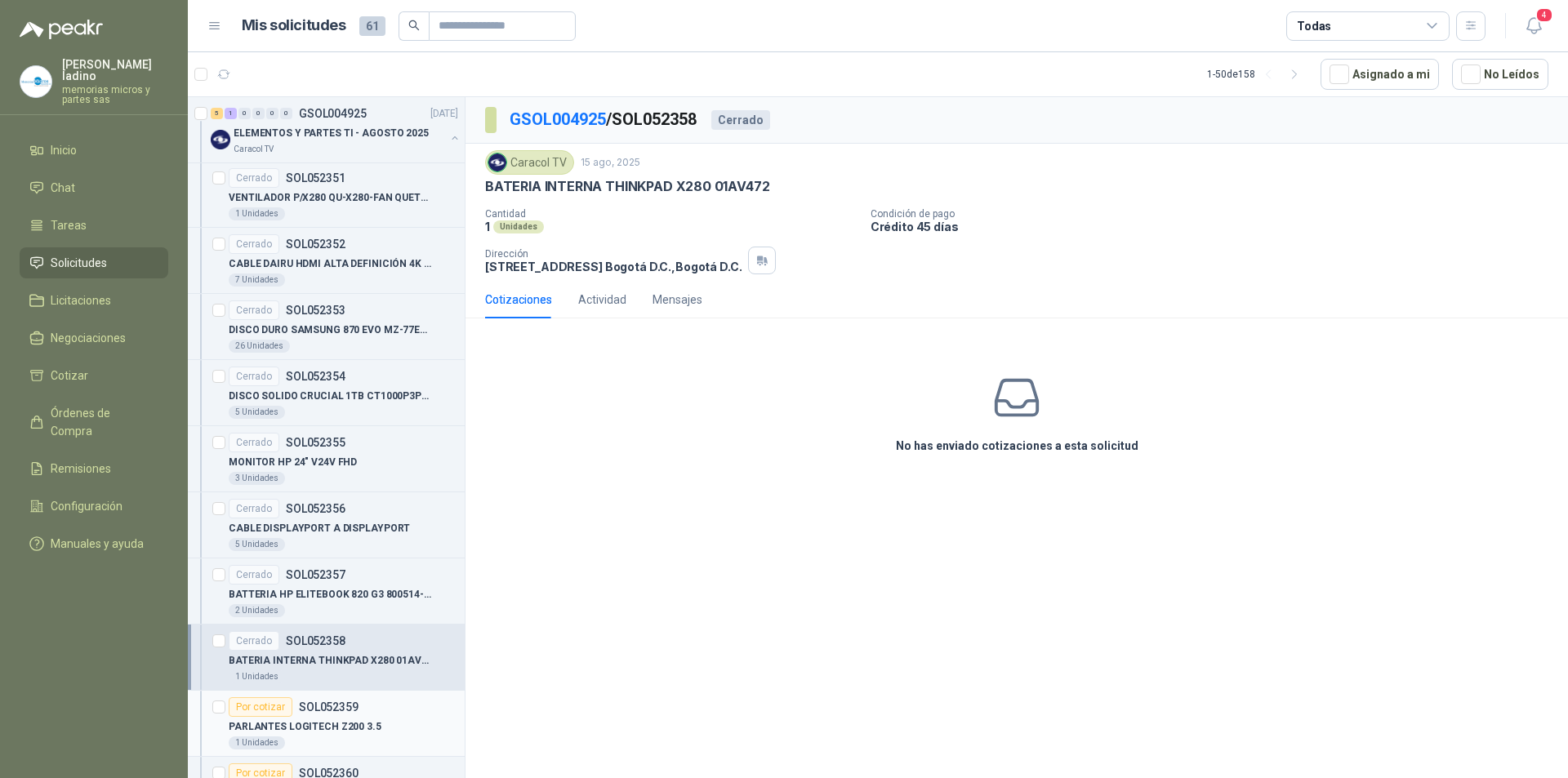
click at [248, 709] on div "Por cotizar" at bounding box center [260, 707] width 63 height 19
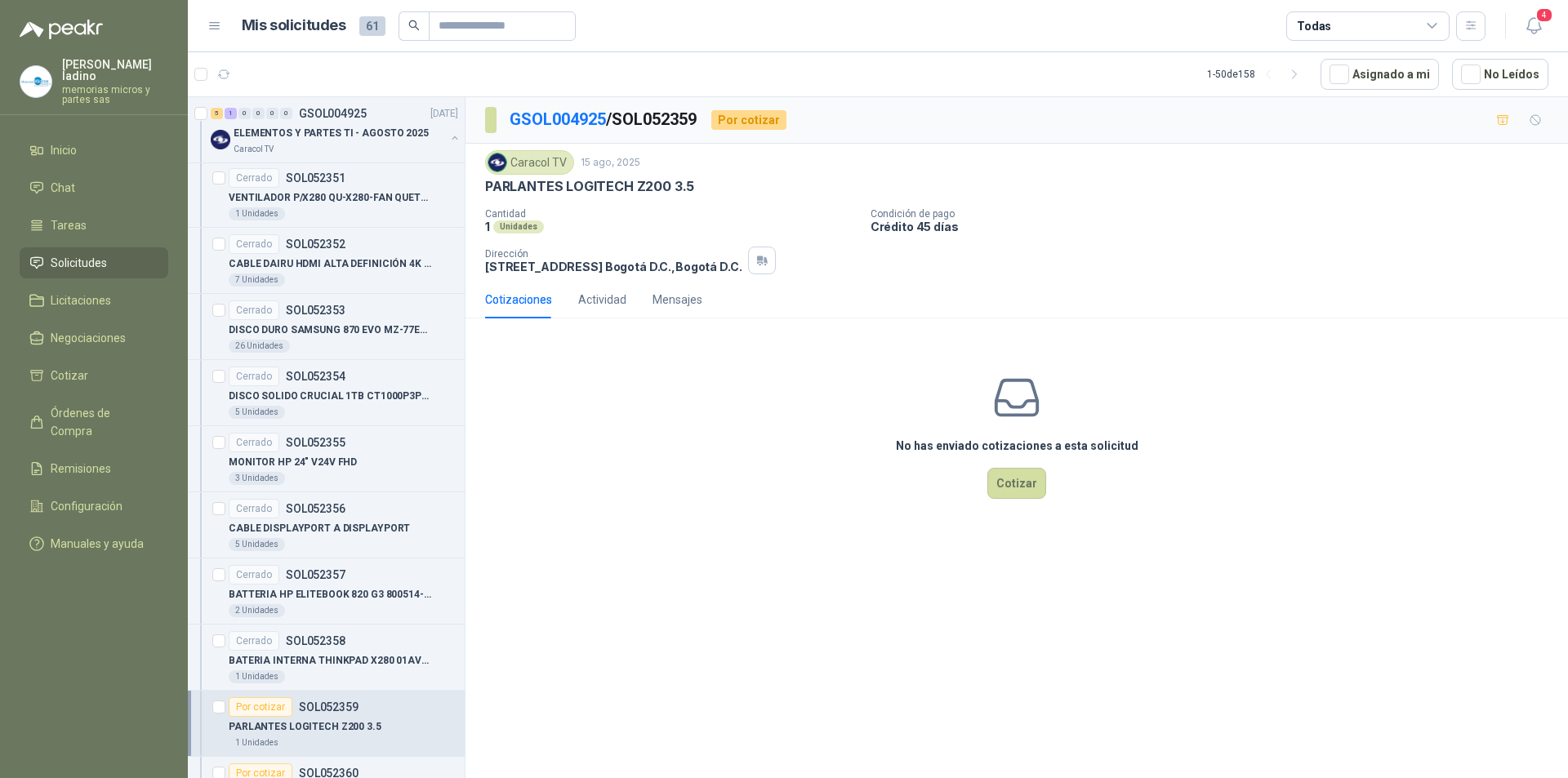
click at [259, 707] on div "Por cotizar" at bounding box center [260, 707] width 63 height 19
click at [1029, 491] on button "Cotizar" at bounding box center [1017, 483] width 59 height 31
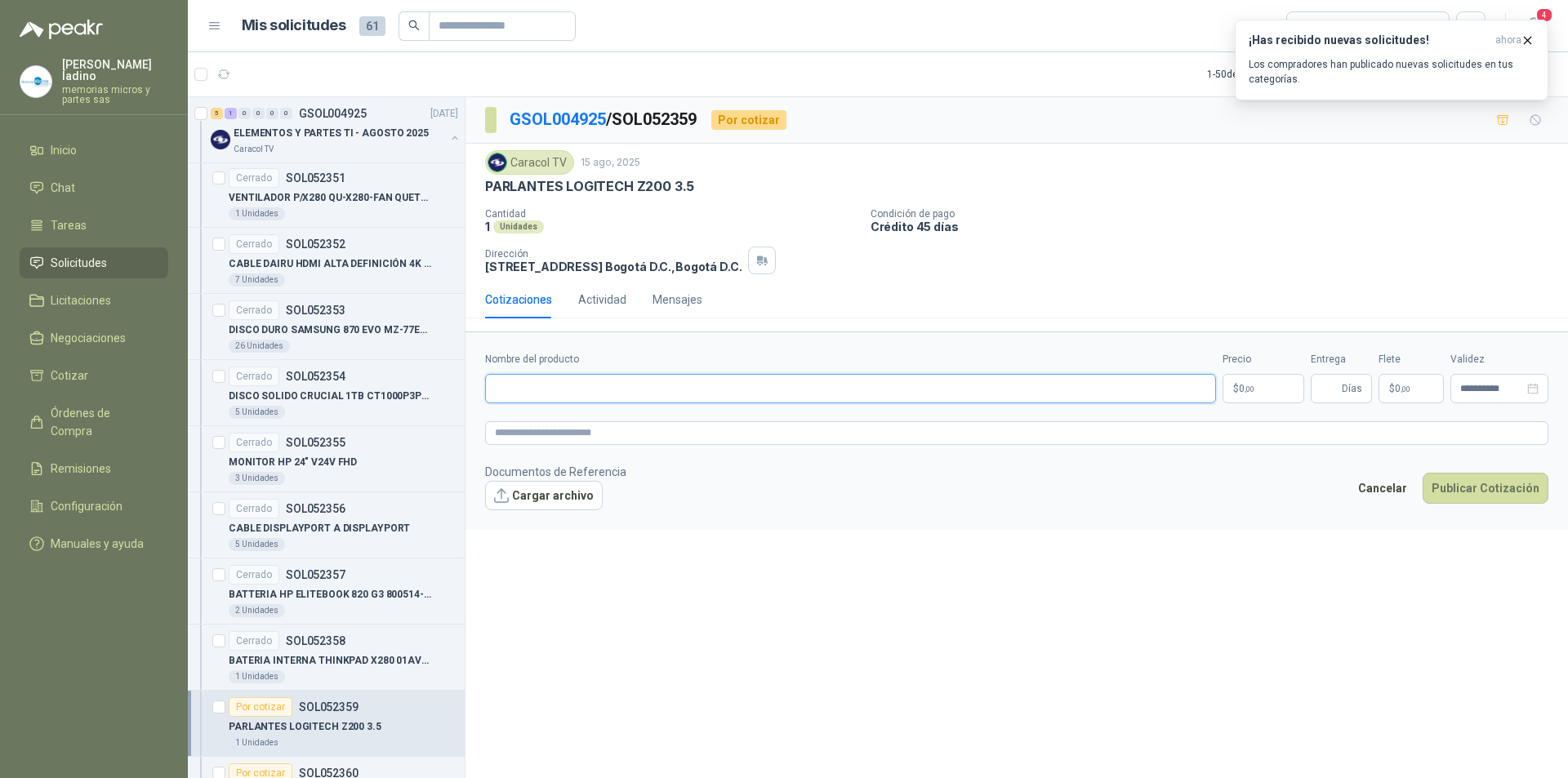
click at [523, 384] on input "Nombre del producto" at bounding box center [850, 389] width 731 height 30
paste input "**********"
type input "**********"
click at [1266, 386] on p "$ 0 ,00" at bounding box center [1263, 389] width 82 height 30
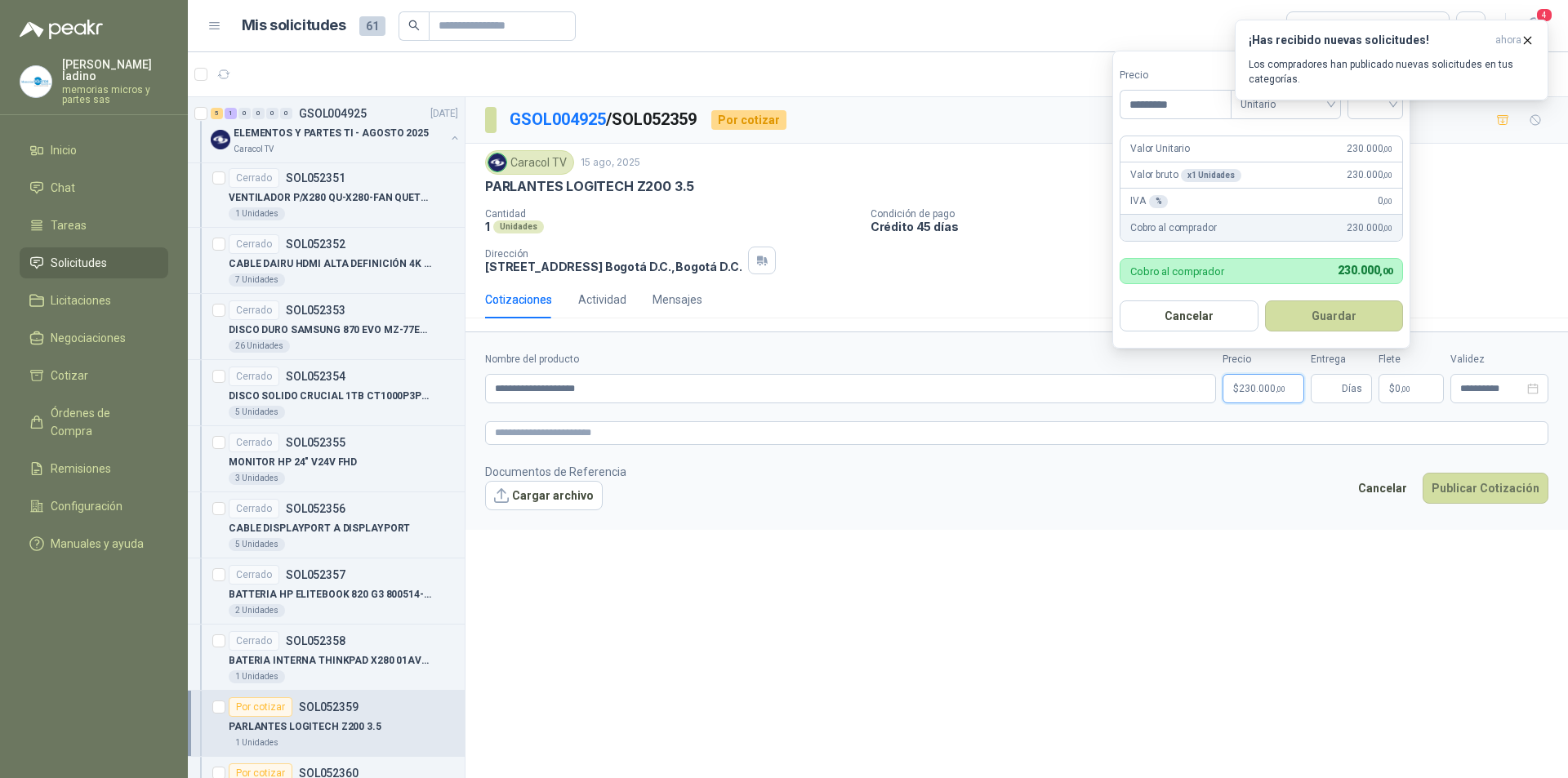
type input "*********"
click at [1375, 101] on div "¡Has recibido nuevas solicitudes! ahora Los compradores han publicado nuevas so…" at bounding box center [1391, 60] width 313 height 81
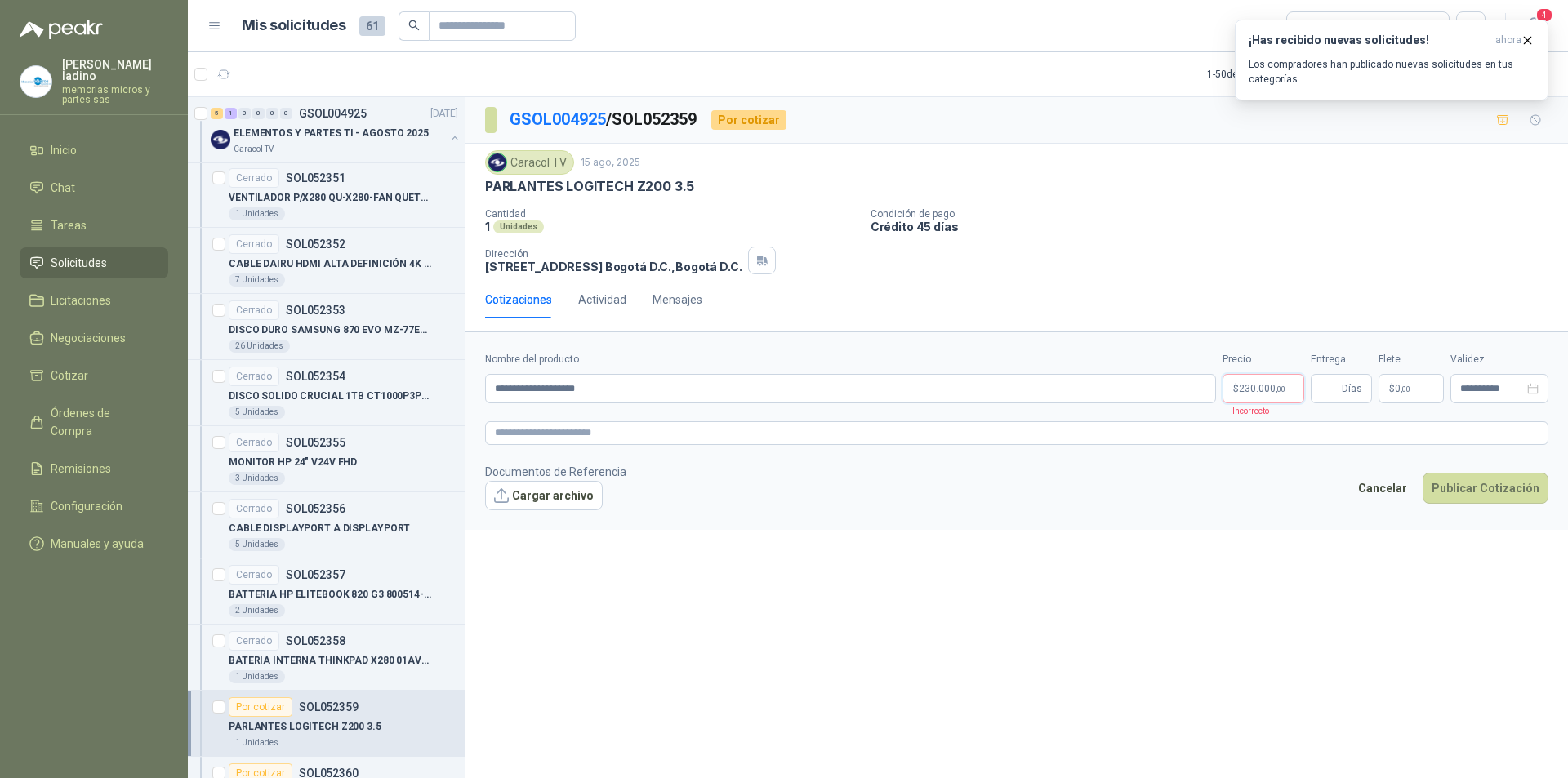
click at [1255, 394] on p "$ 230.000 ,00" at bounding box center [1263, 389] width 82 height 30
click at [1399, 101] on div "¡Has recibido nuevas solicitudes! ahora Los compradores han publicado nuevas so…" at bounding box center [1391, 60] width 313 height 81
click at [1531, 36] on icon "button" at bounding box center [1527, 41] width 14 height 14
click at [1241, 384] on span "230.000 ,00" at bounding box center [1261, 389] width 46 height 10
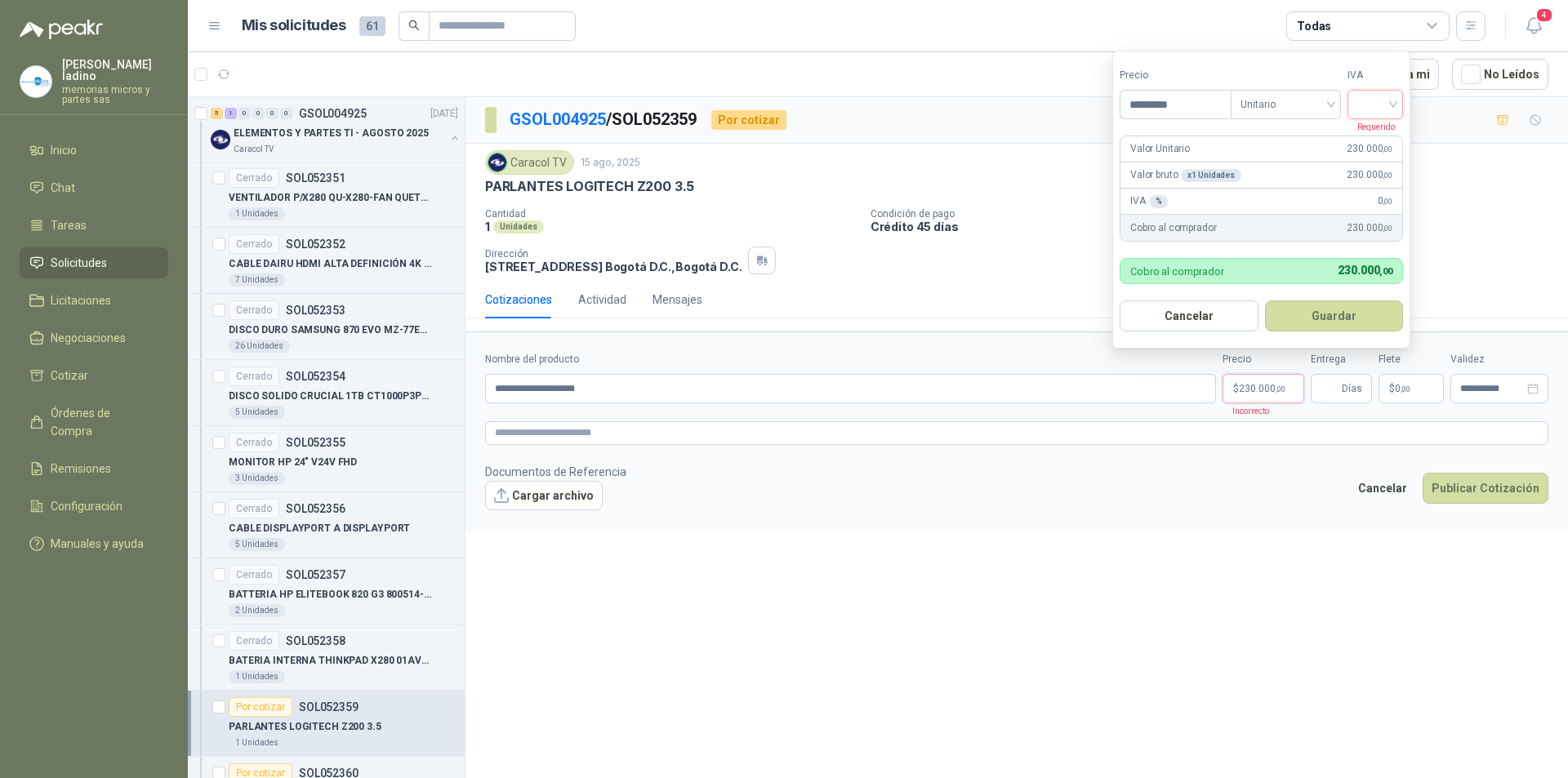
click at [1393, 96] on input "search" at bounding box center [1375, 102] width 36 height 24
click at [1380, 136] on div "19%" at bounding box center [1379, 138] width 30 height 18
click at [1342, 313] on button "Guardar" at bounding box center [1337, 316] width 140 height 31
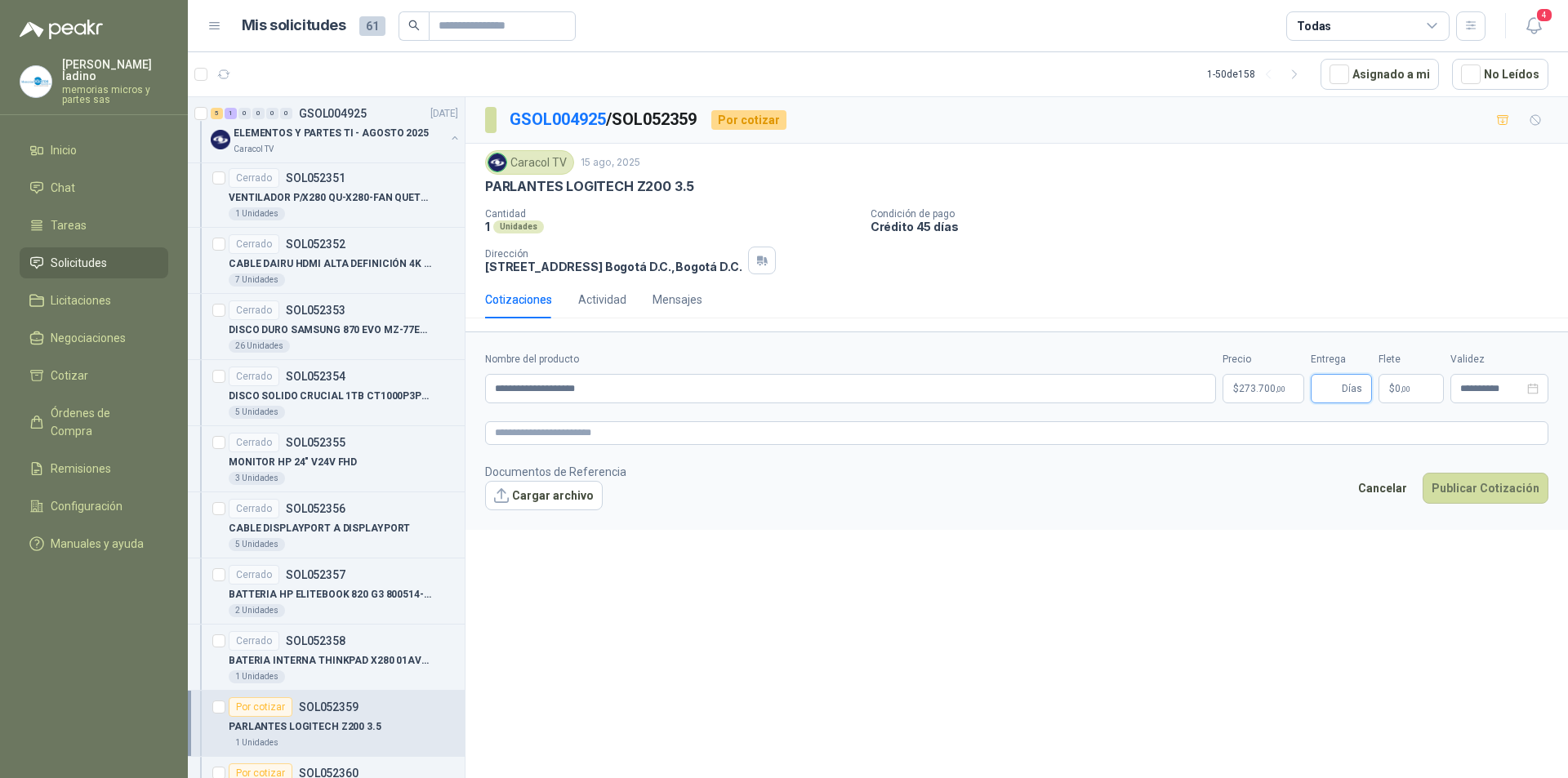
click at [1332, 386] on input "Entrega" at bounding box center [1329, 389] width 18 height 28
type input "*"
click at [1451, 492] on button "Publicar Cotización" at bounding box center [1485, 488] width 126 height 31
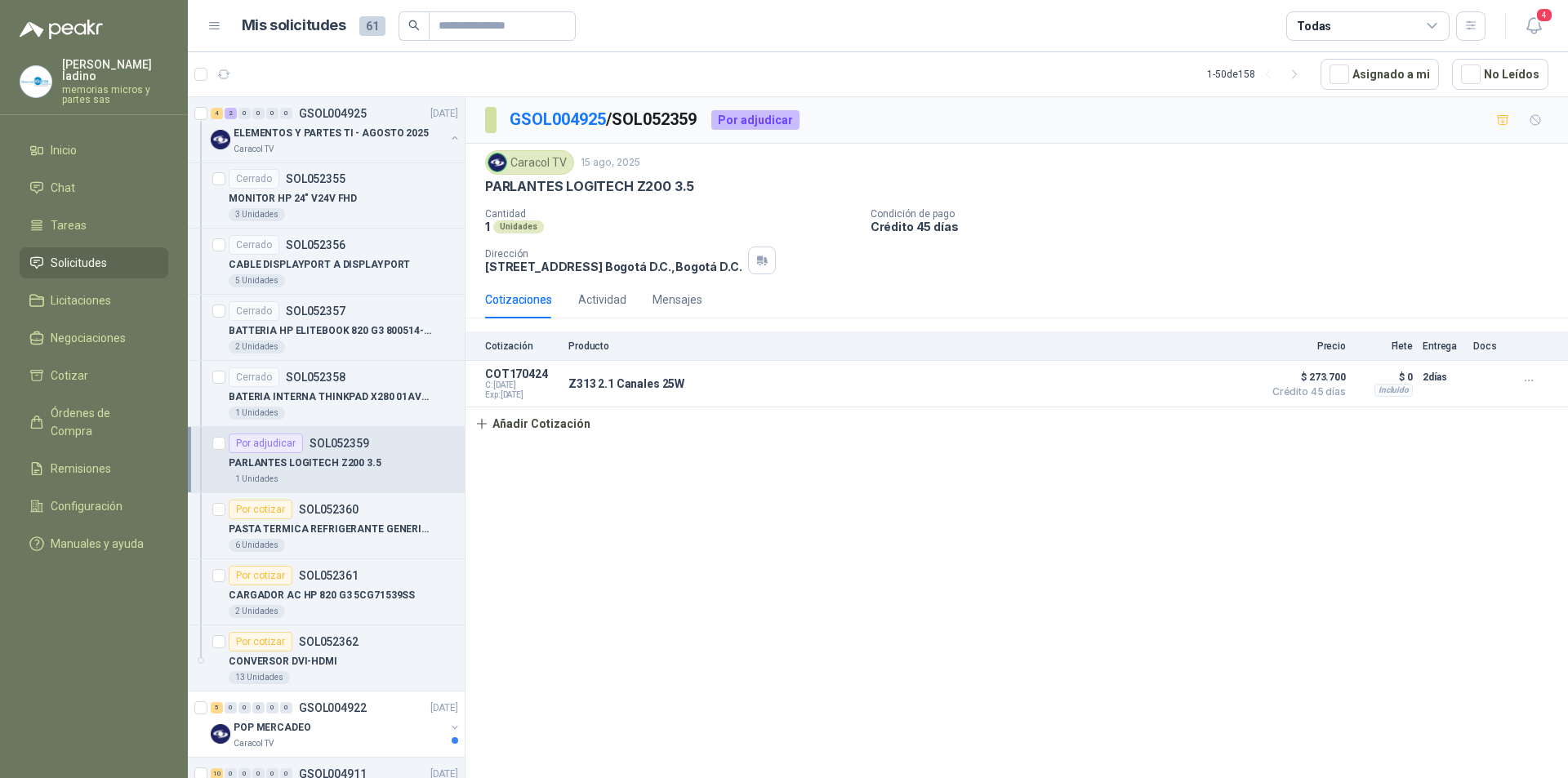
scroll to position [1470, 0]
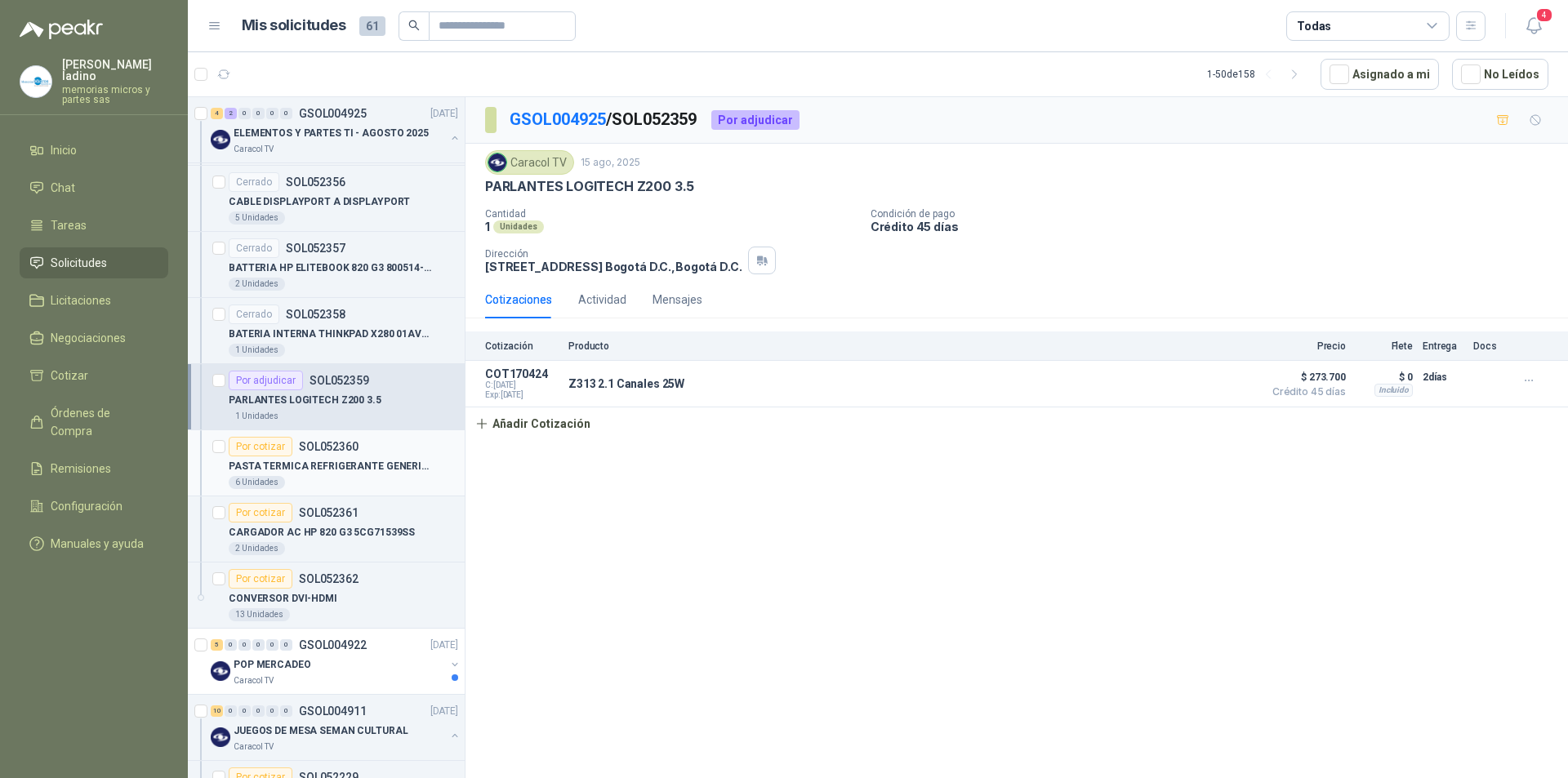
click at [258, 448] on div "Por cotizar" at bounding box center [260, 446] width 63 height 19
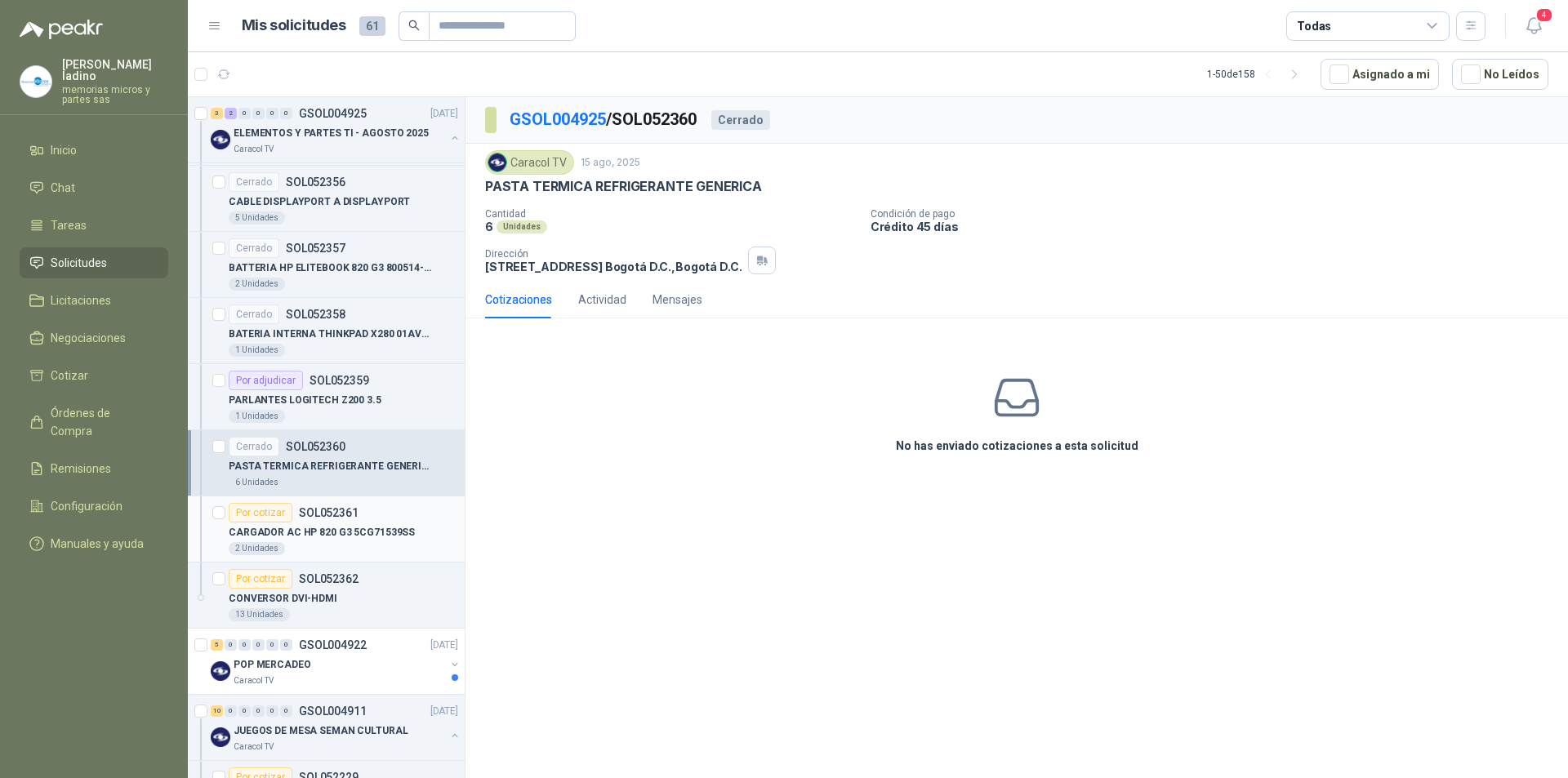
click at [236, 509] on div "Por cotizar" at bounding box center [260, 512] width 63 height 19
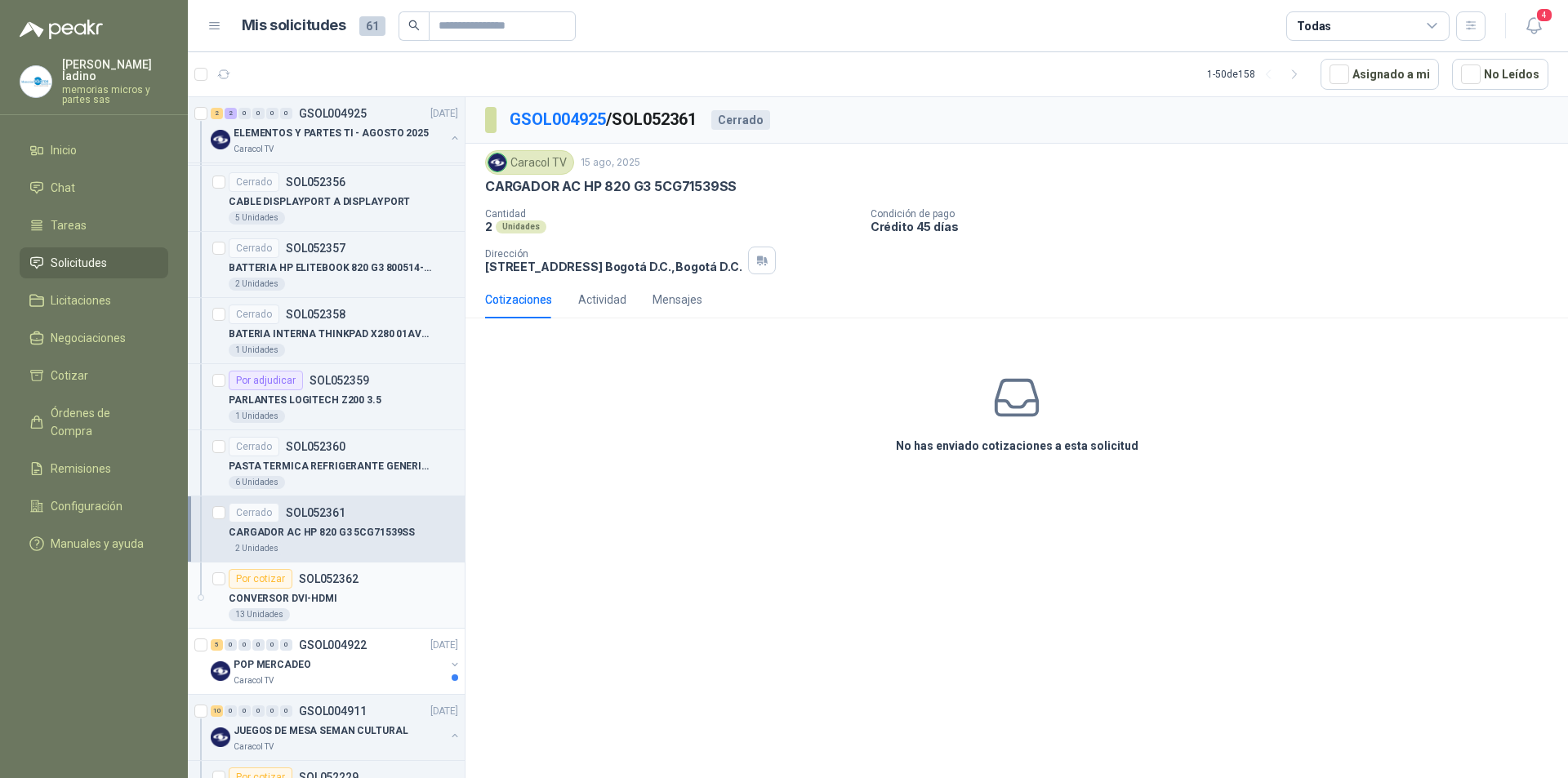
click at [240, 574] on div "Por cotizar" at bounding box center [260, 579] width 63 height 19
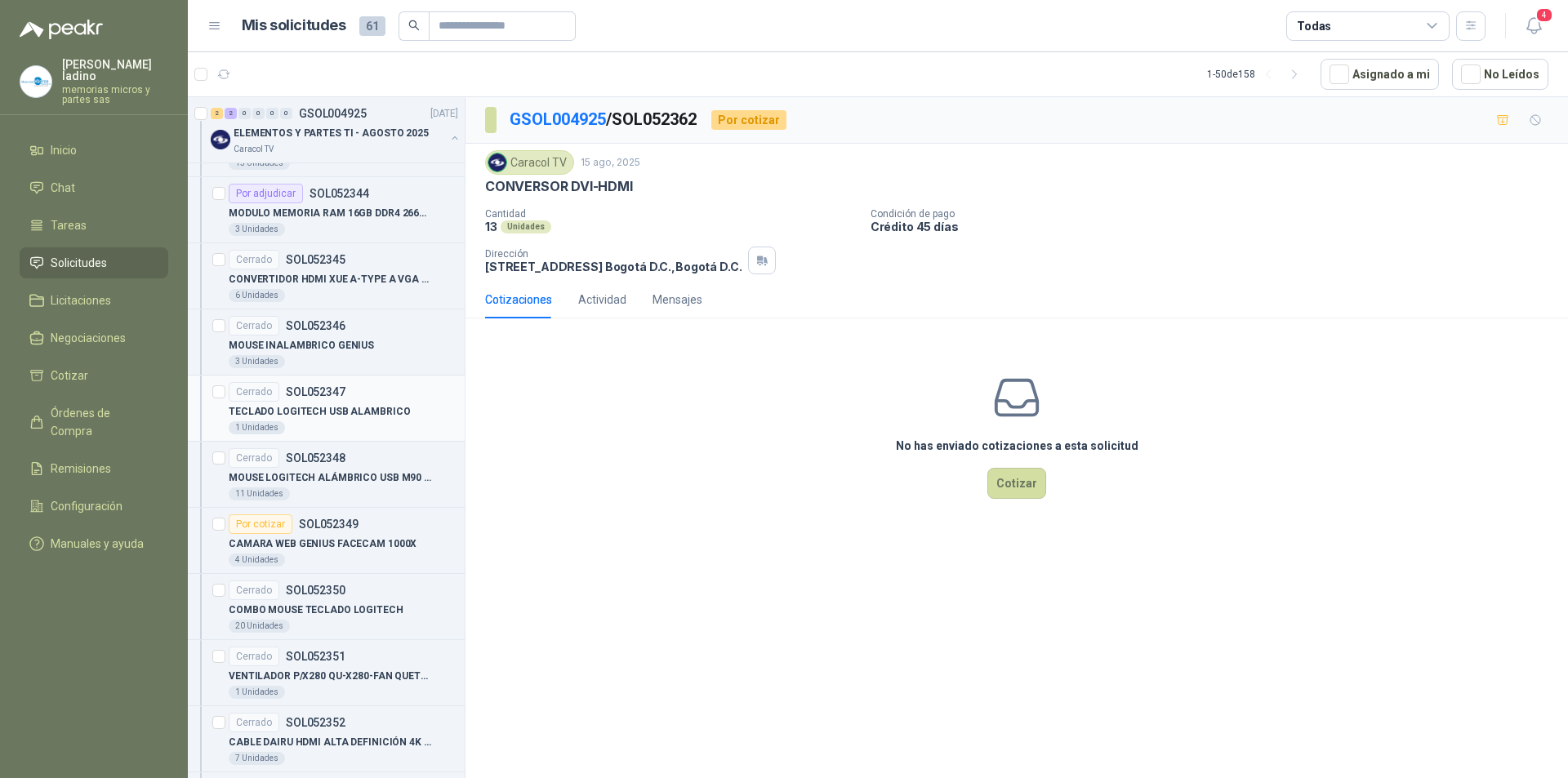
scroll to position [735, 0]
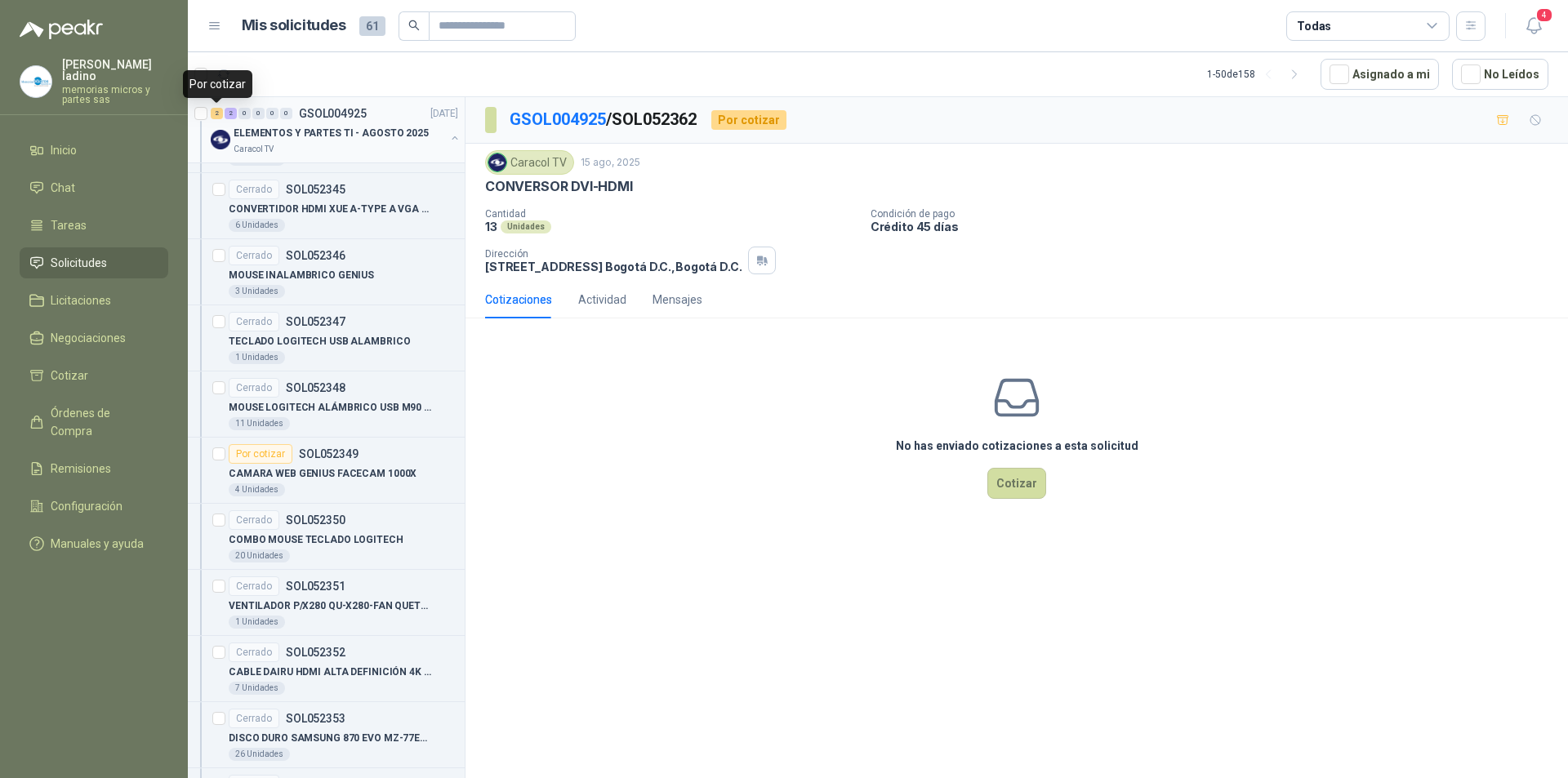
click at [211, 112] on div "2" at bounding box center [216, 114] width 12 height 12
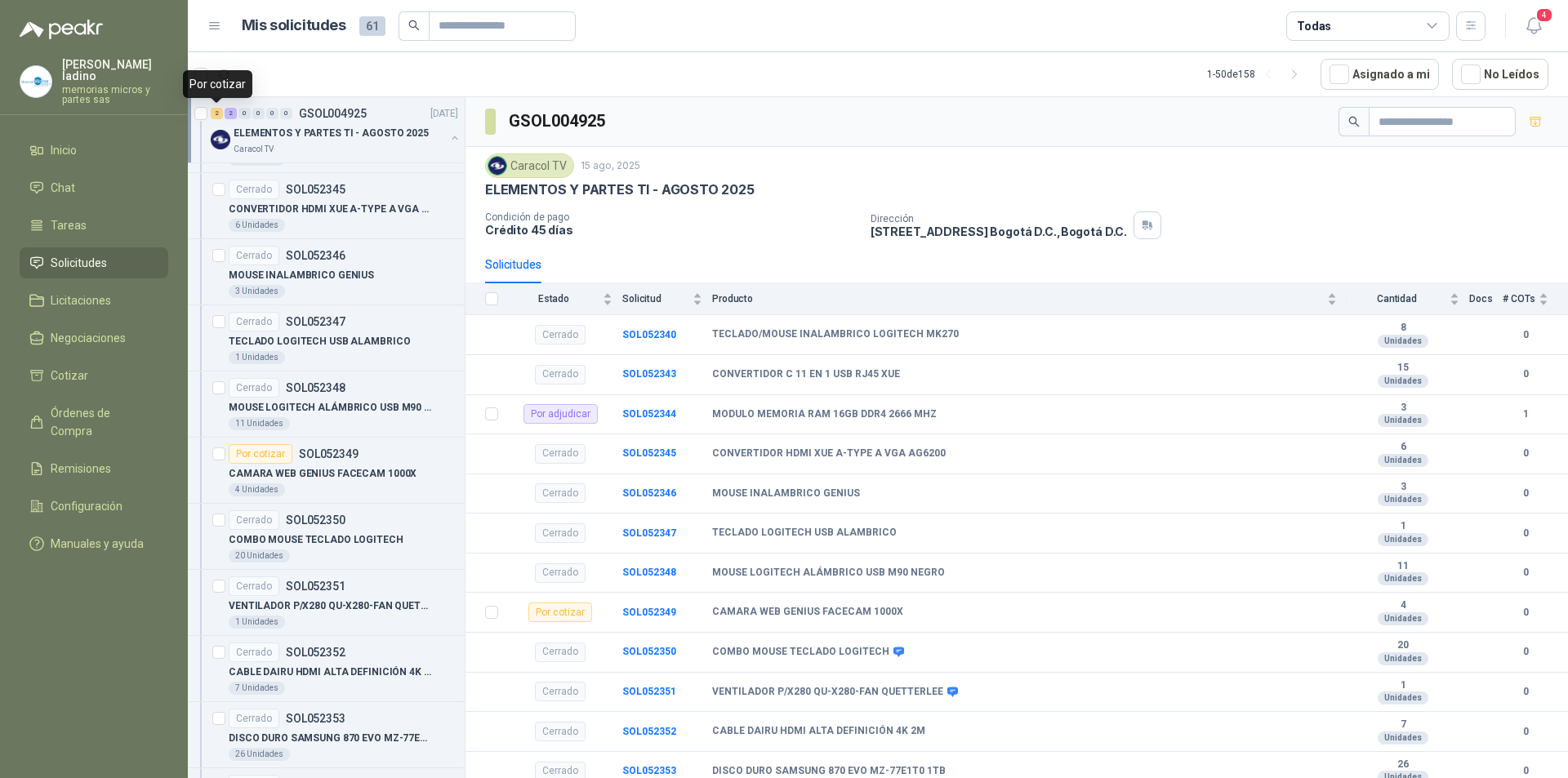
click at [214, 112] on div "2" at bounding box center [216, 114] width 12 height 12
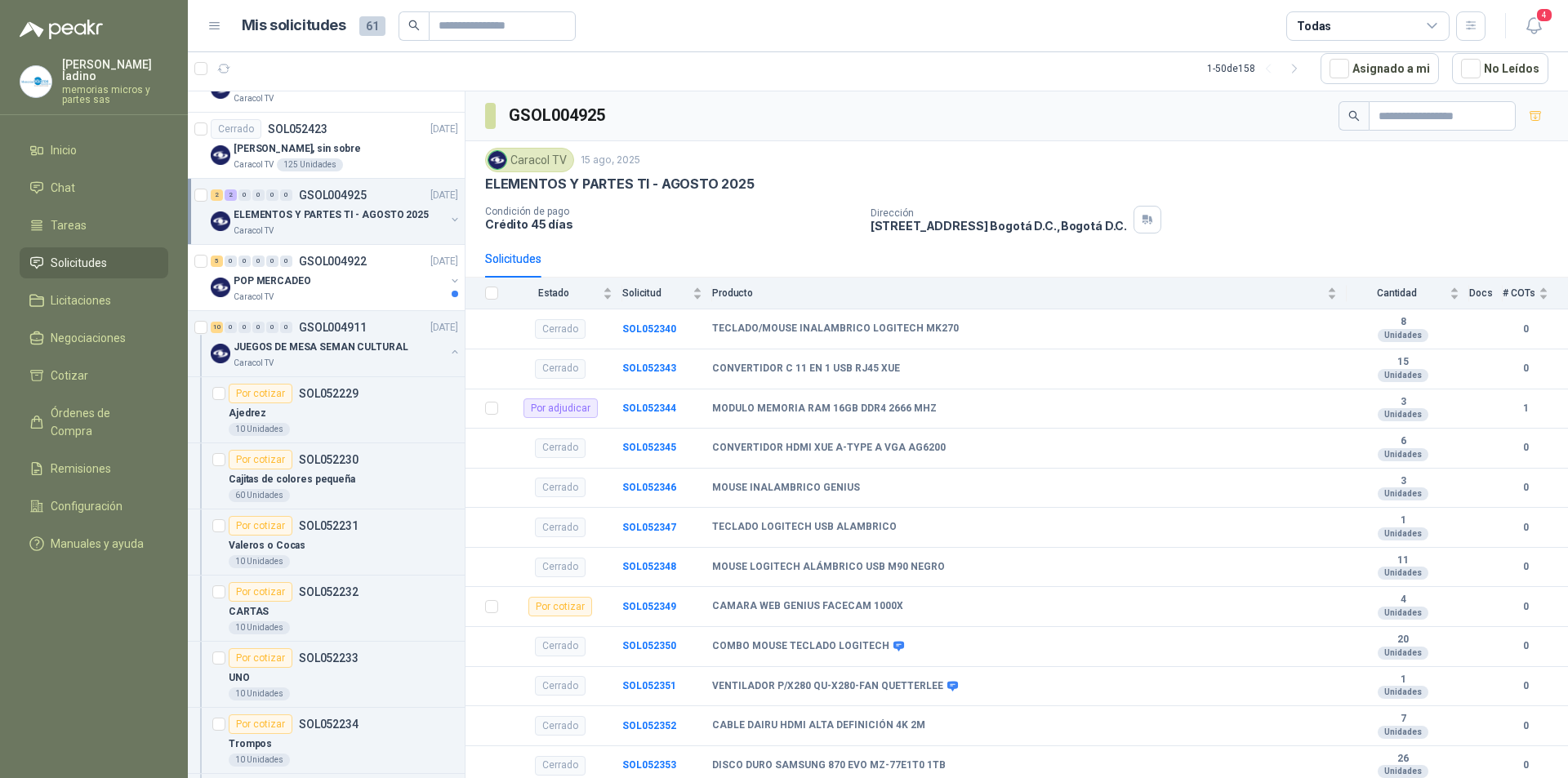
scroll to position [408, 0]
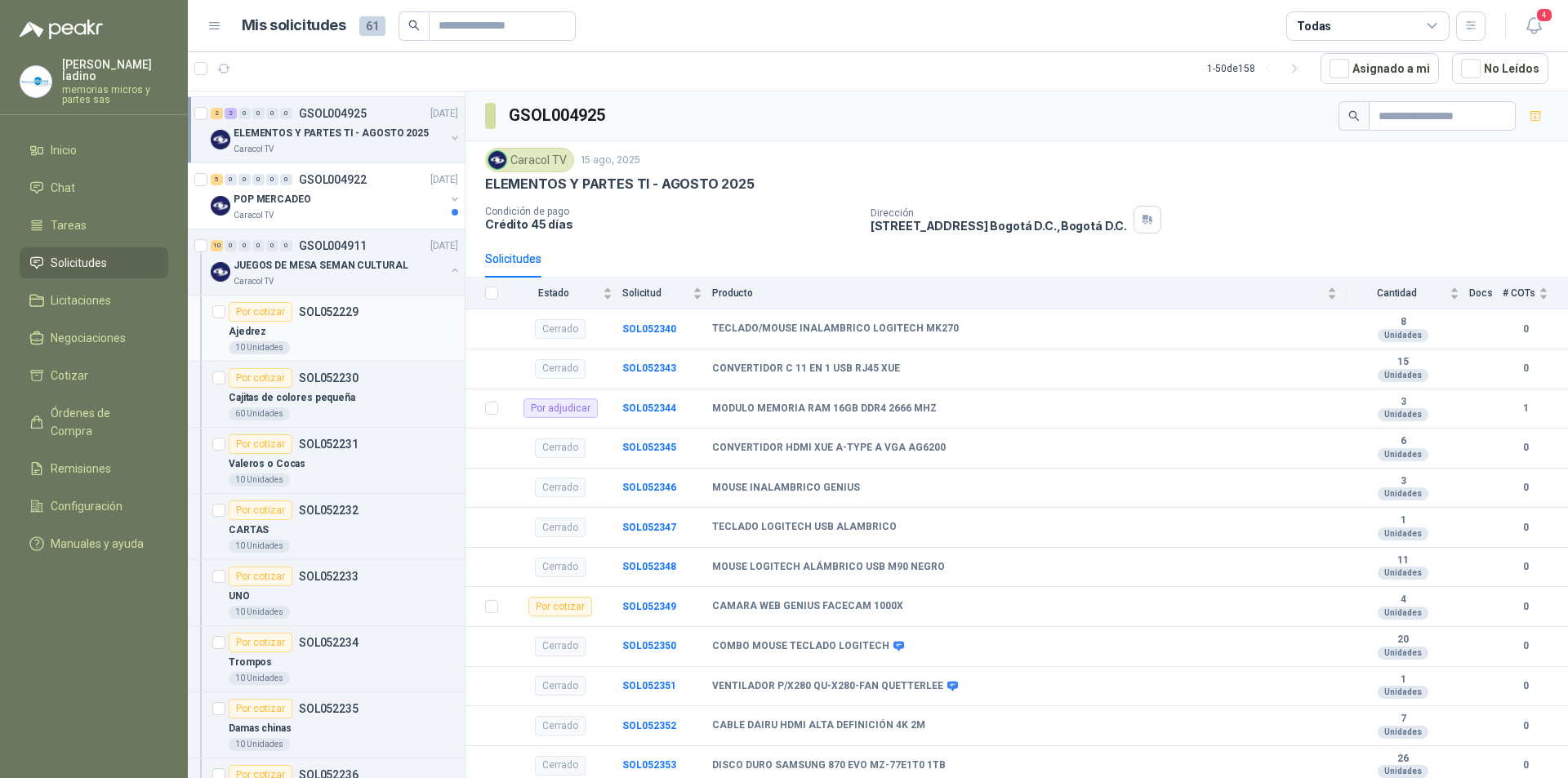
click at [275, 315] on div "Por cotizar" at bounding box center [260, 312] width 63 height 19
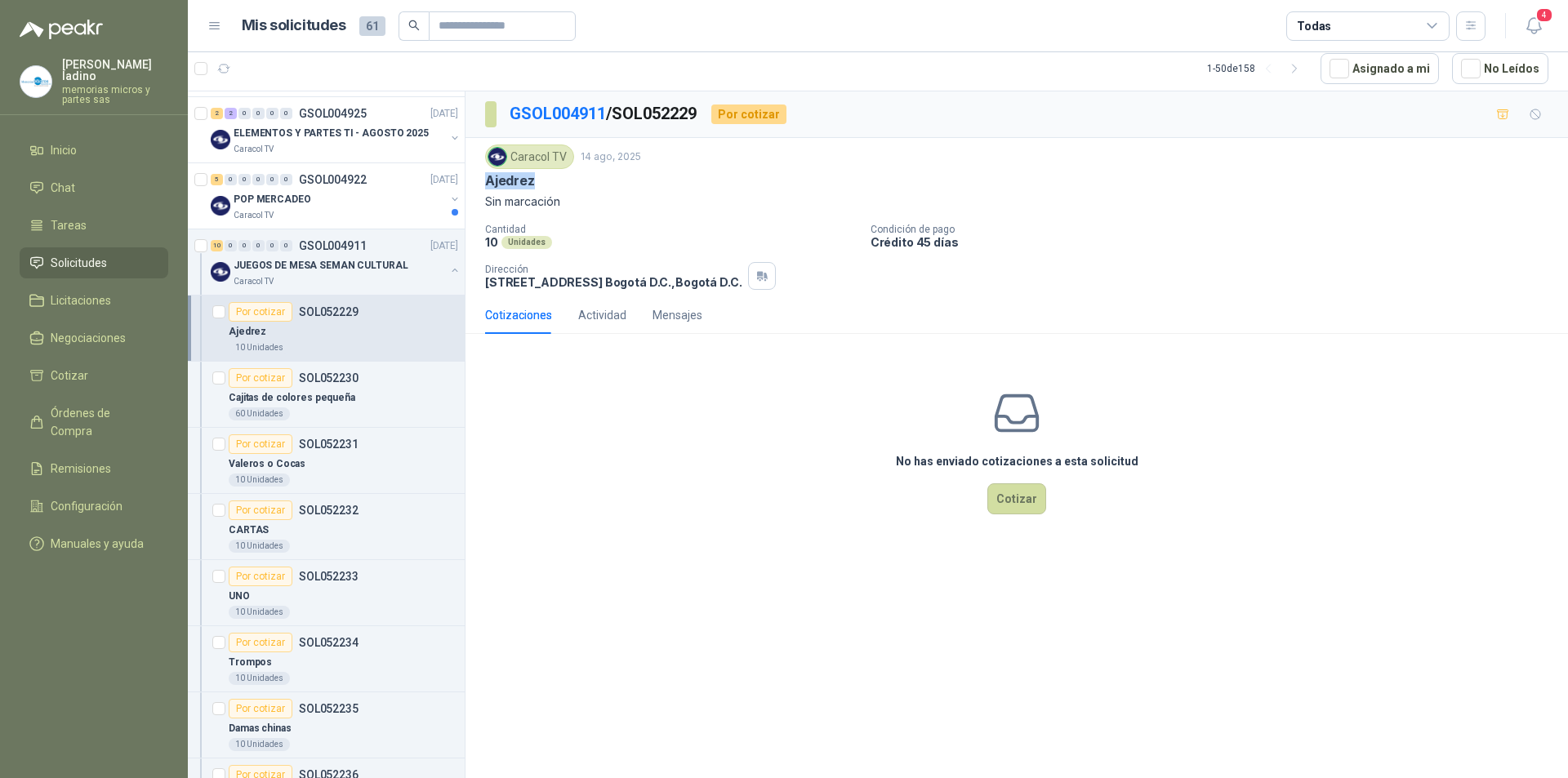
drag, startPoint x: 483, startPoint y: 183, endPoint x: 540, endPoint y: 183, distance: 57.0
click at [540, 183] on div "Caracol TV [DATE] Ajedrez Sin marcación Cantidad 10 Unidades Condición de pago …" at bounding box center [1016, 217] width 1102 height 159
copy p "Ajedrez"
click at [255, 376] on div "Por cotizar" at bounding box center [260, 378] width 63 height 19
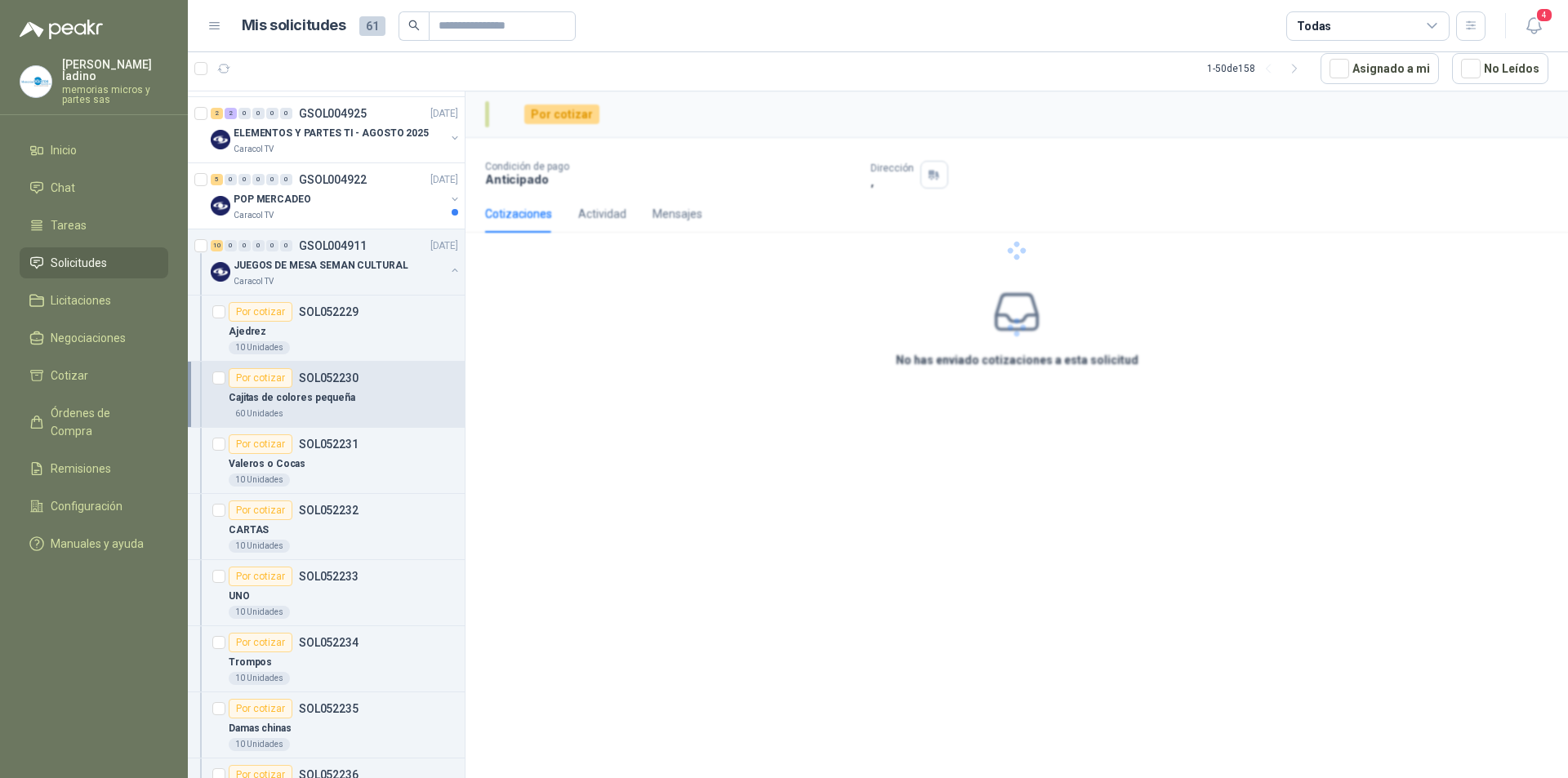
click at [252, 400] on p "Cajitas de colores pequeña" at bounding box center [292, 398] width 127 height 15
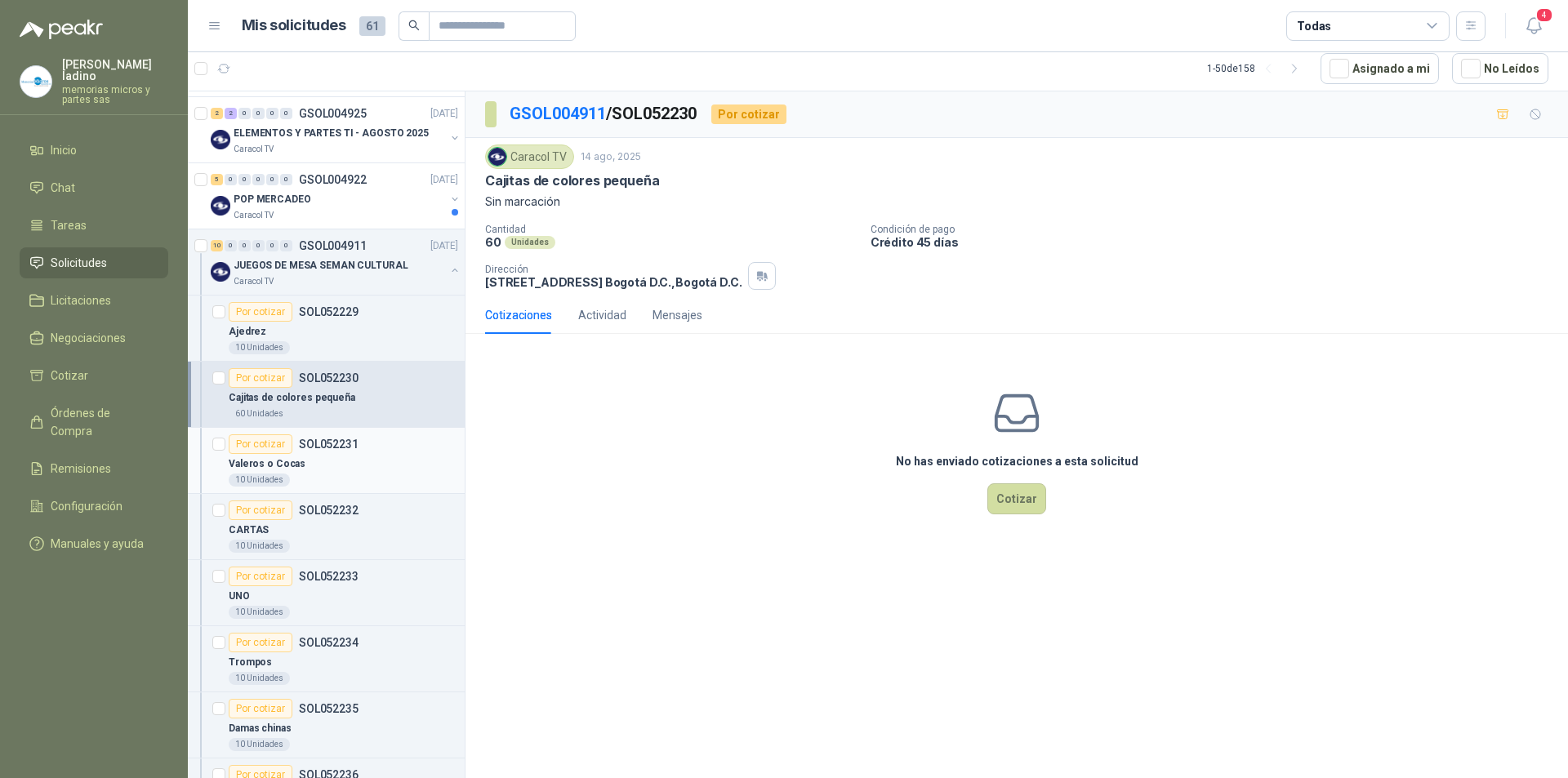
click at [248, 463] on p "Valeros o Cocas" at bounding box center [267, 464] width 77 height 15
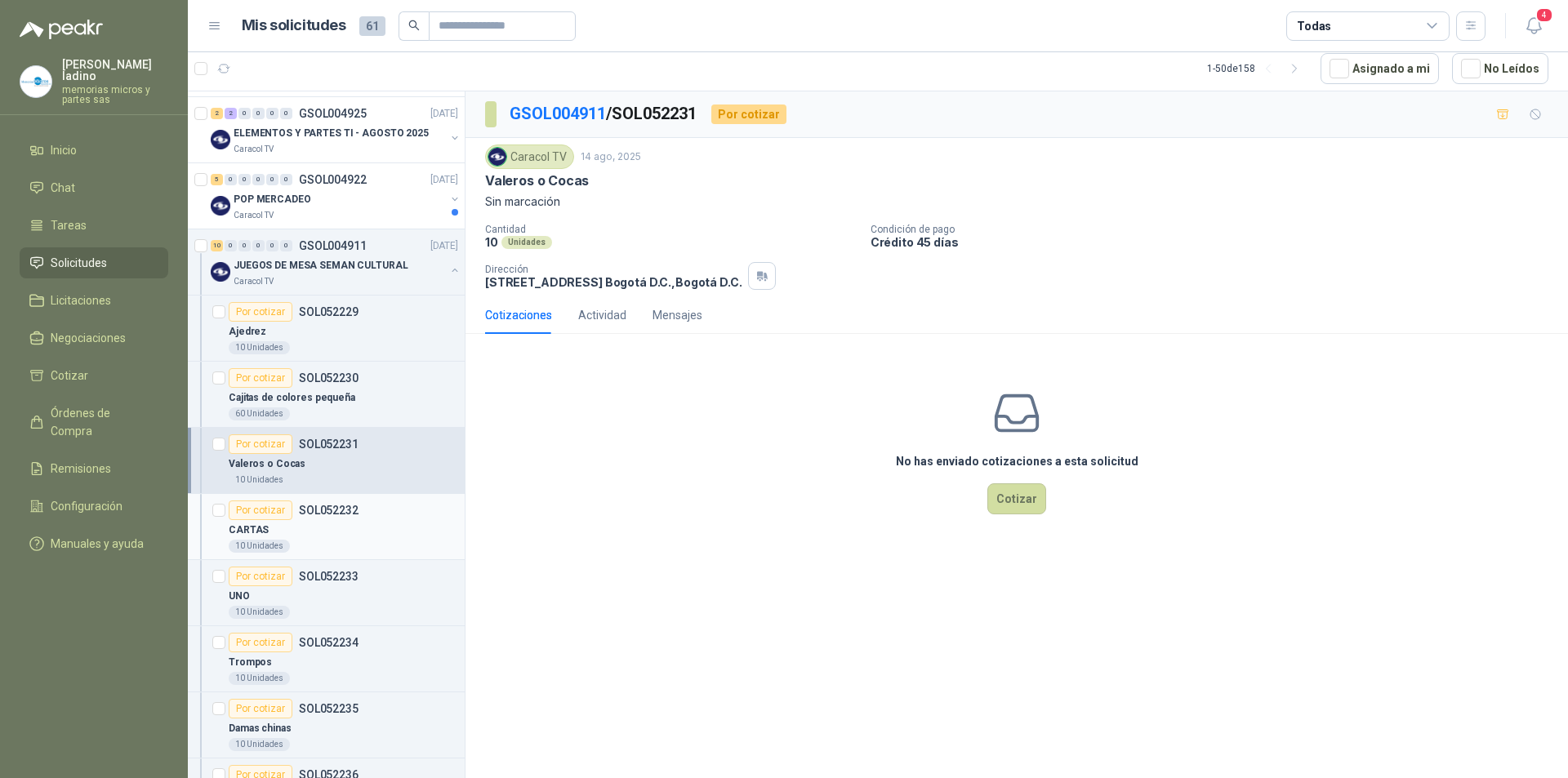
click at [253, 528] on p "CARTAS" at bounding box center [248, 530] width 40 height 15
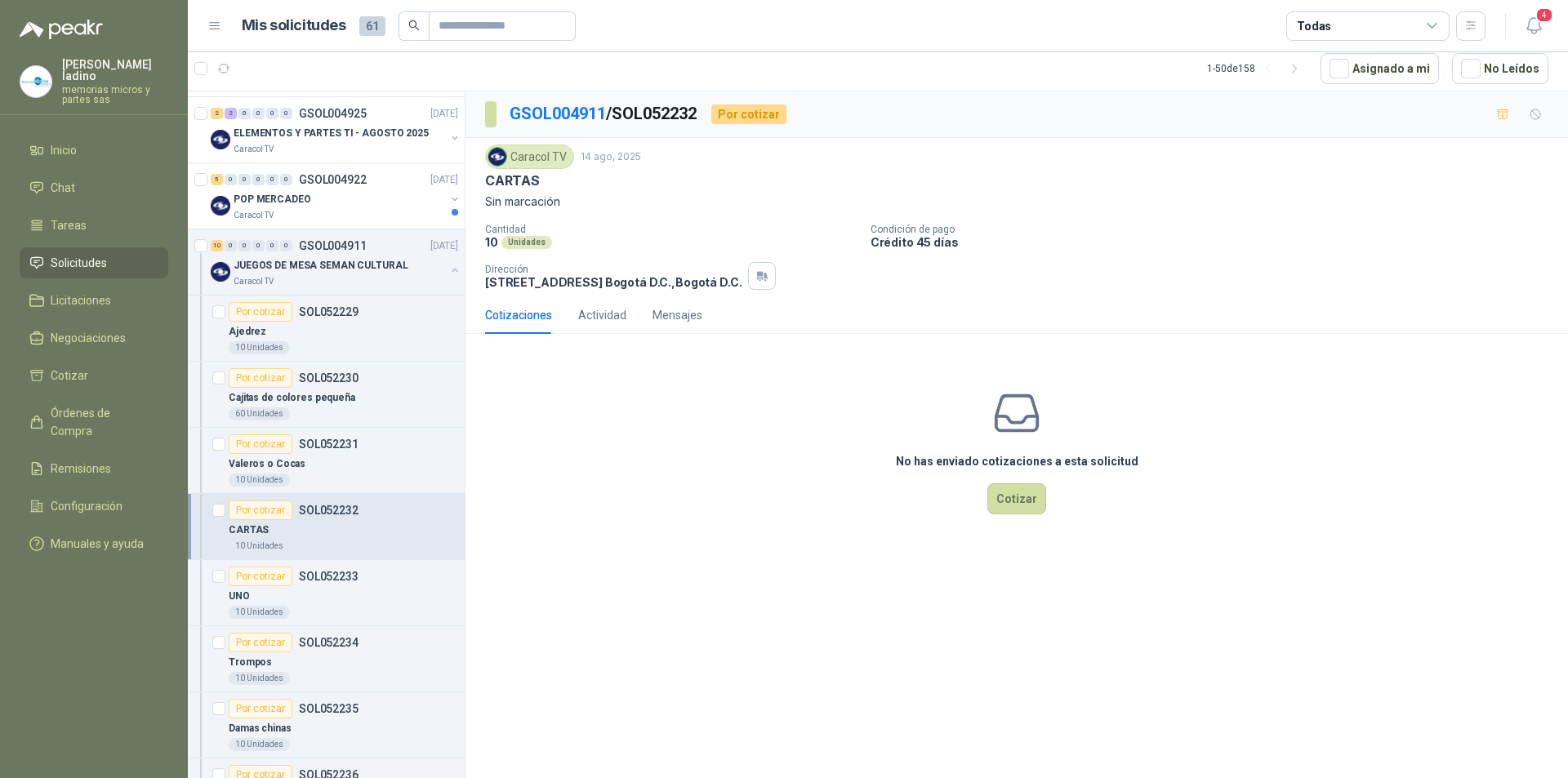
drag, startPoint x: 483, startPoint y: 177, endPoint x: 542, endPoint y: 177, distance: 59.0
click at [542, 177] on div "Caracol TV [DATE] CARTAS Sin marcación Cantidad 10 Unidades Condición de pago C…" at bounding box center [1016, 217] width 1102 height 159
copy p "CARTAS"
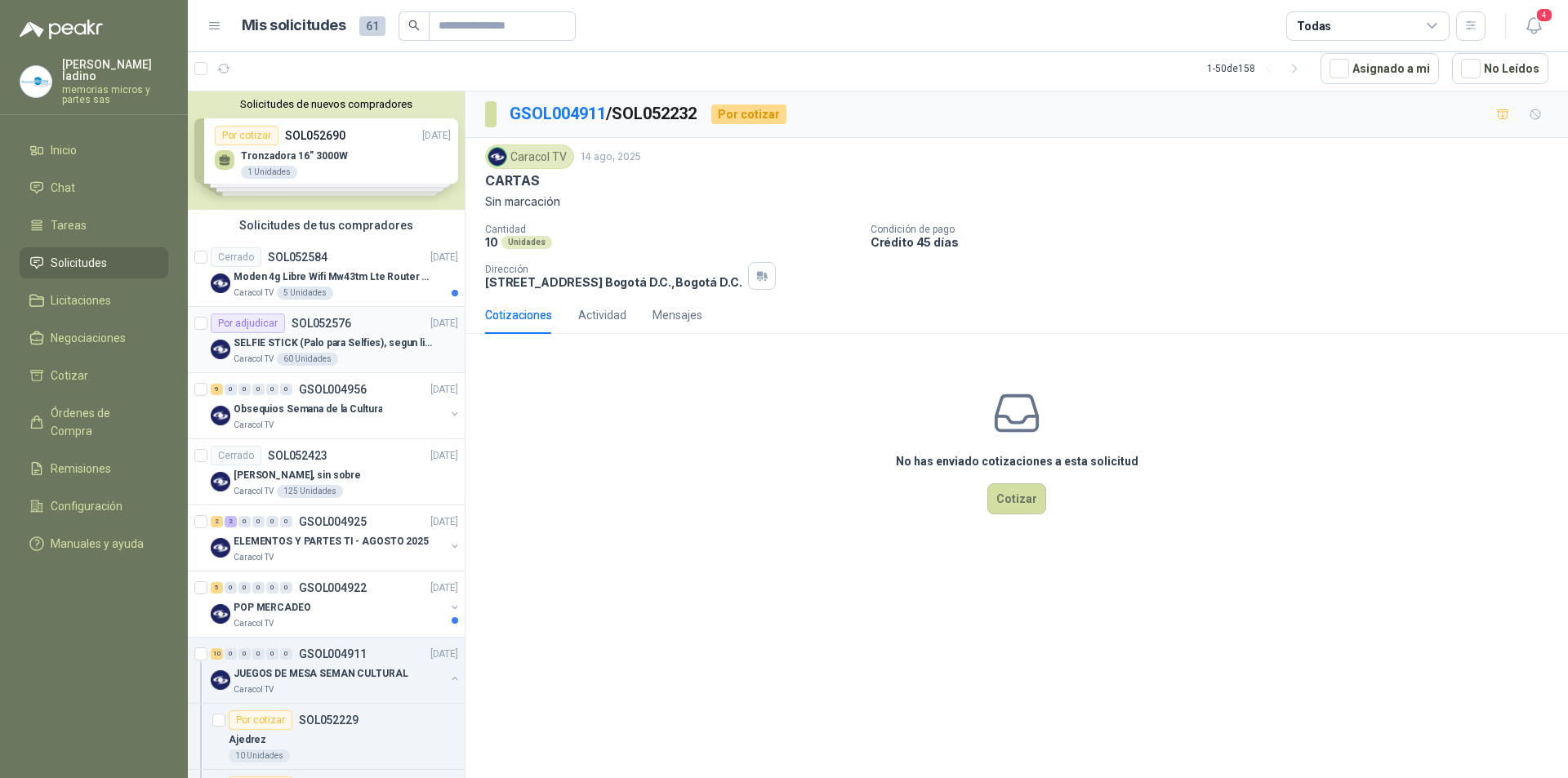
click at [227, 330] on div "Por adjudicar" at bounding box center [248, 323] width 74 height 19
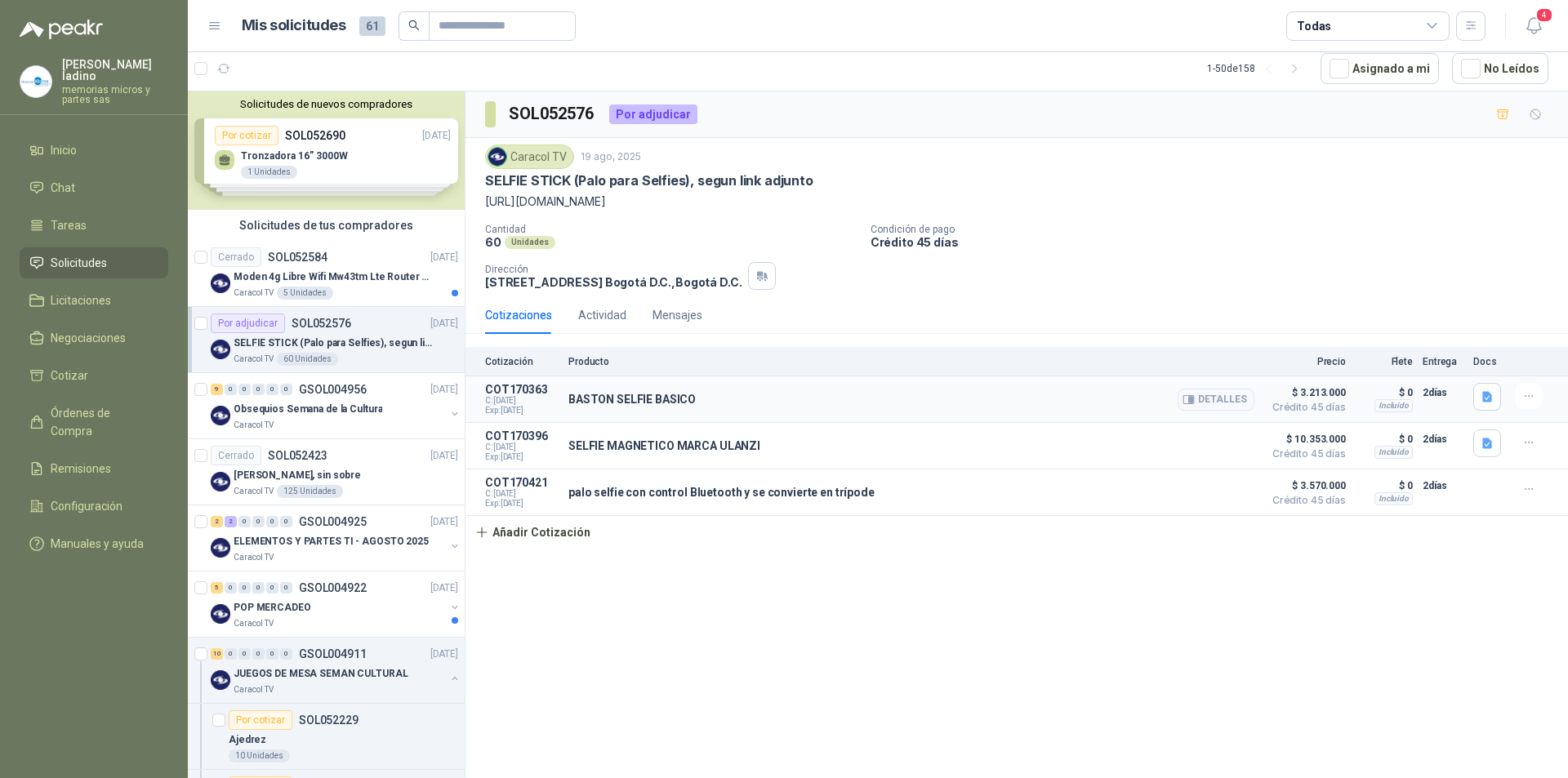
drag, startPoint x: 558, startPoint y: 401, endPoint x: 719, endPoint y: 411, distance: 161.3
click at [719, 411] on article "COT170363 C: [DATE] Exp: [DATE] BASTON SELFIE BASICO Detalles $ 3.213.000 Crédi…" at bounding box center [1016, 400] width 1102 height 46
click at [718, 407] on div "BASTON SELFIE BASICO Detalles" at bounding box center [912, 399] width 686 height 33
drag, startPoint x: 569, startPoint y: 401, endPoint x: 691, endPoint y: 400, distance: 122.0
click at [691, 400] on p "BASTON SELFIE BASICO" at bounding box center [632, 399] width 128 height 13
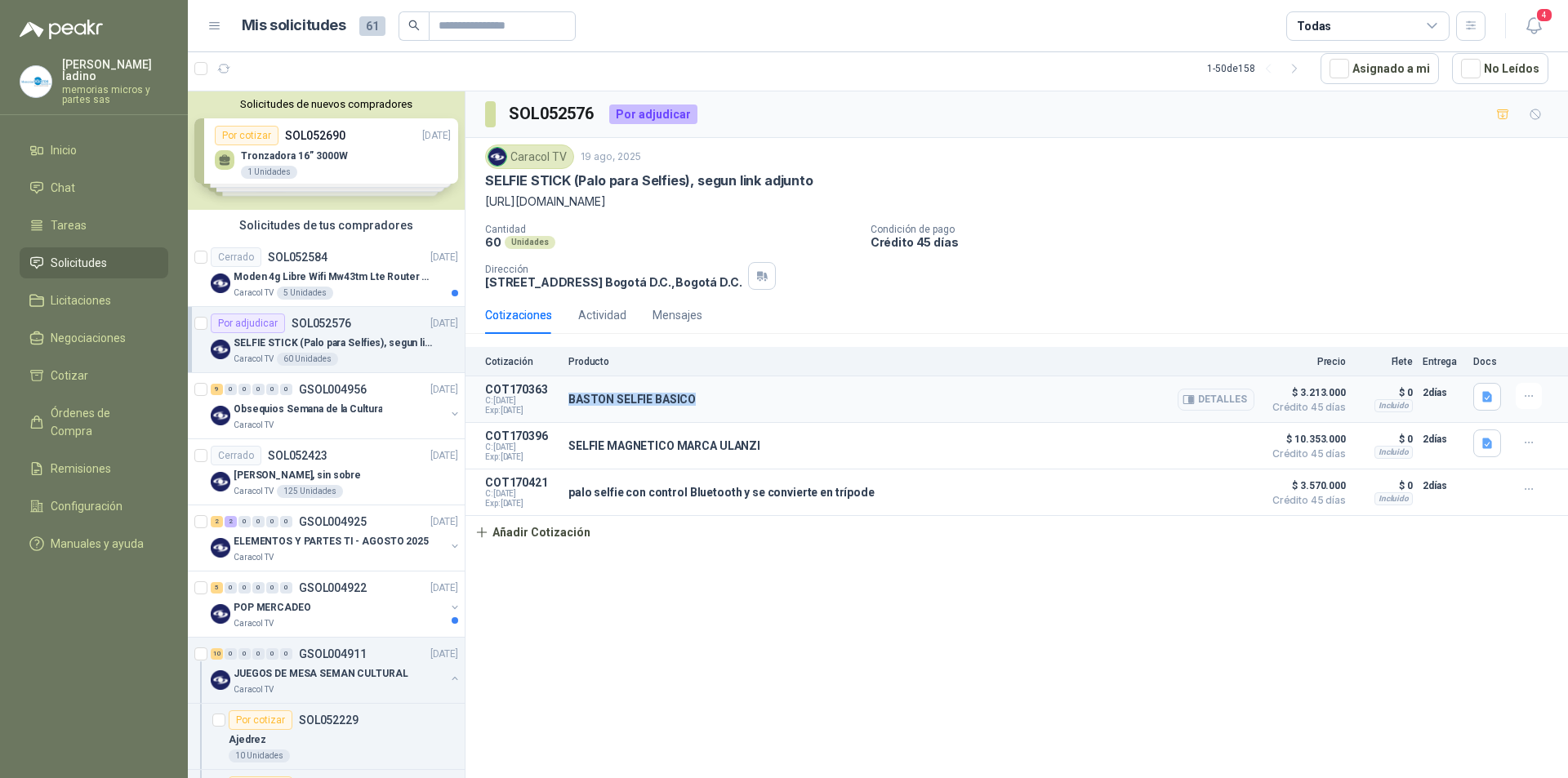
copy p "BASTON SELFIE BASICO"
drag, startPoint x: 569, startPoint y: 445, endPoint x: 763, endPoint y: 445, distance: 194.0
click at [763, 445] on div "SELFIE MAGNETICO MARCA ULANZI Detalles" at bounding box center [912, 445] width 686 height 33
copy p "SELFIE MAGNETICO MARCA ULANZI"
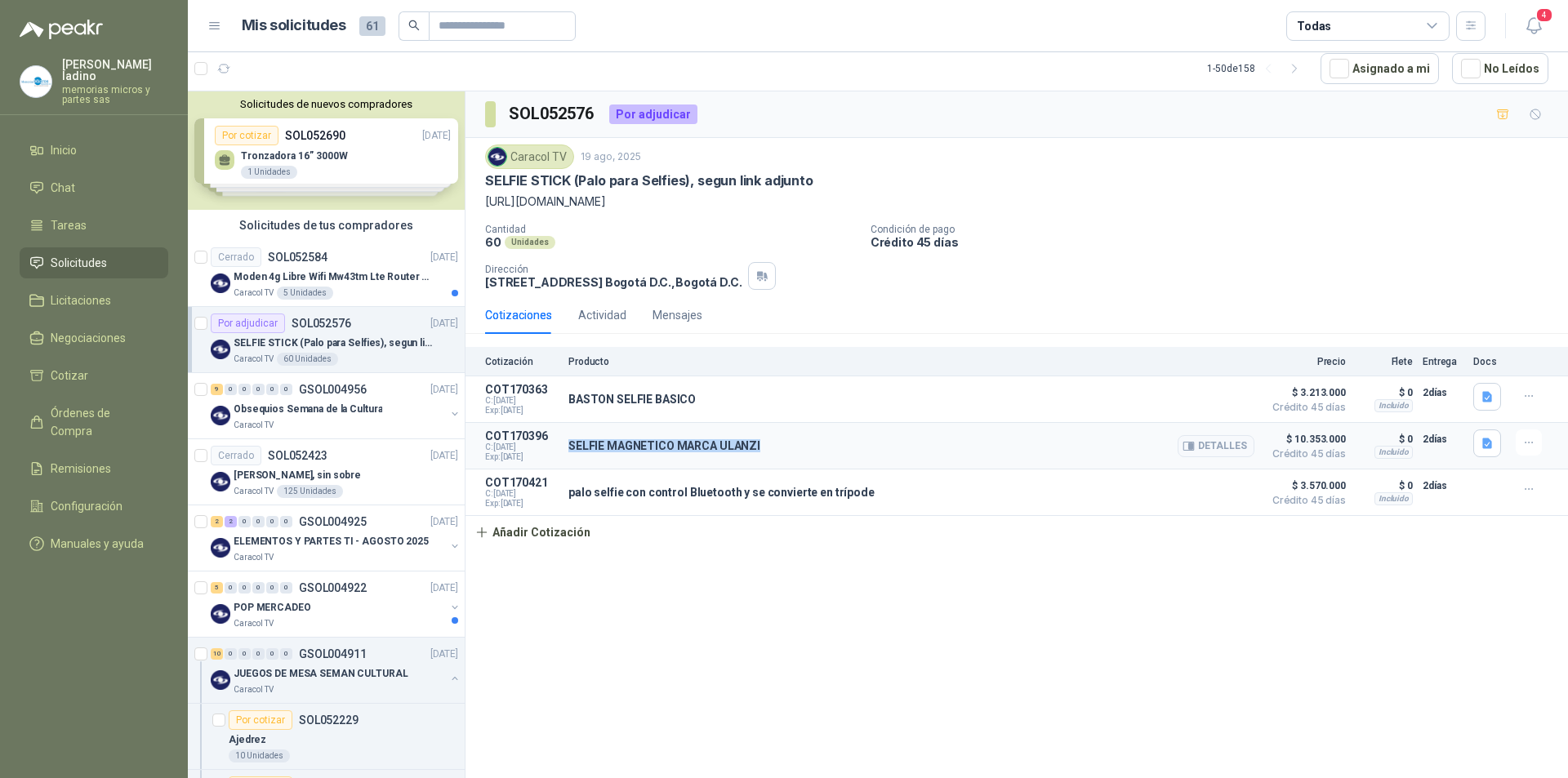
copy p "SELFIE MAGNETICO MARCA ULANZI"
drag, startPoint x: 567, startPoint y: 493, endPoint x: 858, endPoint y: 497, distance: 291.0
click at [858, 497] on article "COT170421 C: [DATE] Exp: [DATE] palo selfie con control Bluetooth y se conviert…" at bounding box center [1016, 492] width 1102 height 46
copy p "palo selfie con control Bluetooth y se convierte en trípode"
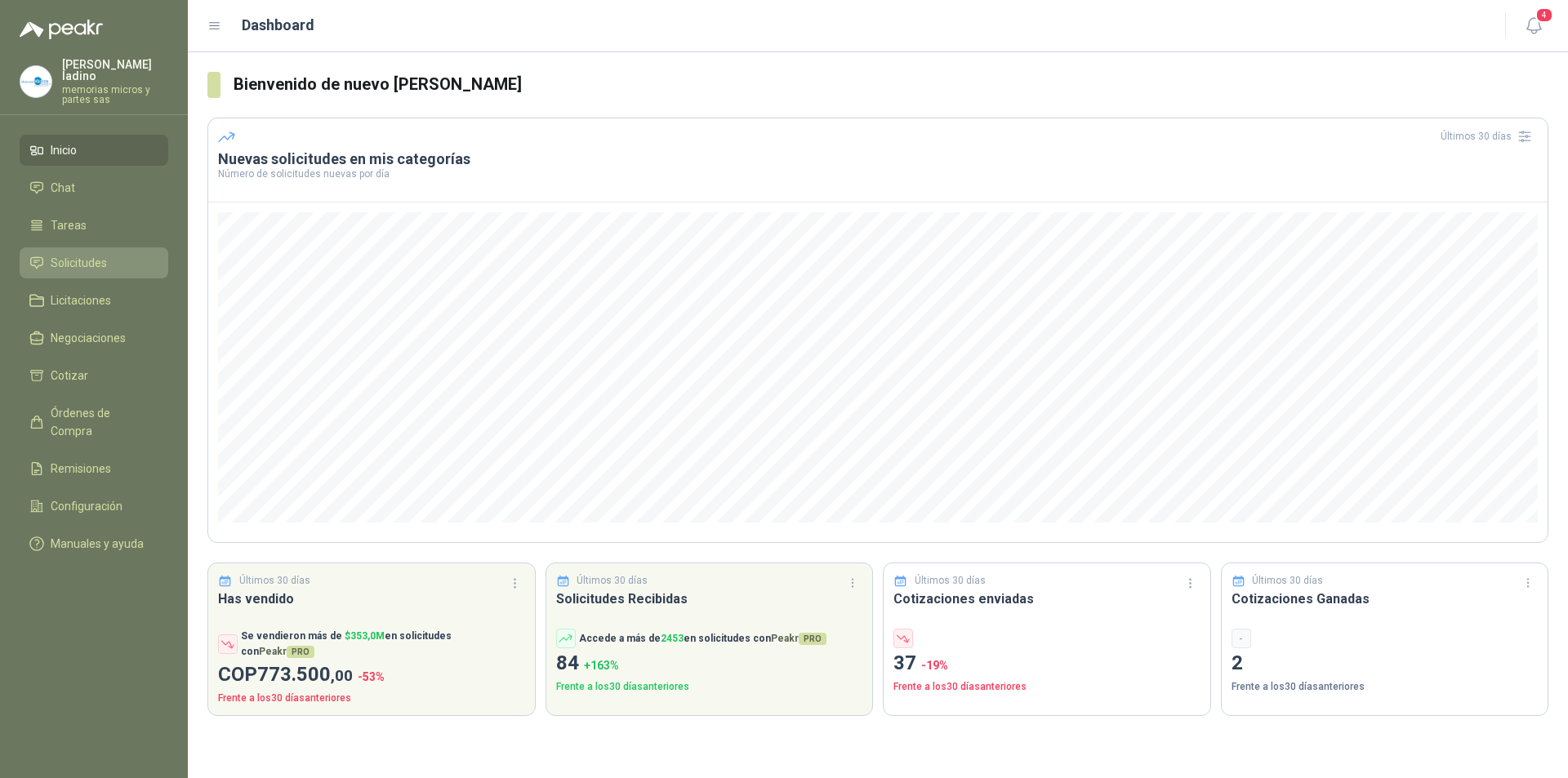
click at [89, 254] on span "Solicitudes" at bounding box center [79, 263] width 57 height 18
